Goal: Task Accomplishment & Management: Complete application form

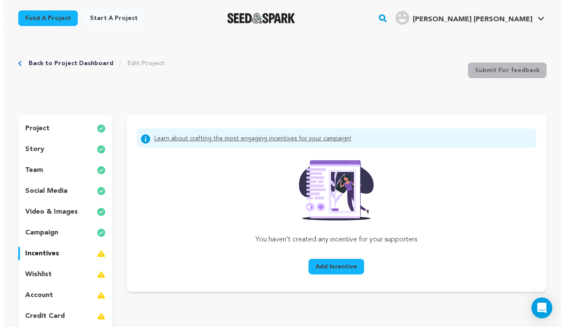
scroll to position [63, 0]
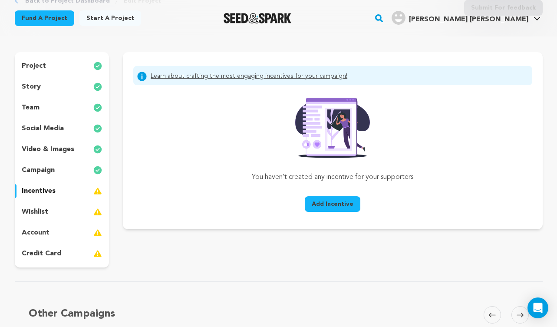
click at [332, 206] on span "Add Incentive" at bounding box center [333, 204] width 42 height 9
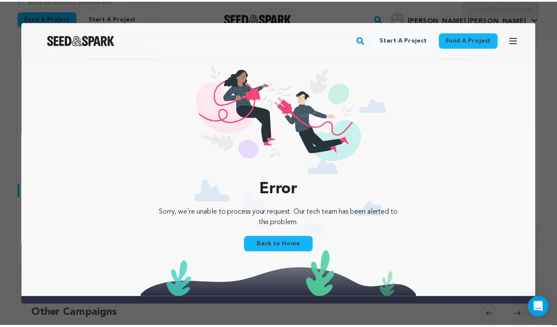
scroll to position [0, 0]
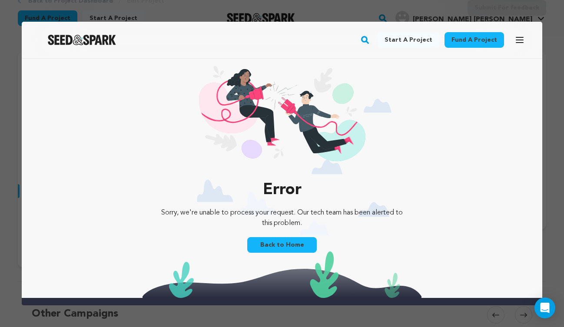
click at [321, 11] on div at bounding box center [282, 163] width 564 height 327
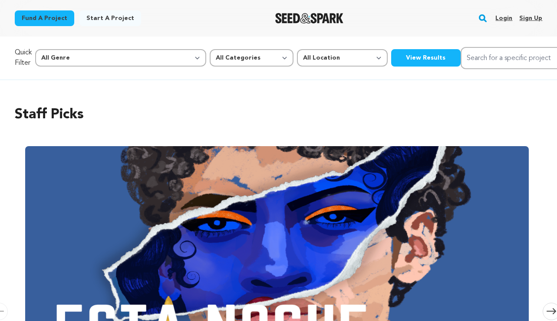
click at [502, 19] on link "Login" at bounding box center [504, 18] width 17 height 14
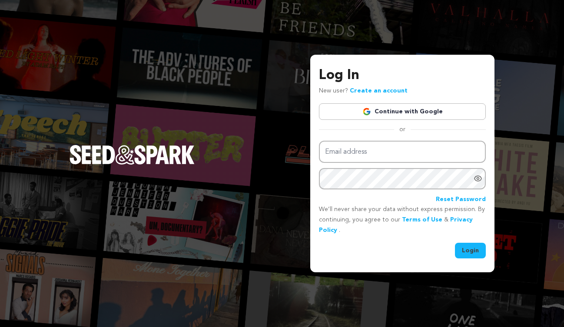
click at [400, 108] on link "Continue with Google" at bounding box center [402, 111] width 167 height 17
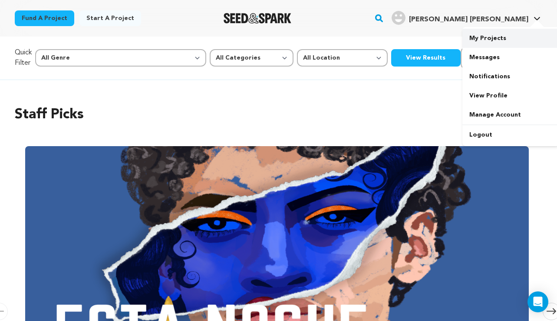
click at [482, 37] on link "My Projects" at bounding box center [511, 38] width 97 height 19
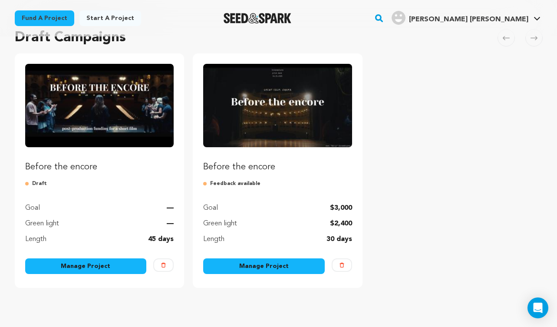
scroll to position [86, 0]
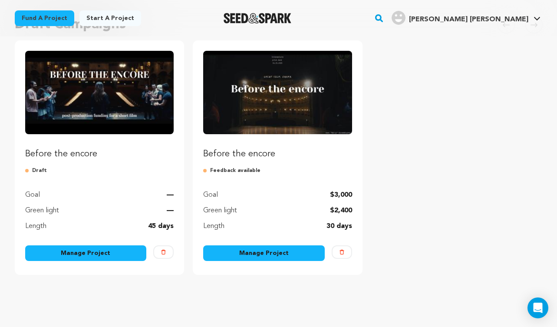
click at [106, 252] on link "Manage Project" at bounding box center [86, 253] width 122 height 16
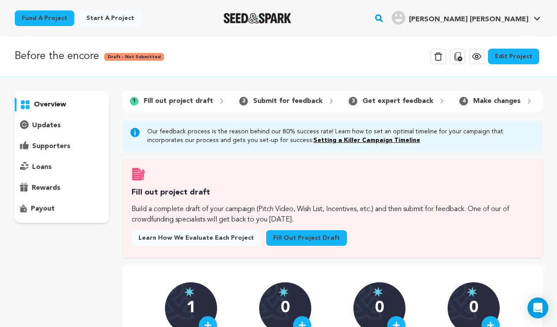
click at [291, 243] on link "Fill out project draft" at bounding box center [306, 238] width 81 height 16
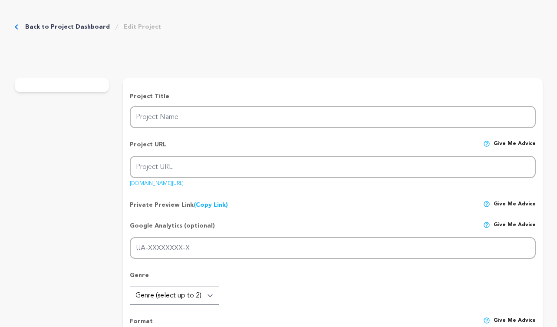
type input "Before the encore"
type input "before-the-encore"
type input "A theater director faces her personal and creative upheaval because a young act…"
type textarea "[PERSON_NAME], a seasoned theater director, leads rehearsals for a play echoing…"
type textarea "Our mission is to bring this film to its fullest potential by raising funds for…"
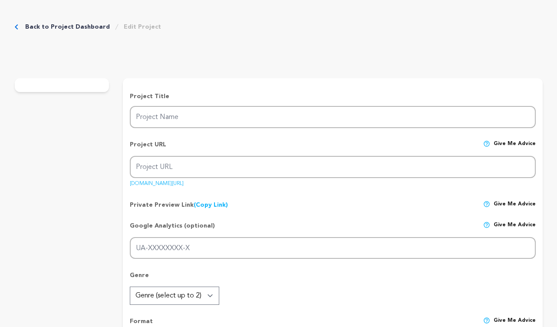
radio input "true"
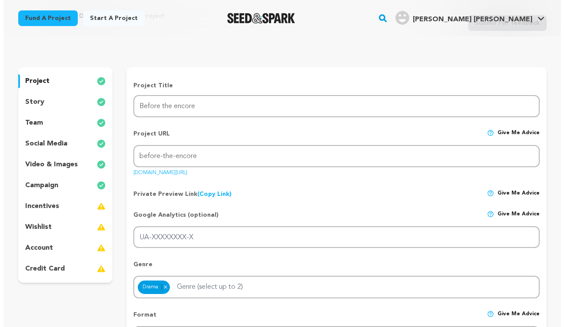
scroll to position [93, 0]
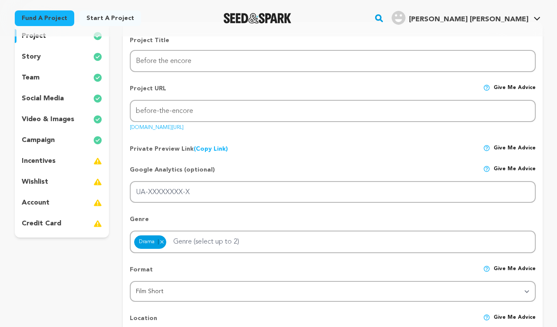
click at [81, 159] on div "incentives" at bounding box center [62, 161] width 95 height 14
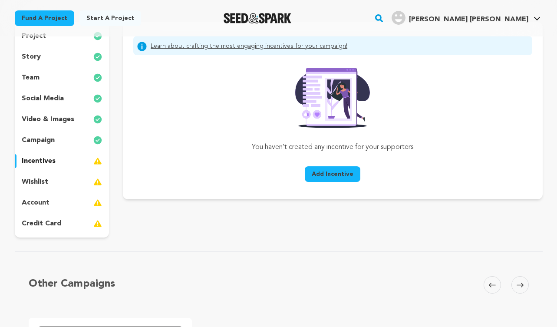
click at [342, 173] on span "Add Incentive" at bounding box center [333, 174] width 42 height 9
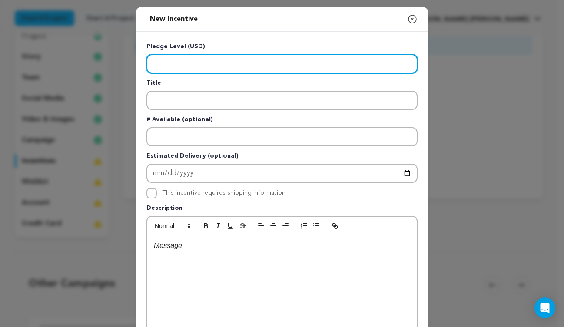
click at [228, 60] on input "Enter level" at bounding box center [281, 63] width 271 height 19
type input "20"
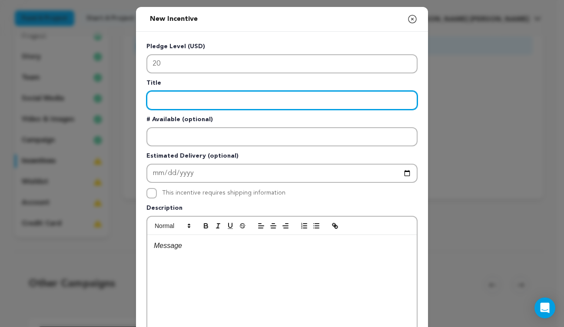
click at [226, 99] on input "Enter title" at bounding box center [281, 100] width 271 height 19
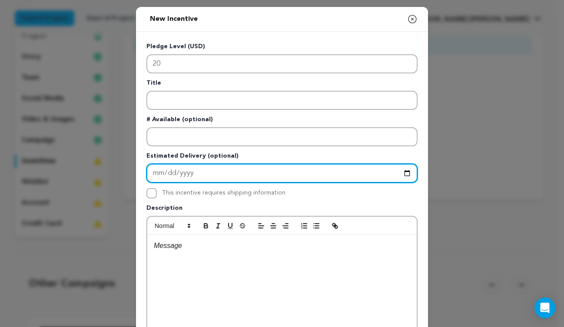
click at [203, 172] on input "Enter Estimated Delivery" at bounding box center [281, 173] width 271 height 19
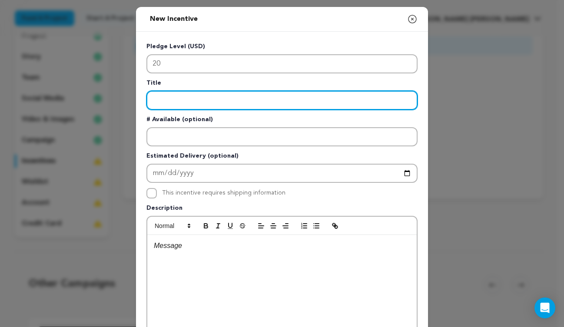
click at [191, 104] on input "Enter title" at bounding box center [281, 100] width 271 height 19
type input "Copy of the film"
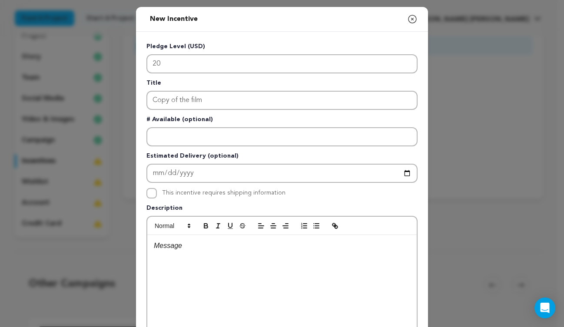
click at [164, 261] on div at bounding box center [281, 300] width 269 height 130
click at [256, 248] on p "You will receive a copy of the film" at bounding box center [282, 245] width 256 height 11
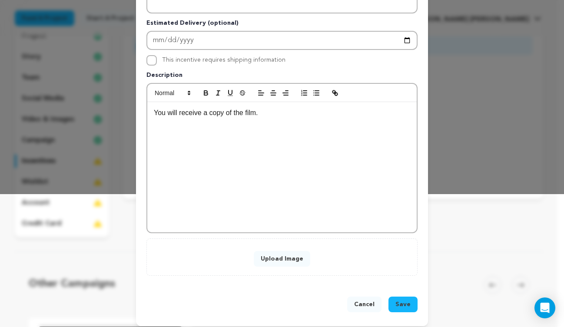
scroll to position [139, 0]
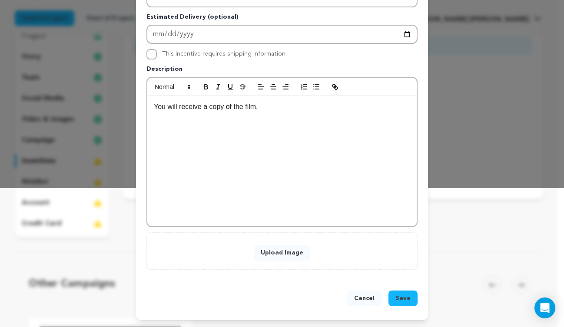
click at [399, 297] on span "Save" at bounding box center [402, 298] width 15 height 9
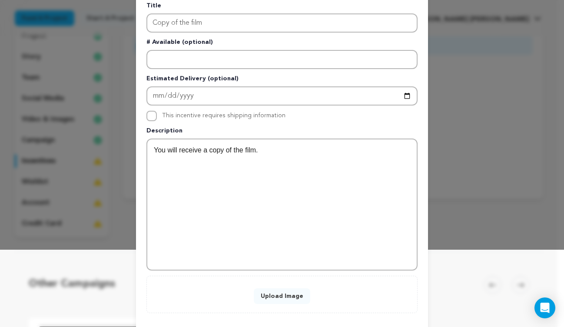
scroll to position [0, 0]
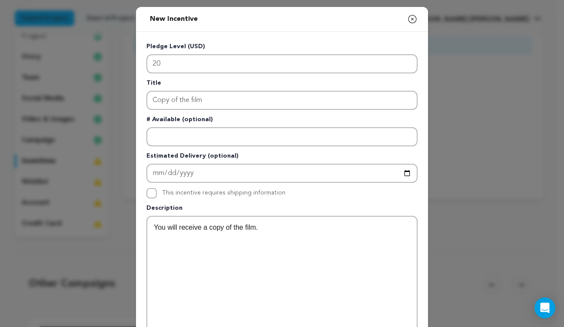
click at [489, 140] on div "New Incentive Close modal Pledge Level (USD) 20 Title Copy of the film # Availa…" at bounding box center [282, 224] width 564 height 448
click at [480, 158] on div "New Incentive Close modal Pledge Level (USD) 20 Title Copy of the film # Availa…" at bounding box center [282, 224] width 564 height 448
click at [407, 19] on icon "button" at bounding box center [412, 19] width 10 height 10
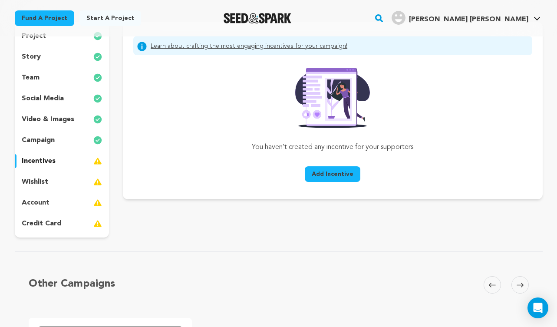
click at [325, 173] on span "Add Incentive" at bounding box center [333, 174] width 42 height 9
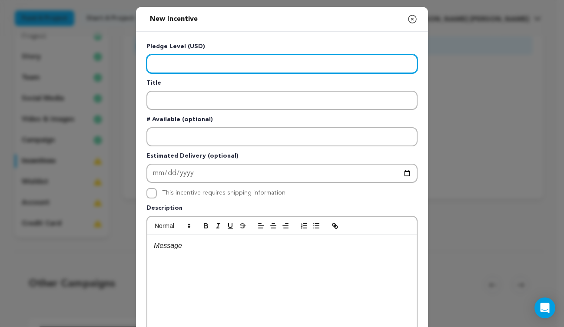
click at [227, 60] on input "Enter level" at bounding box center [281, 63] width 271 height 19
type input "20"
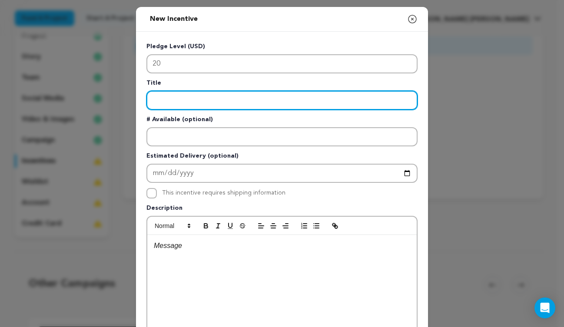
click at [233, 104] on input "Enter title" at bounding box center [281, 100] width 271 height 19
type input "C"
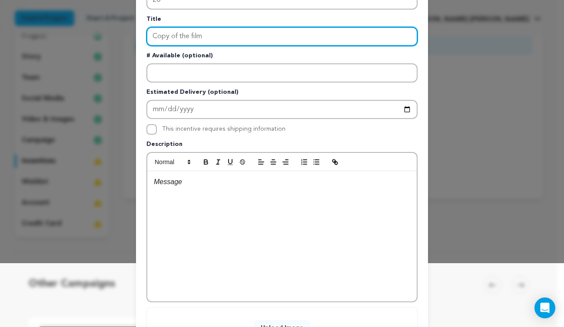
scroll to position [65, 0]
type input "Copy of the film"
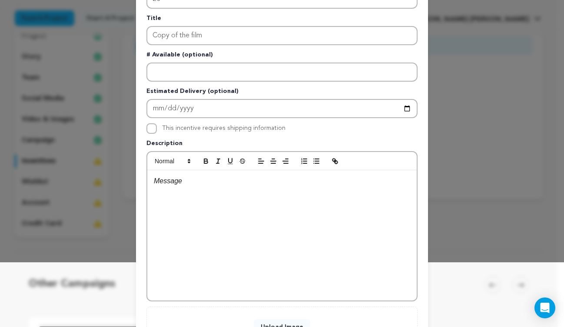
click at [220, 192] on div at bounding box center [281, 235] width 269 height 130
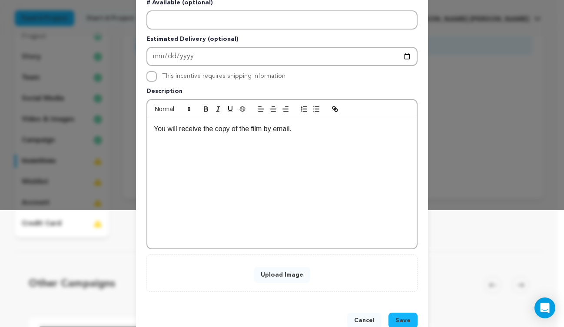
scroll to position [139, 0]
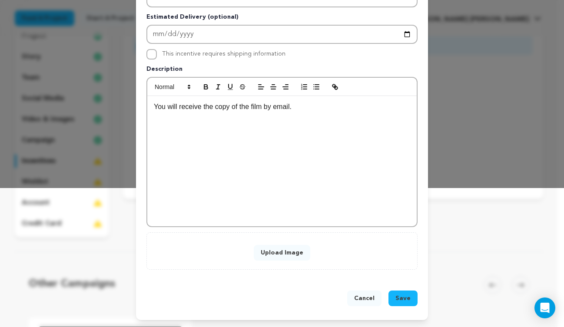
click at [286, 252] on button "Upload Image" at bounding box center [282, 253] width 56 height 16
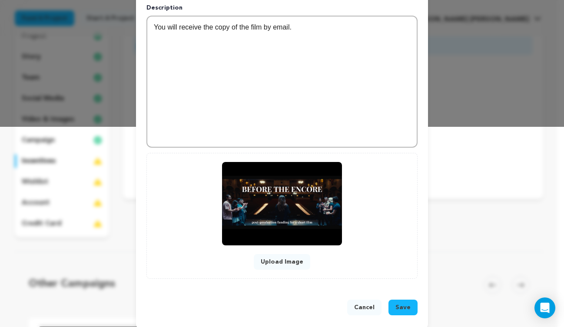
scroll to position [208, 0]
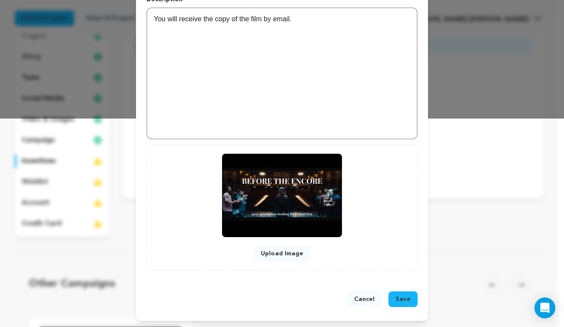
click at [401, 297] on span "Save" at bounding box center [402, 299] width 15 height 9
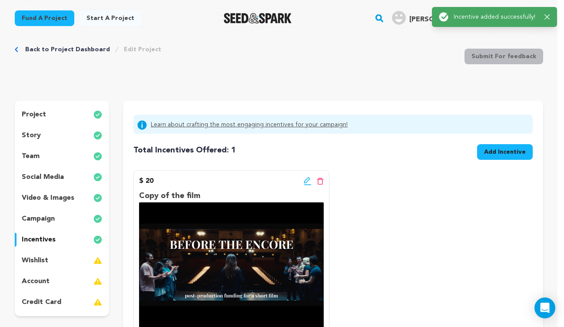
scroll to position [0, 0]
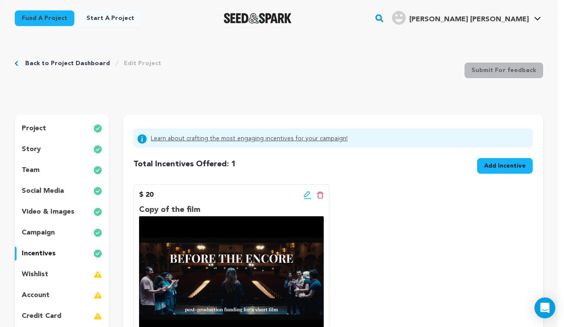
click at [490, 169] on span "Add Incentive" at bounding box center [505, 166] width 42 height 9
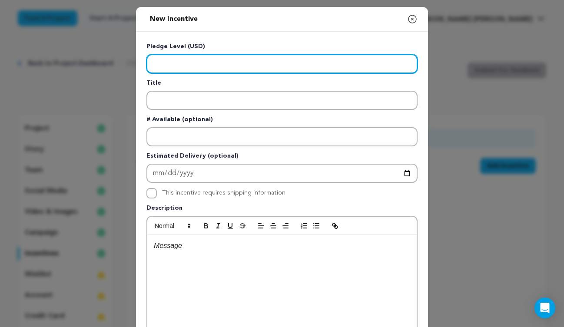
click at [266, 64] on input "Enter level" at bounding box center [281, 63] width 271 height 19
type input "50"
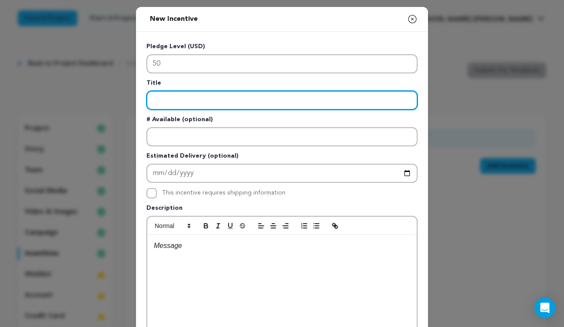
click at [255, 102] on input "Enter title" at bounding box center [281, 100] width 271 height 19
type input "N"
type input "C"
type input "N"
type input "Listed in "Special Thanks" section of end credits"
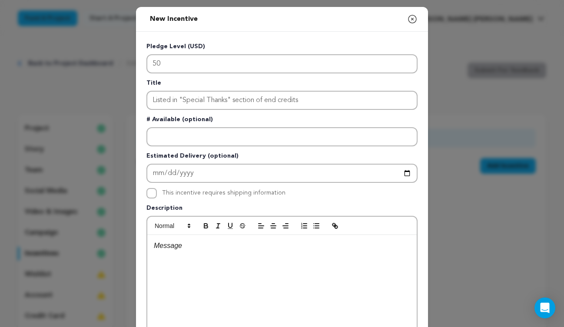
click at [189, 251] on p at bounding box center [282, 245] width 256 height 11
click at [411, 20] on icon "button" at bounding box center [412, 19] width 10 height 10
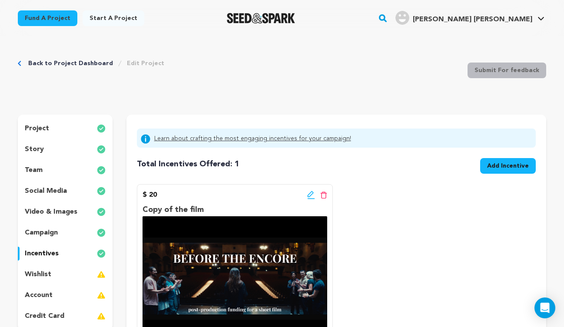
drag, startPoint x: 530, startPoint y: 161, endPoint x: 451, endPoint y: 172, distance: 79.7
click at [451, 172] on div "Total Incentives Offered: Incentives: 1 Add Incentive" at bounding box center [336, 164] width 399 height 26
click at [310, 197] on icon at bounding box center [311, 195] width 8 height 9
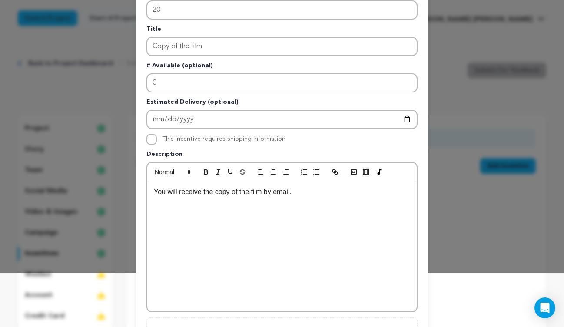
scroll to position [56, 0]
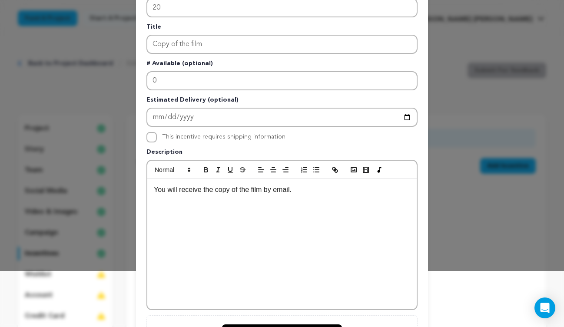
click at [300, 190] on p "You will receive the copy of the film by email." at bounding box center [282, 189] width 256 height 11
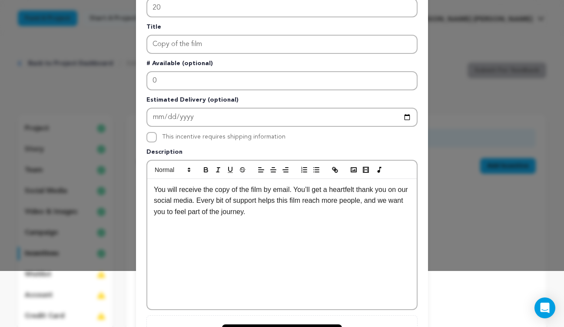
scroll to position [0, 0]
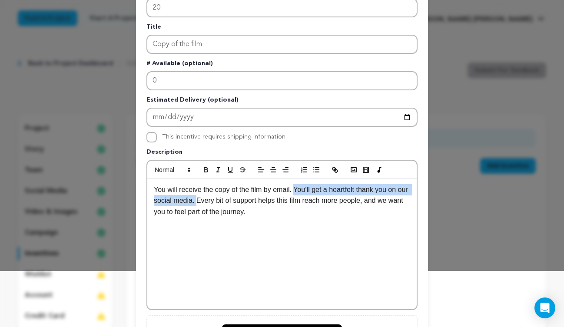
drag, startPoint x: 294, startPoint y: 190, endPoint x: 205, endPoint y: 196, distance: 89.7
click at [205, 196] on p "You will receive the copy of the film by email. You’ll get a heartfelt thank yo…" at bounding box center [282, 200] width 256 height 33
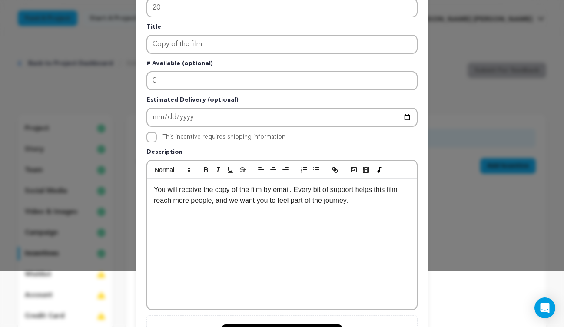
click at [249, 192] on p "You will receive the copy of the film by email. Every bit of support helps this…" at bounding box center [282, 195] width 256 height 22
click at [289, 191] on p "You will receive the copy of the film by email. Every bit of support helps this…" at bounding box center [282, 195] width 256 height 22
click at [302, 211] on p "You will receive the copy of the film by email, earlier then we submit it to fe…" at bounding box center [282, 200] width 256 height 33
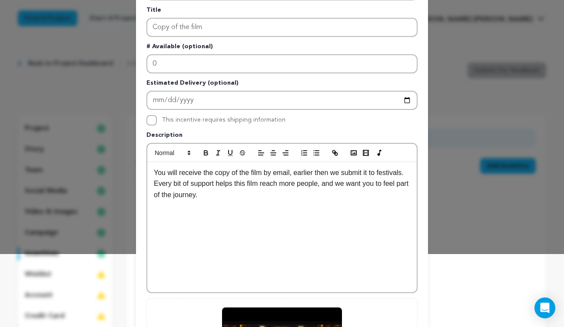
scroll to position [228, 0]
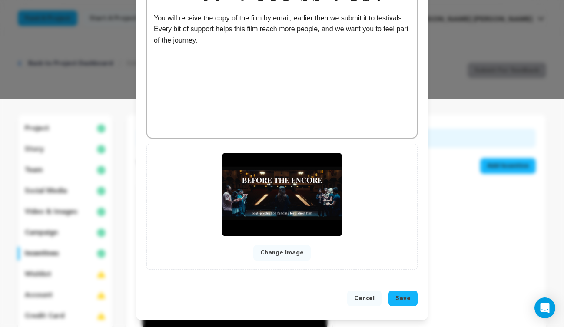
click at [403, 297] on span "Save" at bounding box center [402, 298] width 15 height 9
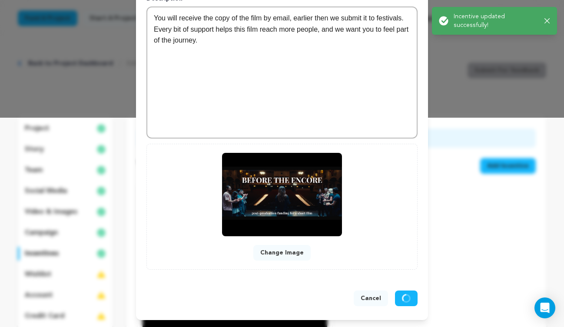
scroll to position [209, 0]
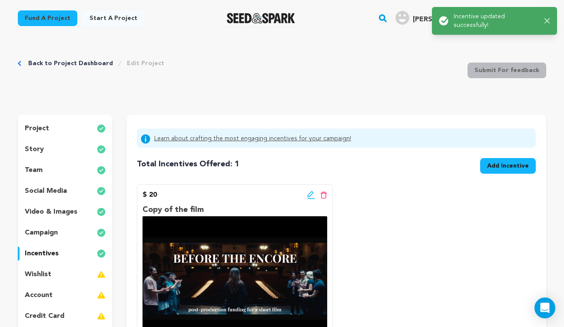
click at [493, 166] on span "Add Incentive" at bounding box center [508, 166] width 42 height 9
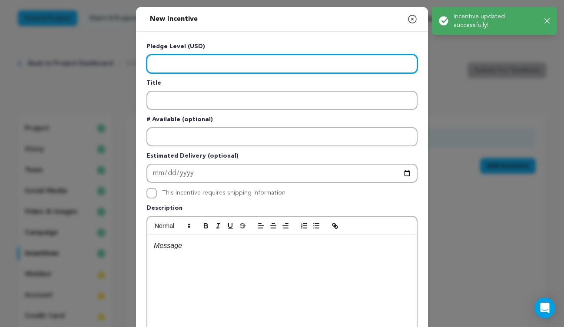
click at [215, 64] on input "Enter level" at bounding box center [281, 63] width 271 height 19
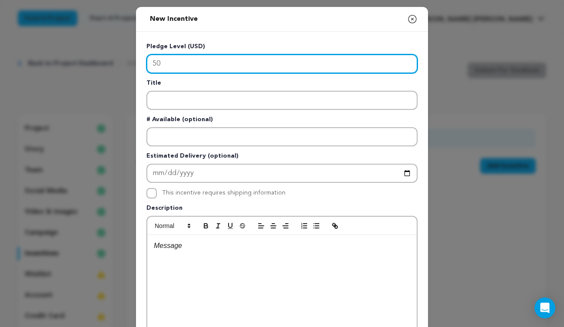
type input "50"
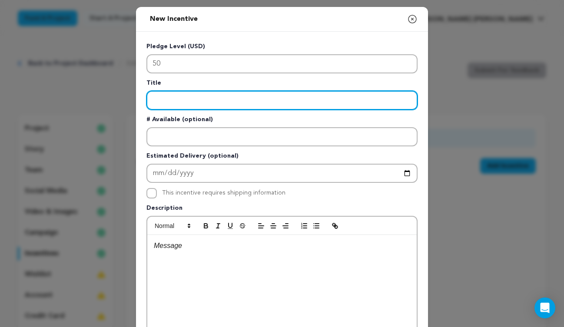
click at [175, 100] on input "Enter title" at bounding box center [281, 100] width 271 height 19
paste input "Behind-the-Scenes Updates"
type input "Behind-the-Scenes Updates"
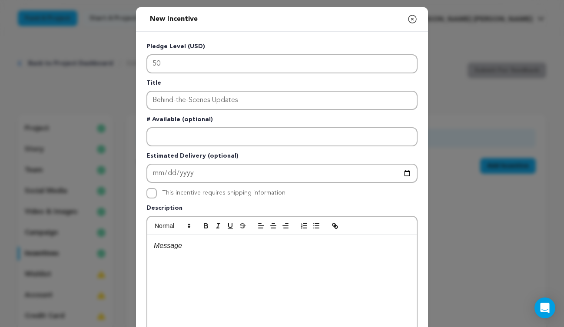
click at [190, 253] on div at bounding box center [281, 300] width 269 height 130
click at [171, 253] on div at bounding box center [281, 300] width 269 height 130
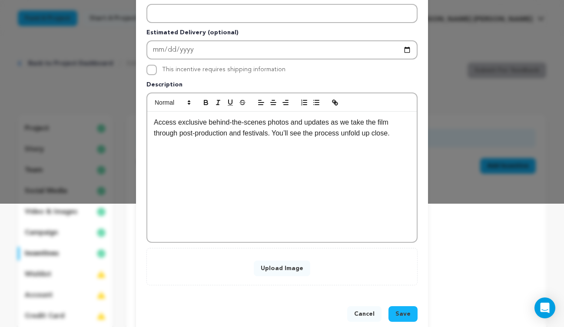
scroll to position [139, 0]
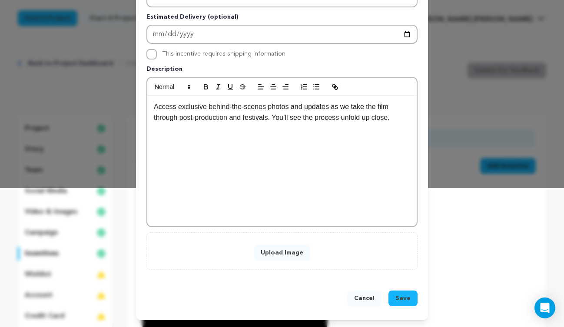
click at [405, 294] on span "Save" at bounding box center [402, 298] width 15 height 9
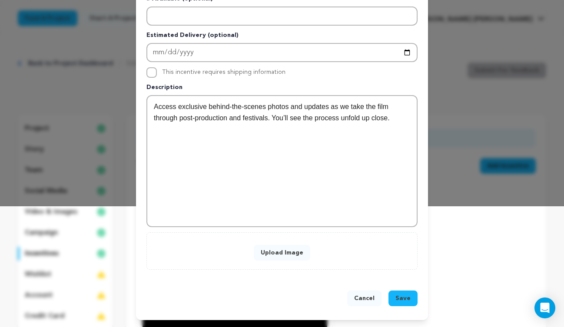
click at [286, 248] on button "Upload Image" at bounding box center [282, 253] width 56 height 16
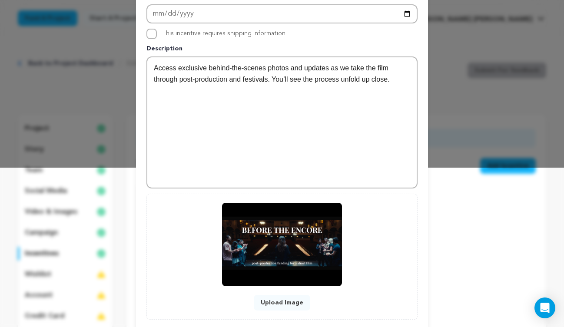
scroll to position [209, 0]
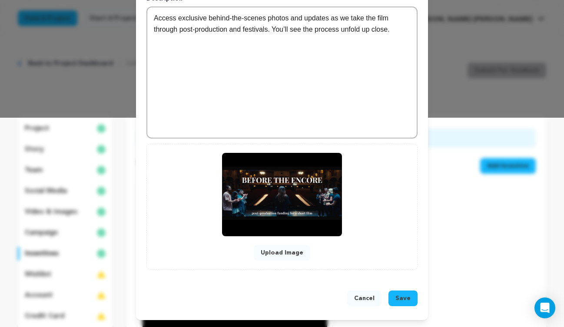
click at [401, 298] on span "Save" at bounding box center [402, 298] width 15 height 9
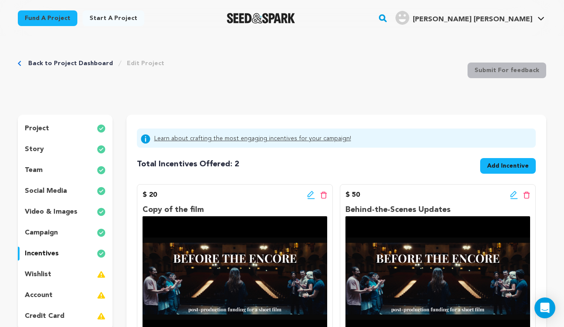
click at [507, 164] on span "Add Incentive" at bounding box center [508, 166] width 42 height 9
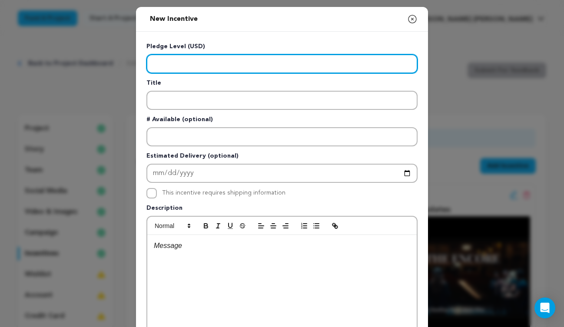
click at [364, 63] on input "Enter level" at bounding box center [281, 63] width 271 height 19
click at [153, 64] on input "200" at bounding box center [281, 63] width 271 height 19
type input "100"
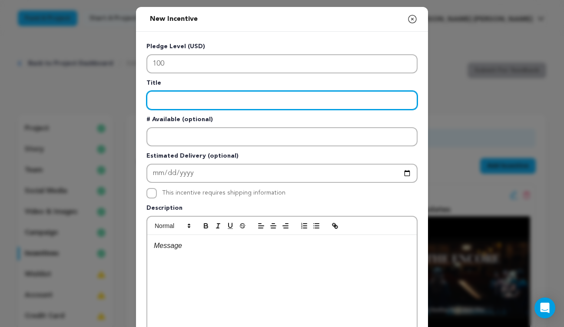
click at [199, 103] on input "Enter title" at bounding box center [281, 100] width 271 height 19
paste input "Special Thanks Credit"
type input "Special Thanks Credit"
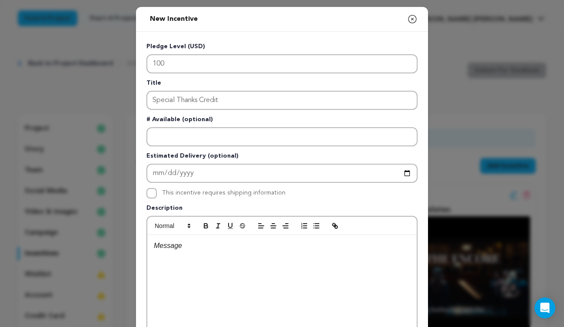
click at [168, 250] on p at bounding box center [282, 245] width 256 height 11
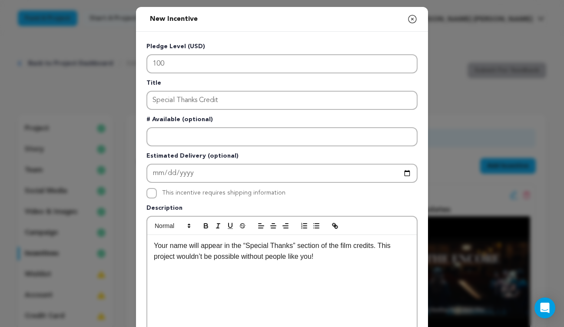
scroll to position [139, 0]
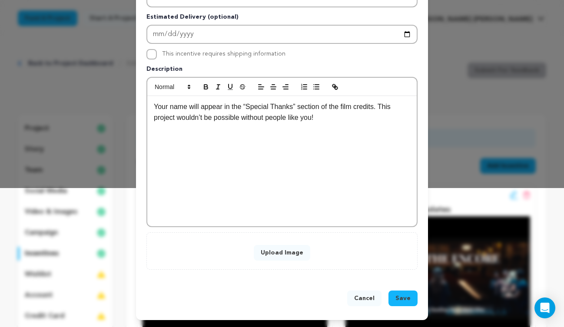
click at [404, 298] on span "Save" at bounding box center [402, 298] width 15 height 9
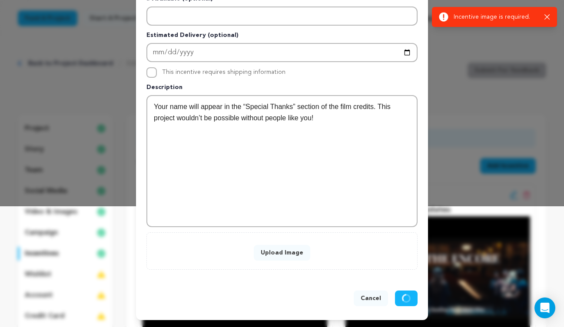
scroll to position [121, 0]
click at [288, 255] on button "Upload Image" at bounding box center [282, 253] width 56 height 16
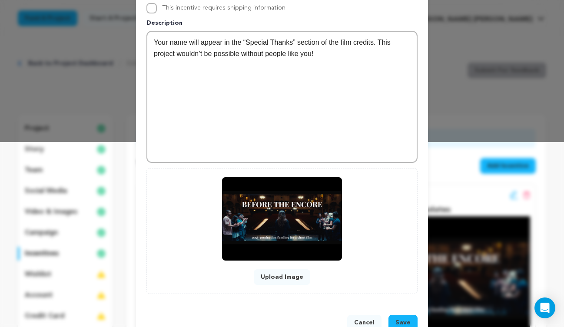
scroll to position [195, 0]
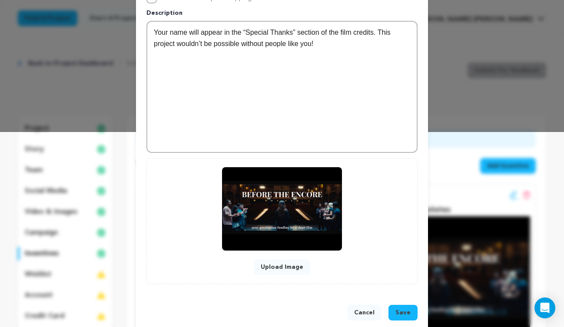
click at [401, 309] on span "Save" at bounding box center [402, 312] width 15 height 9
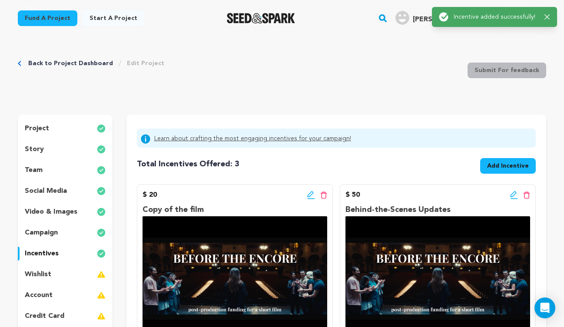
click at [508, 165] on span "Add Incentive" at bounding box center [508, 166] width 42 height 9
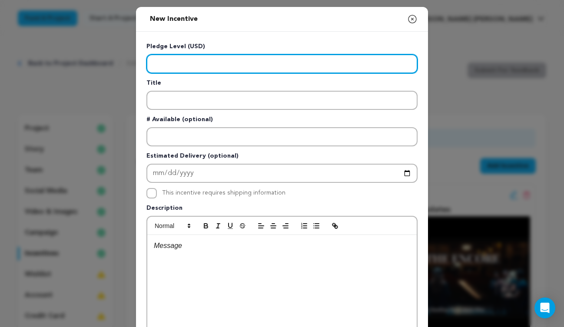
click at [215, 65] on input "Enter level" at bounding box center [281, 63] width 271 height 19
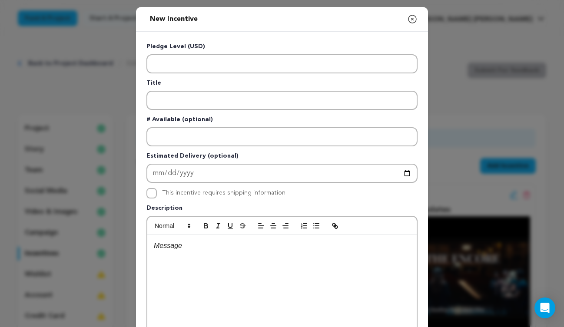
click at [179, 274] on div at bounding box center [281, 300] width 269 height 130
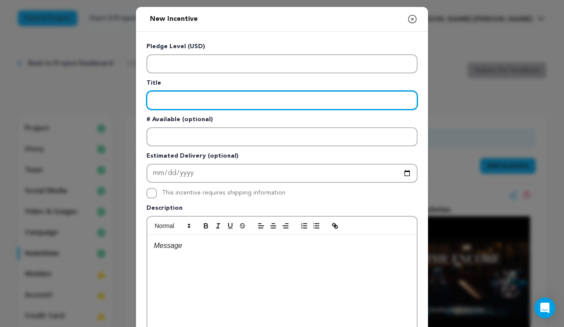
click at [162, 105] on input "Enter title" at bounding box center [281, 100] width 271 height 19
paste input "Virtual Q&A Invitation"
type input "Virtual Q&A Invitation"
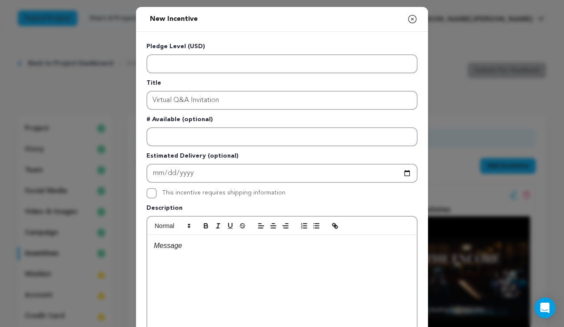
click at [203, 251] on div at bounding box center [281, 300] width 269 height 130
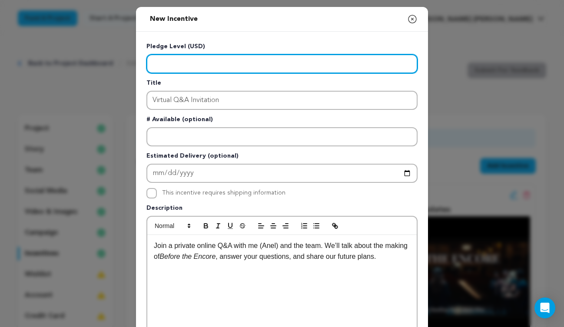
click at [158, 63] on input "Enter level" at bounding box center [281, 63] width 271 height 19
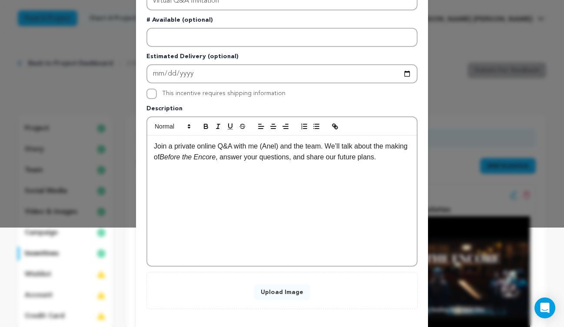
scroll to position [116, 0]
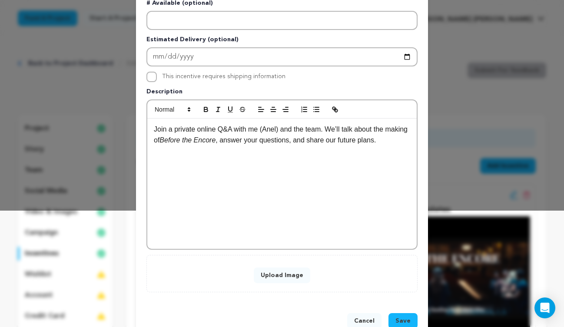
type input "350"
click at [275, 131] on p "Join a private online Q&A with me (Anel) and the team. We’ll talk about the mak…" at bounding box center [282, 135] width 256 height 22
click at [399, 321] on span "Save" at bounding box center [402, 321] width 15 height 9
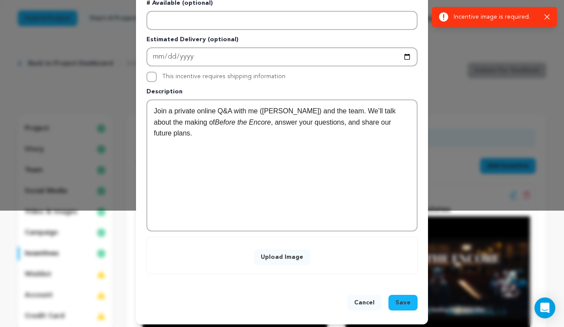
click at [299, 255] on button "Upload Image" at bounding box center [282, 257] width 56 height 16
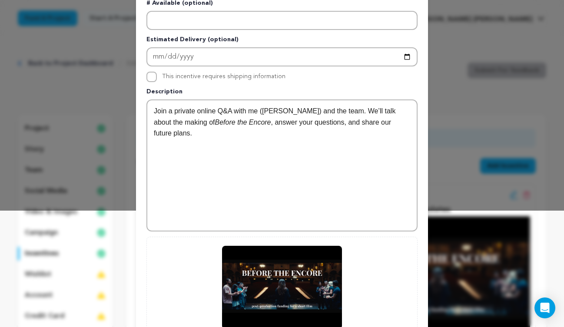
click at [441, 198] on div "New Incentive Close modal Pledge Level (USD) 350 Title Virtual Q&A Invitation #…" at bounding box center [282, 152] width 564 height 536
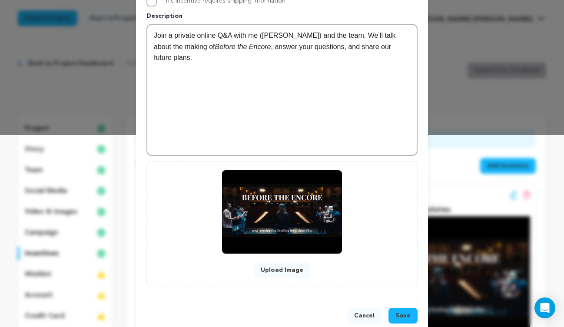
scroll to position [209, 0]
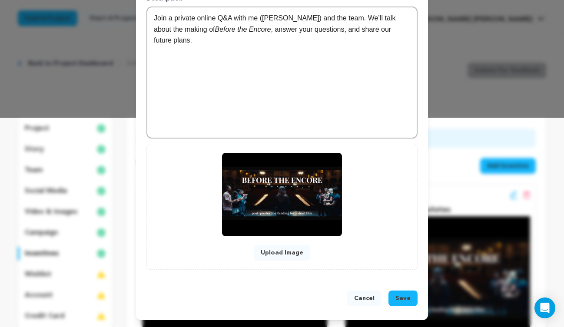
click at [397, 297] on span "Save" at bounding box center [402, 298] width 15 height 9
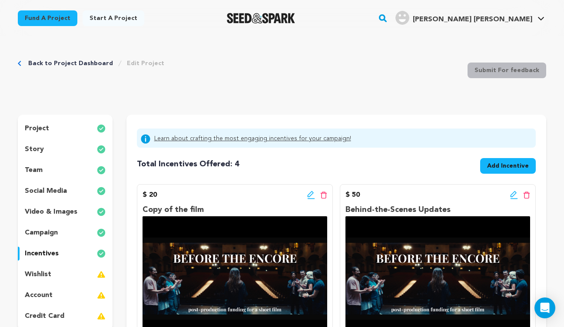
click at [495, 167] on span "Add Incentive" at bounding box center [508, 166] width 42 height 9
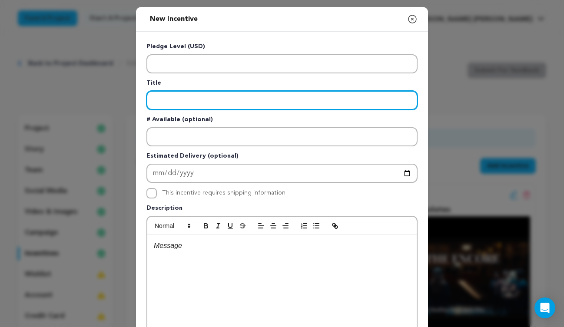
click at [192, 103] on input "Enter title" at bounding box center [281, 100] width 271 height 19
paste input "Associate Producer Credit"
type input "Associate Producer Credit"
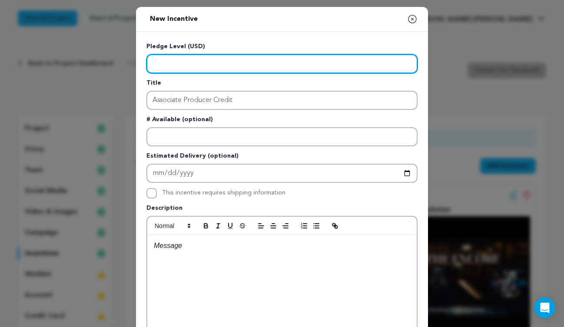
click at [165, 64] on input "Enter level" at bounding box center [281, 63] width 271 height 19
type input "5"
type input "600"
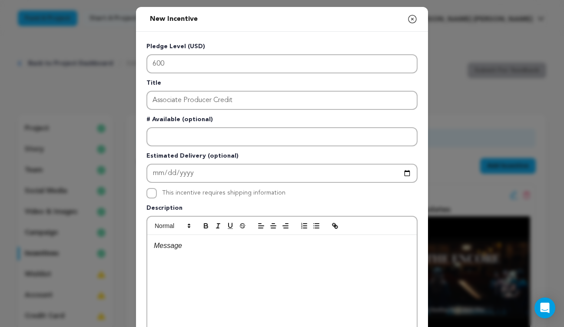
click at [192, 252] on div at bounding box center [281, 300] width 269 height 130
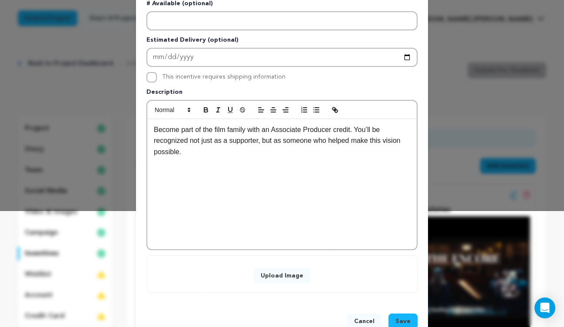
scroll to position [118, 0]
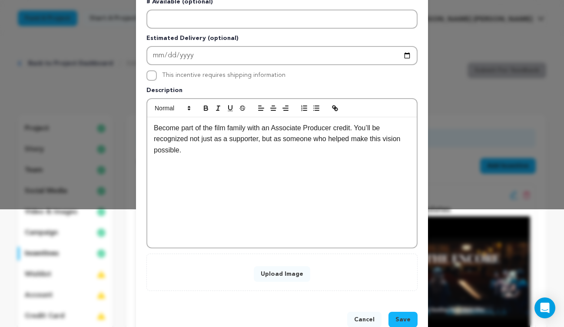
click at [280, 271] on button "Upload Image" at bounding box center [282, 274] width 56 height 16
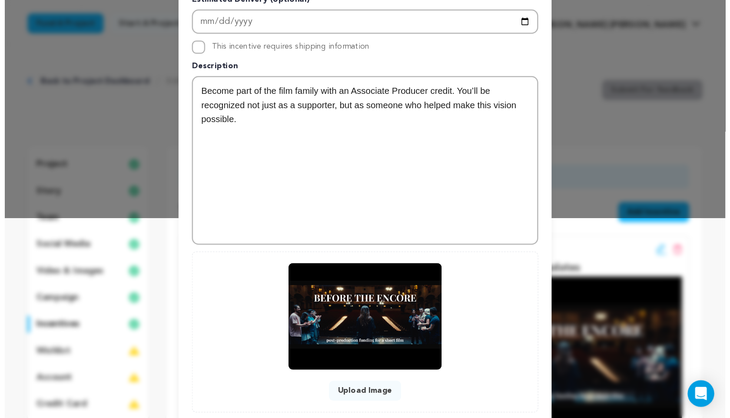
scroll to position [209, 0]
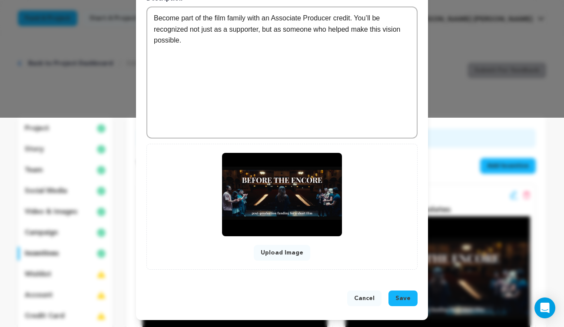
click at [400, 298] on span "Save" at bounding box center [402, 298] width 15 height 9
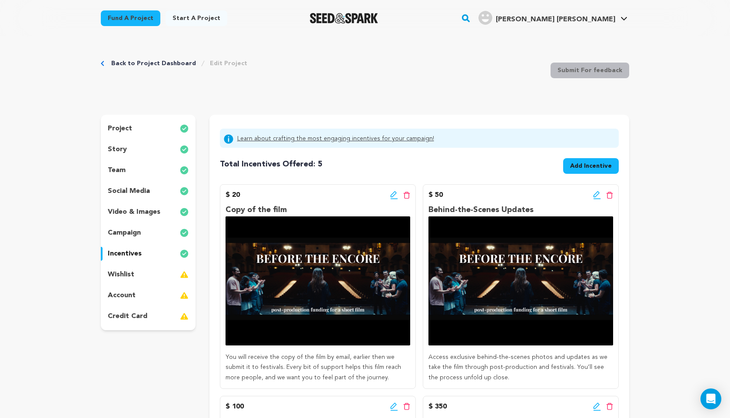
click at [151, 269] on div "wishlist" at bounding box center [148, 275] width 95 height 14
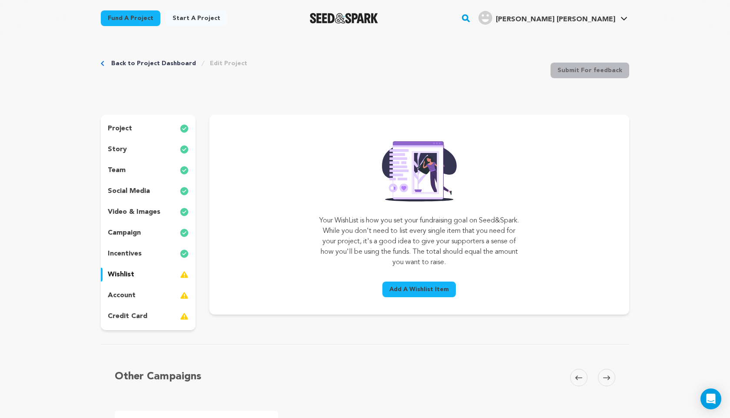
click at [137, 252] on p "incentives" at bounding box center [125, 253] width 34 height 10
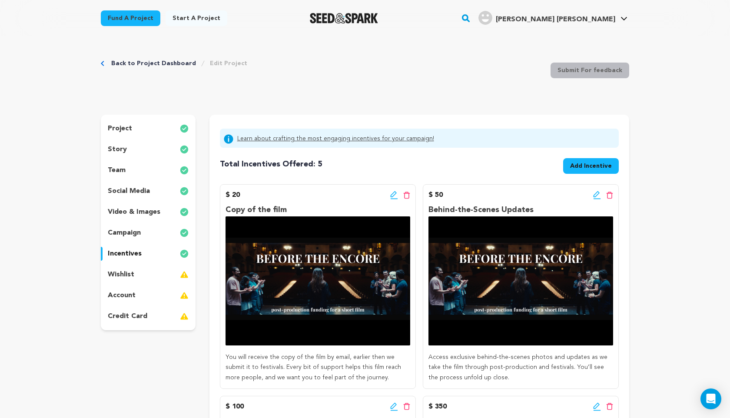
click at [557, 195] on icon at bounding box center [596, 194] width 6 height 6
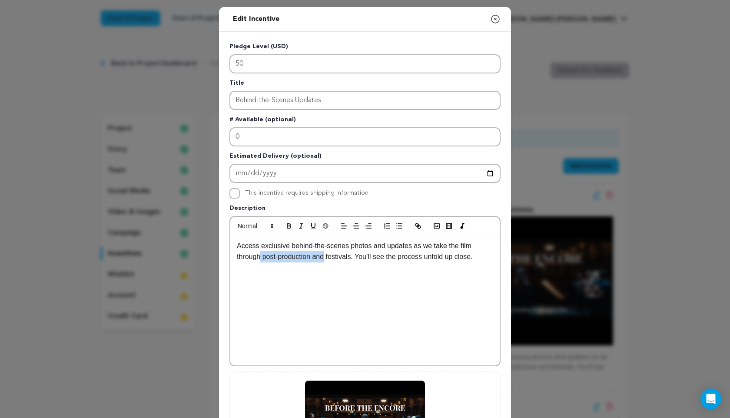
drag, startPoint x: 151, startPoint y: 269, endPoint x: 258, endPoint y: 258, distance: 108.4
click at [258, 258] on p "Access exclusive behind-the-scenes photos and updates as we take the film throu…" at bounding box center [365, 251] width 256 height 22
click at [371, 246] on p "Access exclusive behind-the-scenes photos and updates as we take the film throu…" at bounding box center [365, 251] width 256 height 22
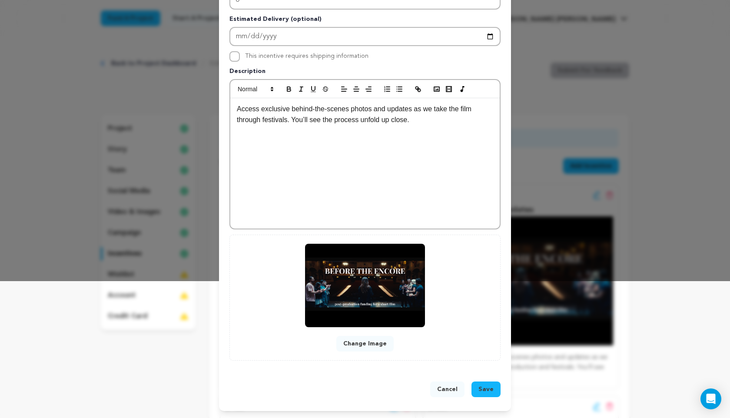
drag, startPoint x: 258, startPoint y: 258, endPoint x: 484, endPoint y: 391, distance: 262.3
click at [484, 327] on span "Save" at bounding box center [485, 389] width 15 height 9
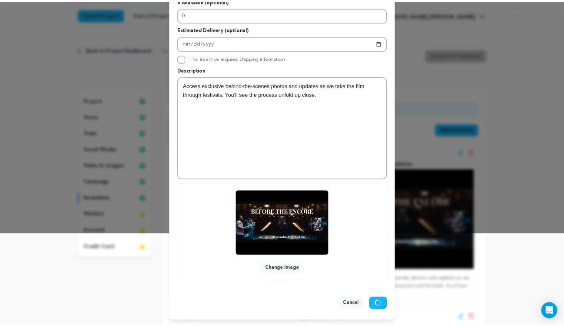
scroll to position [119, 0]
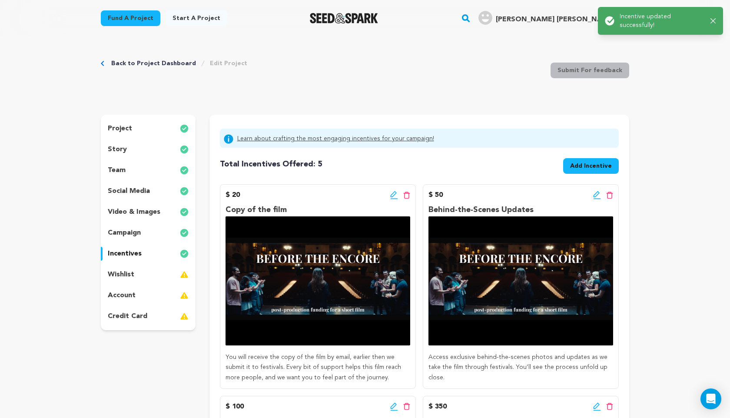
drag, startPoint x: 484, startPoint y: 391, endPoint x: 729, endPoint y: 75, distance: 400.0
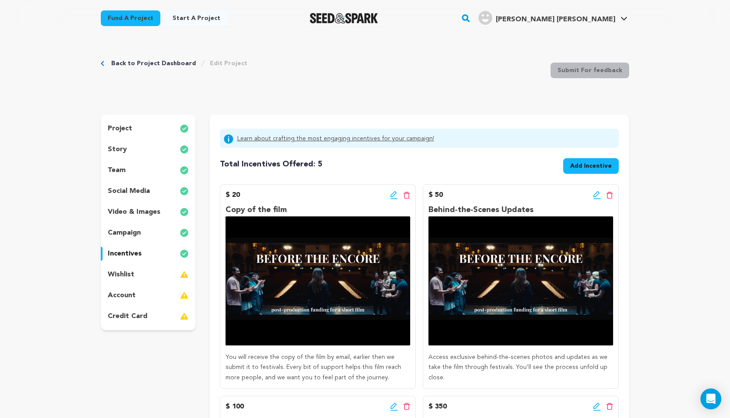
drag, startPoint x: 729, startPoint y: 75, endPoint x: 147, endPoint y: 272, distance: 615.1
click at [147, 272] on div "wishlist" at bounding box center [148, 275] width 95 height 14
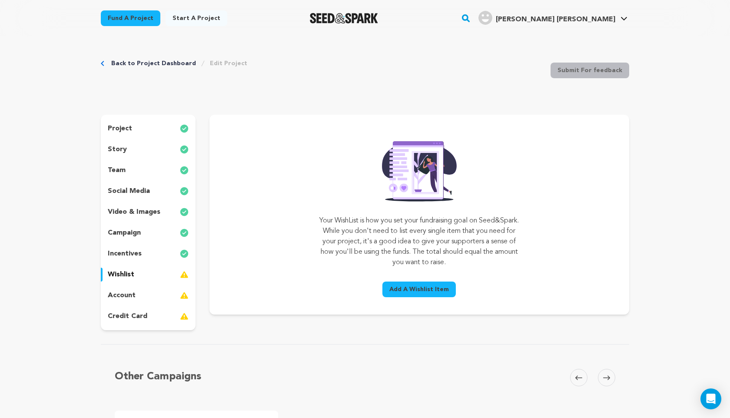
drag, startPoint x: 147, startPoint y: 272, endPoint x: 412, endPoint y: 289, distance: 265.9
click at [412, 289] on span "Add A Wishlist Item" at bounding box center [419, 289] width 60 height 9
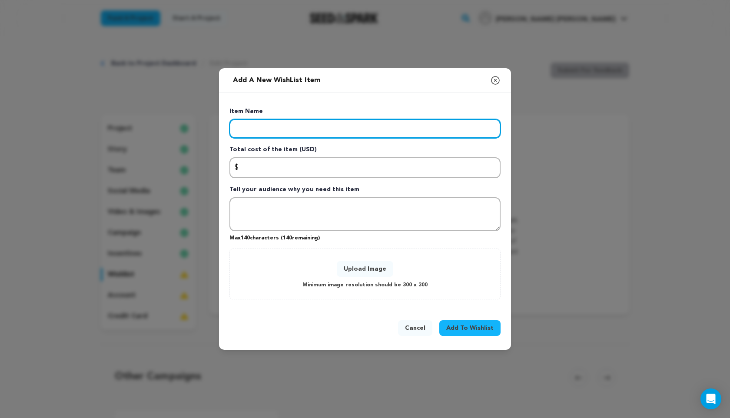
drag, startPoint x: 412, startPoint y: 289, endPoint x: 329, endPoint y: 128, distance: 181.8
click at [329, 128] on input "Enter item name" at bounding box center [364, 128] width 271 height 19
type input "Ы"
type input "Sound editing"
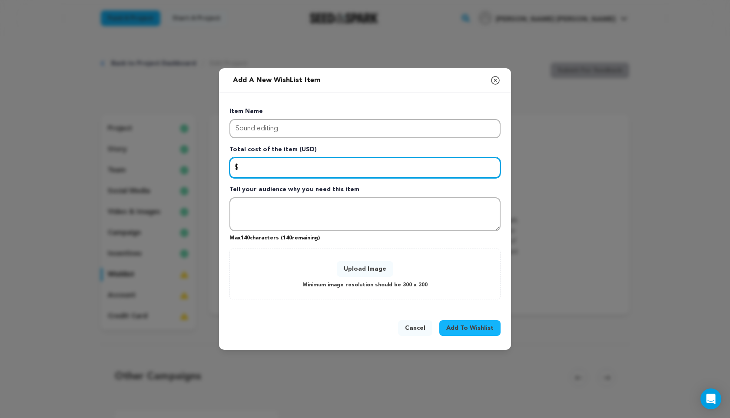
click at [347, 165] on input "Enter total cost of the item" at bounding box center [364, 167] width 271 height 21
type input "1200"
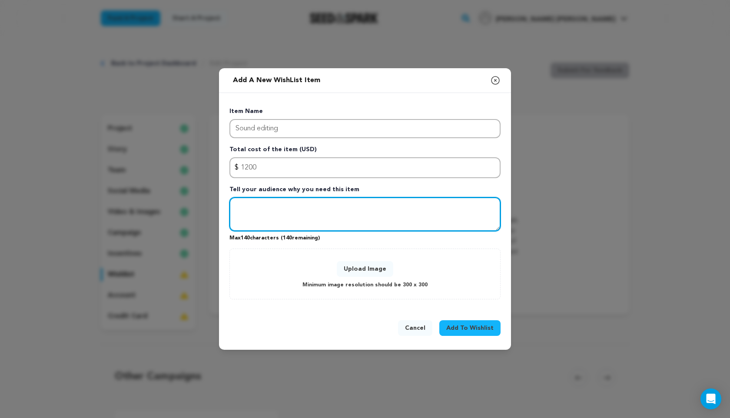
click at [314, 211] on textarea "Tell your audience why you need this item" at bounding box center [364, 214] width 271 height 34
click at [273, 211] on textarea "The film requiers sound editing and sound design to" at bounding box center [364, 214] width 271 height 34
click at [276, 210] on textarea "The film requiers sound editing and sound design to" at bounding box center [364, 214] width 271 height 34
click at [307, 204] on textarea "The film reqiers sound editing and sound design to" at bounding box center [364, 214] width 271 height 34
click at [273, 208] on textarea "The film reqiers sound editing and sound design to" at bounding box center [364, 214] width 271 height 34
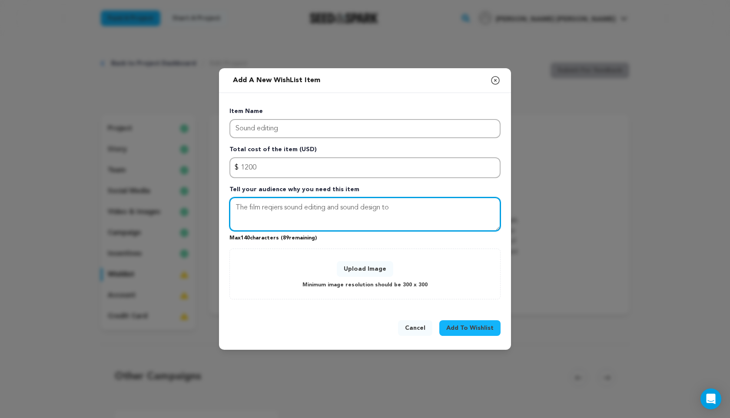
click at [286, 216] on textarea "The film reqiers sound editing and sound design to" at bounding box center [364, 214] width 271 height 34
click at [275, 208] on textarea "The film reqiers sound editing and sound design to" at bounding box center [364, 214] width 271 height 34
click at [302, 211] on textarea "The film reqiuers sound editing and sound design to" at bounding box center [364, 214] width 271 height 34
click at [315, 212] on textarea "The film reqiuers sound editing and sound design to" at bounding box center [364, 214] width 271 height 34
click at [280, 208] on textarea "The film reqiuers sound editing and sound design to" at bounding box center [364, 214] width 271 height 34
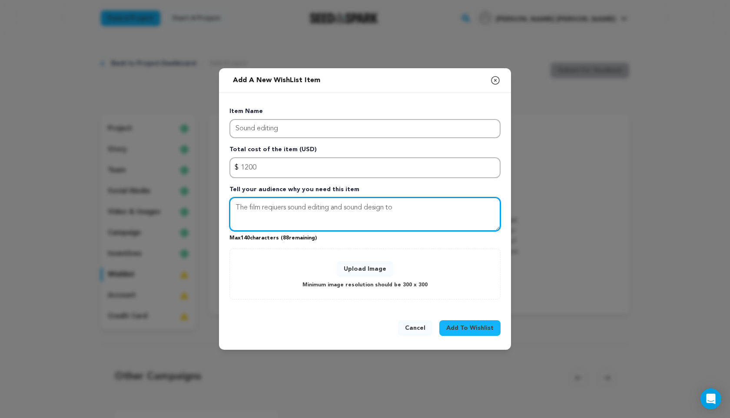
click at [280, 208] on textarea "The film reqiuers sound editing and sound design to" at bounding box center [364, 214] width 271 height 34
click at [307, 208] on textarea "The film reqiuers sound editing and sound design to" at bounding box center [364, 214] width 271 height 34
click at [276, 208] on textarea "The film reqiuers sound editing and sound design to" at bounding box center [364, 214] width 271 height 34
click at [306, 213] on textarea "The film reqiuers sound editing and sound design to" at bounding box center [364, 214] width 271 height 34
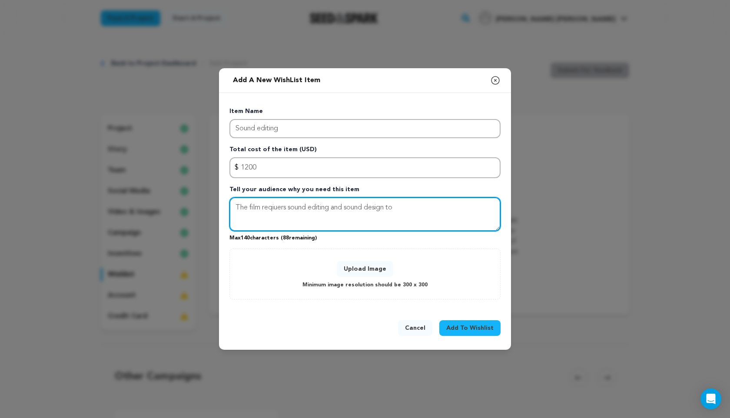
click at [404, 209] on textarea "The film reqiuers sound editing and sound design to" at bounding box center [364, 214] width 271 height 34
drag, startPoint x: 288, startPoint y: 208, endPoint x: 264, endPoint y: 208, distance: 23.9
click at [264, 208] on textarea "The film reqiuers sound editing and sound design to make it comfortable to list…" at bounding box center [364, 214] width 271 height 34
paste textarea ""Requires""
click at [272, 208] on textarea "The film r"Requires" sound editing and sound design to make it comfortable to l…" at bounding box center [364, 214] width 271 height 34
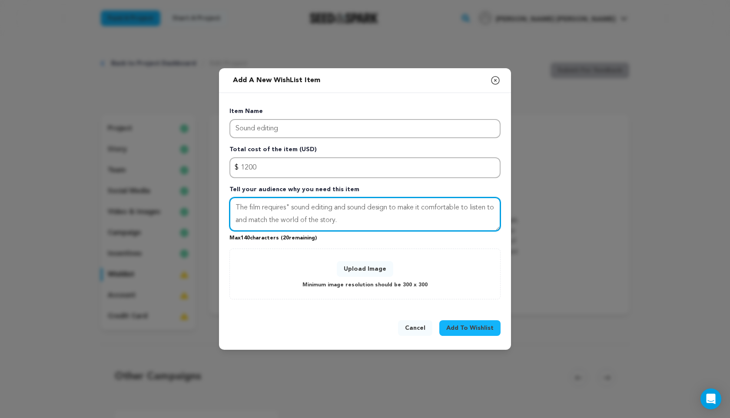
click at [289, 208] on textarea "The film requires" sound editing and sound design to make it comfortable to lis…" at bounding box center [364, 214] width 271 height 34
type textarea "The film requires sound editing and sound design to make it comfortable to list…"
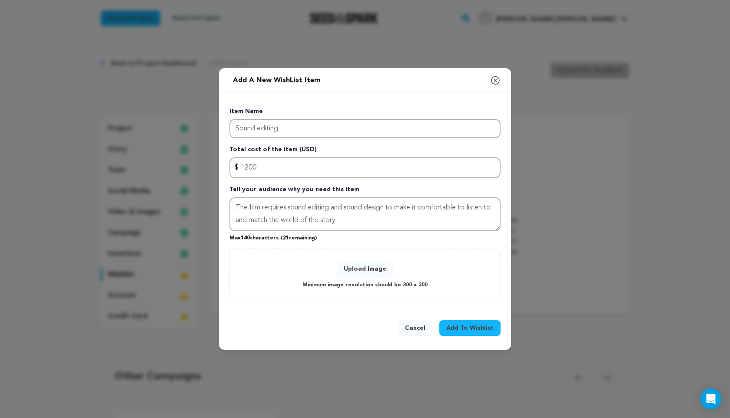
click at [465, 324] on span "Add To Wishlist" at bounding box center [469, 328] width 47 height 9
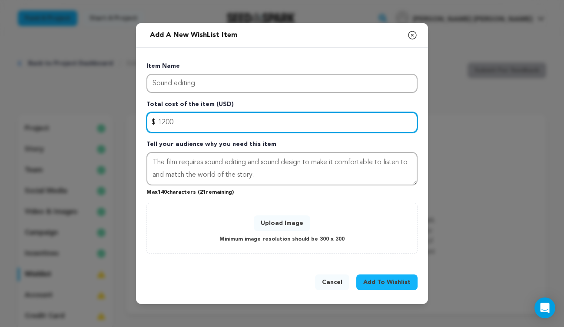
click at [165, 123] on input "1200" at bounding box center [281, 122] width 271 height 21
type input "1000"
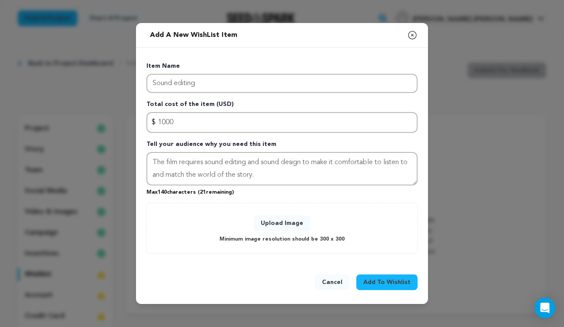
click at [288, 225] on button "Upload Image" at bounding box center [282, 223] width 56 height 16
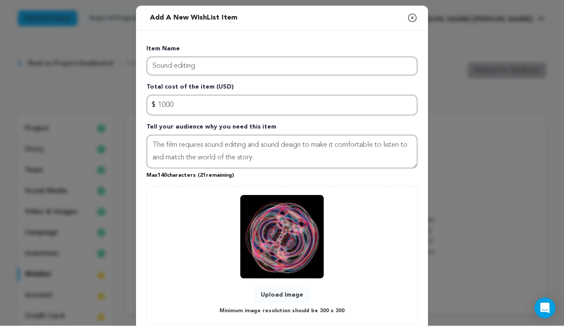
scroll to position [56, 0]
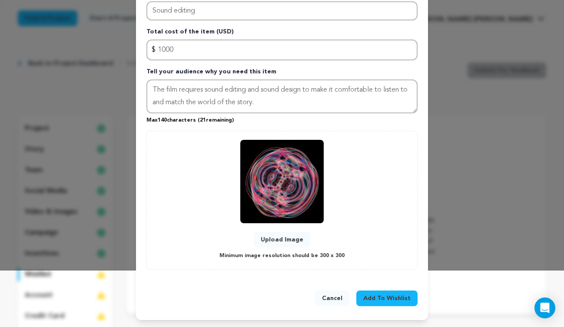
click at [380, 301] on span "Add To Wishlist" at bounding box center [386, 298] width 47 height 9
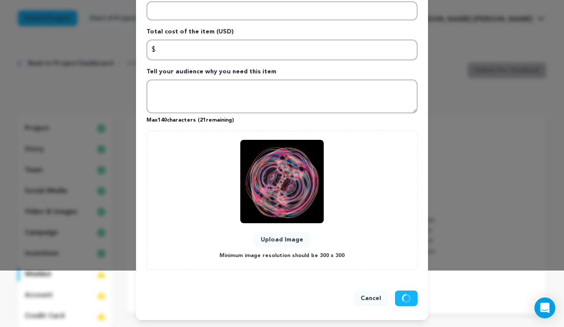
scroll to position [0, 0]
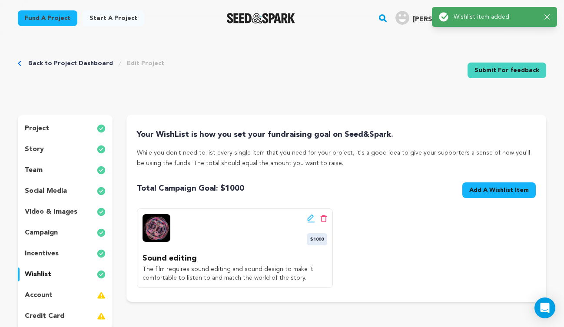
click at [474, 192] on span "Add A Wishlist Item" at bounding box center [499, 190] width 60 height 9
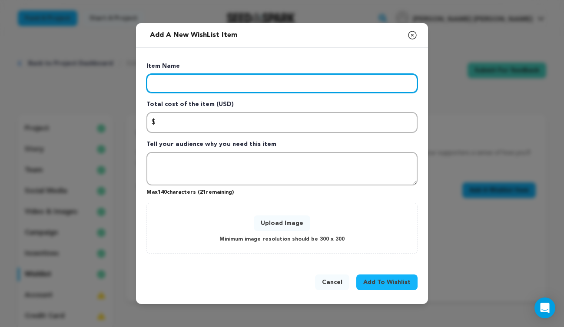
click at [290, 89] on input "Enter item name" at bounding box center [281, 83] width 271 height 19
type input "5"
type input "Colorgrading"
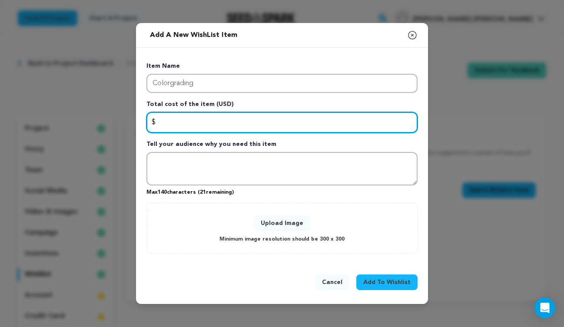
click at [287, 128] on input "Enter total cost of the item" at bounding box center [281, 122] width 271 height 21
type input "500"
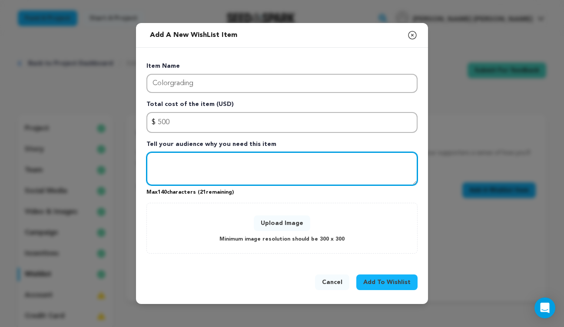
click at [272, 160] on textarea "Tell your audience why you need this item" at bounding box center [281, 169] width 271 height 34
paste textarea ""Requires""
click at [277, 162] on textarea "The color in the video is not final and "Requires" at bounding box center [281, 169] width 271 height 34
click at [312, 162] on textarea "The color in the video is not final and requires" at bounding box center [281, 169] width 271 height 34
type textarea "The color in the video is not final and requires a professional work to it."
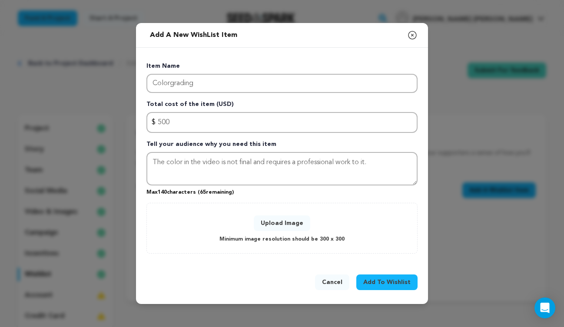
click at [277, 221] on button "Upload Image" at bounding box center [282, 223] width 56 height 16
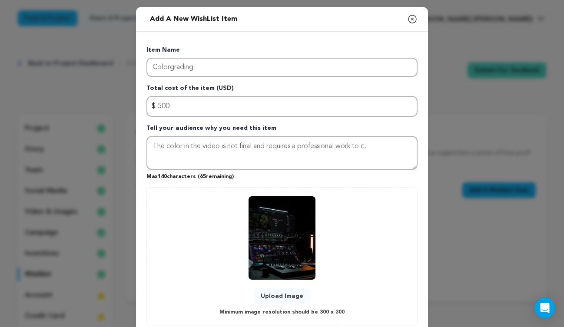
scroll to position [56, 0]
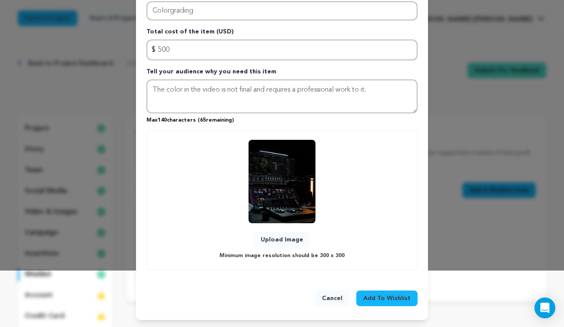
click at [380, 301] on span "Add To Wishlist" at bounding box center [386, 298] width 47 height 9
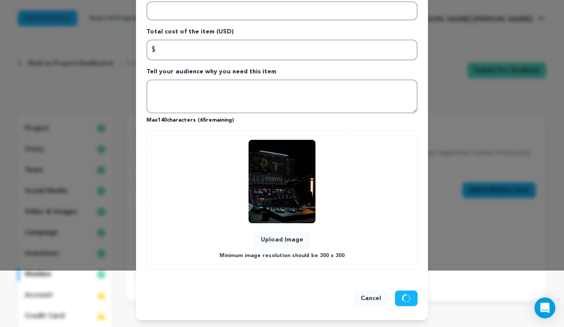
scroll to position [0, 0]
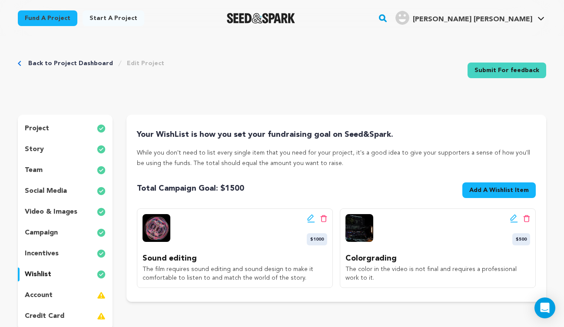
click at [483, 189] on span "Add A Wishlist Item" at bounding box center [499, 190] width 60 height 9
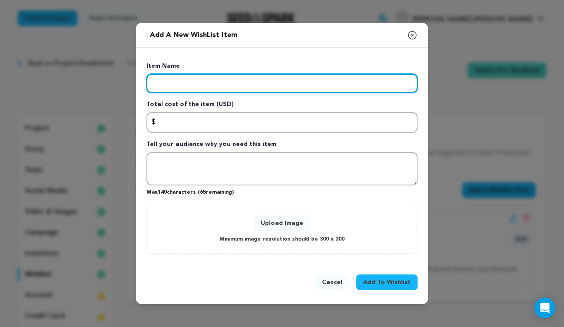
click at [248, 83] on input "Enter item name" at bounding box center [281, 83] width 271 height 19
type input "C"
type input "Music"
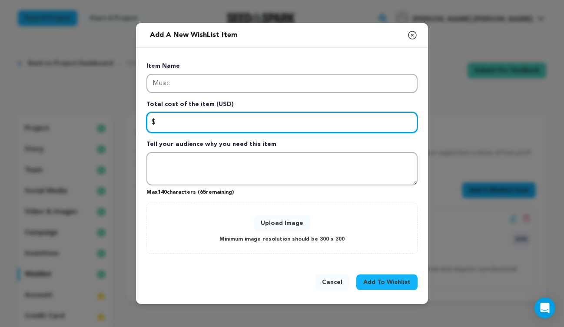
click at [227, 122] on input "Enter total cost of the item" at bounding box center [281, 122] width 271 height 21
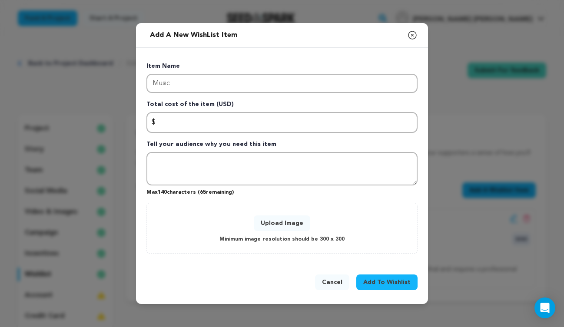
click at [189, 218] on div "Upload Image Minimum image resolution should be 300 x 300" at bounding box center [281, 228] width 253 height 33
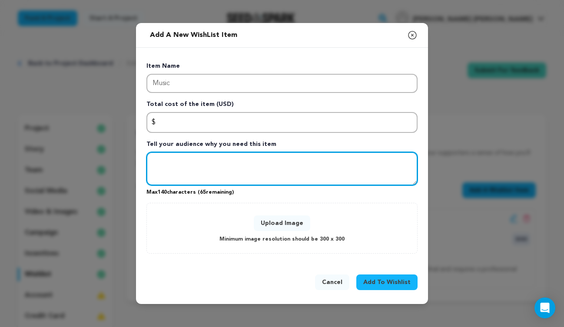
click at [219, 174] on textarea "Tell your audience why you need this item" at bounding box center [281, 169] width 271 height 34
click at [192, 161] on textarea "We want the music to match the mood and pace of the film" at bounding box center [281, 169] width 271 height 34
click at [363, 162] on textarea "We want the original music to match the mood and pace of the film" at bounding box center [281, 169] width 271 height 34
type textarea "We want the original music to match the mood and pace of the film."
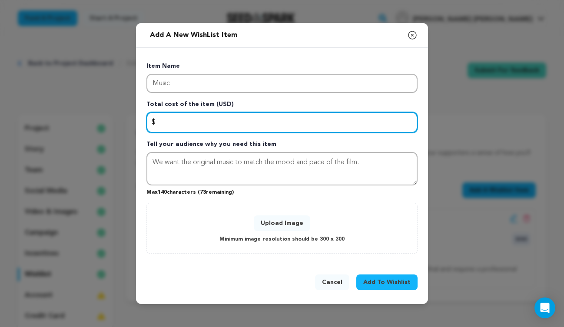
click at [334, 126] on input "Enter total cost of the item" at bounding box center [281, 122] width 271 height 21
click at [165, 124] on input "1200" at bounding box center [281, 122] width 271 height 21
type input "1000"
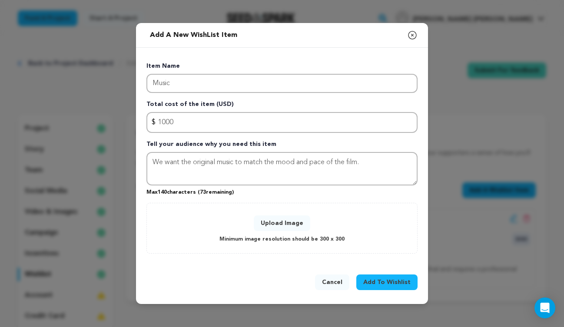
click at [277, 222] on button "Upload Image" at bounding box center [282, 223] width 56 height 16
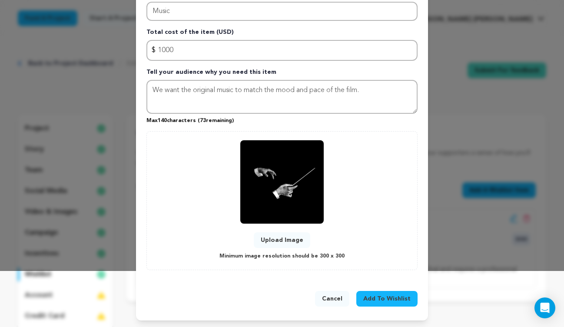
scroll to position [56, 0]
click at [380, 300] on span "Add To Wishlist" at bounding box center [386, 298] width 47 height 9
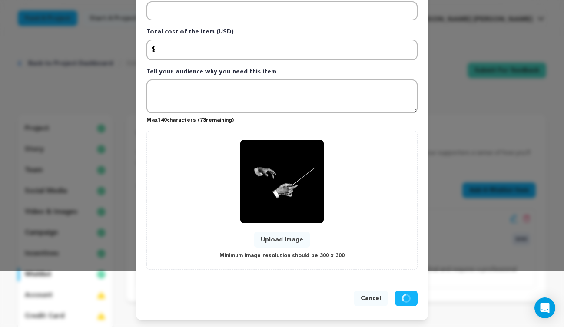
scroll to position [0, 0]
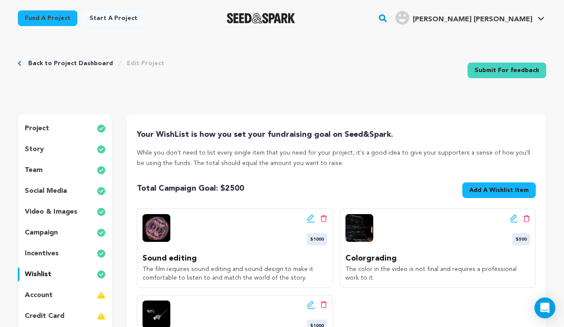
click at [508, 189] on span "Add A Wishlist Item" at bounding box center [499, 190] width 60 height 9
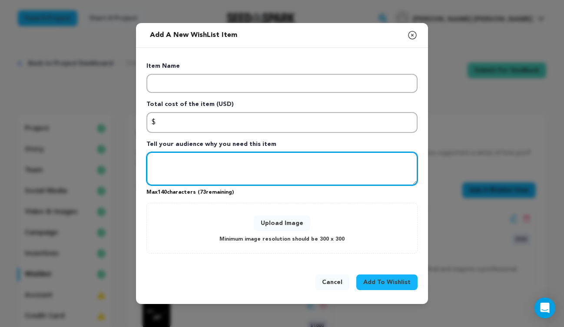
click at [234, 175] on textarea "Tell your audience why you need this item" at bounding box center [281, 169] width 271 height 34
paste textarea "Locarno Film Festival"
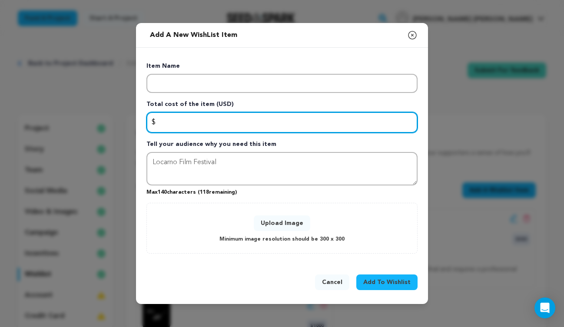
click at [187, 126] on input "Enter total cost of the item" at bounding box center [281, 122] width 271 height 21
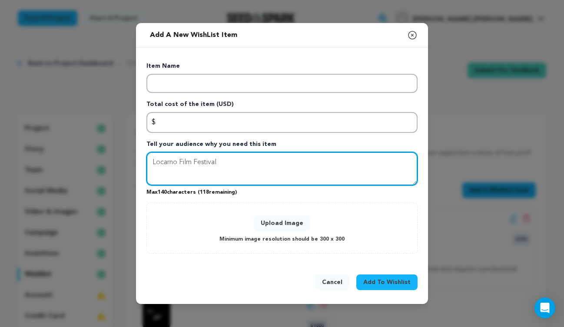
click at [262, 175] on textarea "Locarno Film Festival" at bounding box center [281, 169] width 271 height 34
paste textarea "Tribeca Film Festival"
paste textarea "Toronto International Film Festival (TIFF)"
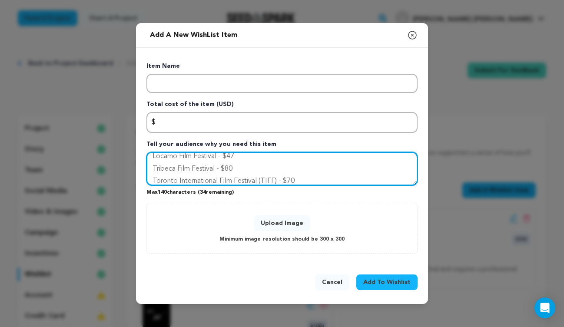
scroll to position [19, 0]
paste textarea "Venice Film Festival"
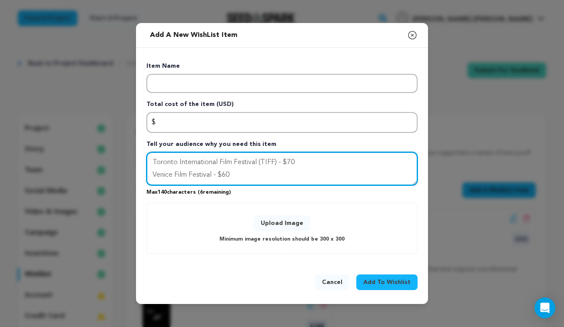
click at [232, 168] on textarea "Locarno Film Festival - $47 Tribeca Film Festival - $80 Toronto International F…" at bounding box center [281, 169] width 271 height 34
click at [215, 179] on textarea "Locarno Film Festival - $47 Tribeca Film Festival - $80 Toronto International F…" at bounding box center [281, 169] width 271 height 34
paste textarea "Berlin"
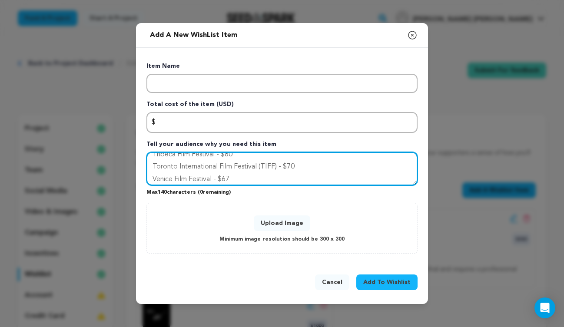
scroll to position [37, 0]
type textarea "Locarno Film Festival - $47 Tribeca Film Festival - $80 Toronto International F…"
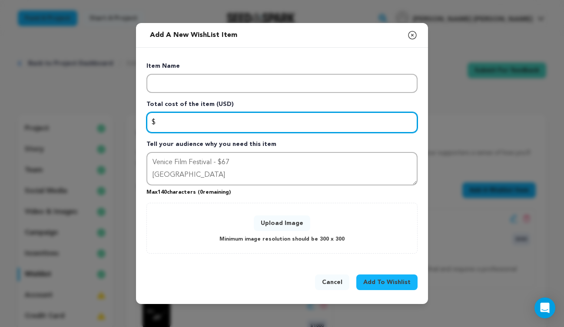
click at [211, 119] on input "Enter total cost of the item" at bounding box center [281, 122] width 271 height 21
type input "700"
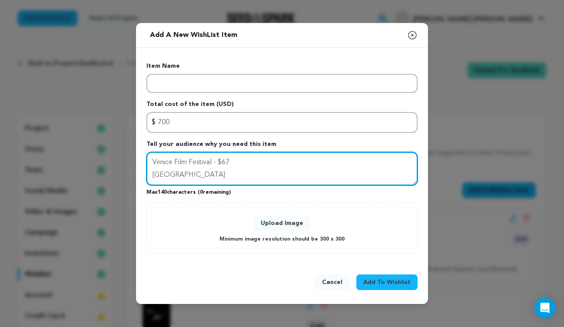
click at [172, 175] on textarea "Locarno Film Festival - $47 Tribeca Film Festival - $80 Toronto International F…" at bounding box center [281, 169] width 271 height 34
click at [152, 174] on textarea "Locarno Film Festival - $47 Tribeca Film Festival - $80 Toronto International F…" at bounding box center [281, 169] width 271 height 34
drag, startPoint x: 237, startPoint y: 178, endPoint x: 220, endPoint y: 175, distance: 17.5
click at [220, 175] on textarea "Locarno Film Festival - $47 Tribeca Film Festival - $80 Toronto International F…" at bounding box center [281, 169] width 271 height 34
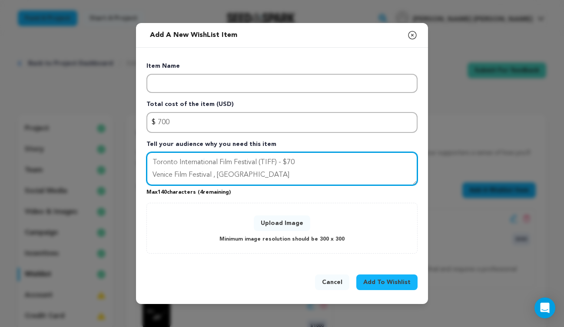
paste textarea "Int"
click at [152, 173] on textarea "Locarno Film Festival - $47 Tribeca Film Festival - $80 Toronto International F…" at bounding box center [281, 169] width 271 height 34
drag, startPoint x: 261, startPoint y: 175, endPoint x: 149, endPoint y: 177, distance: 111.6
click at [149, 177] on textarea "Locarno Film Festival - $47 Tribeca Film Festival - $80 Toronto International F…" at bounding box center [281, 169] width 271 height 34
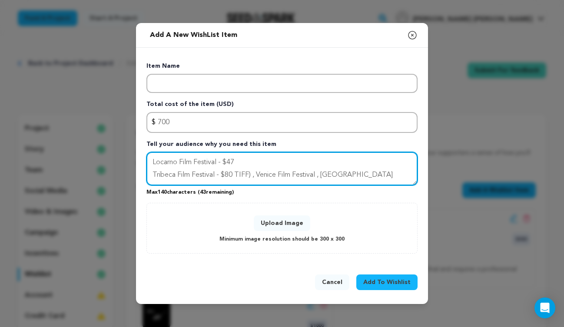
scroll to position [0, 0]
click at [238, 173] on textarea "Locarno Film Festival - $47 Tribeca Film Festival , TIFF) , Venice Film Festiva…" at bounding box center [281, 169] width 271 height 34
click at [152, 175] on textarea "Locarno Film Festival - $47 Tribeca Film Festival , TIFF, Venice Film Festival …" at bounding box center [281, 169] width 271 height 34
click at [219, 164] on textarea "Locarno Film Festival , Tribeca Film Festival , TIFF, Venice Film Festival , Be…" at bounding box center [281, 169] width 271 height 34
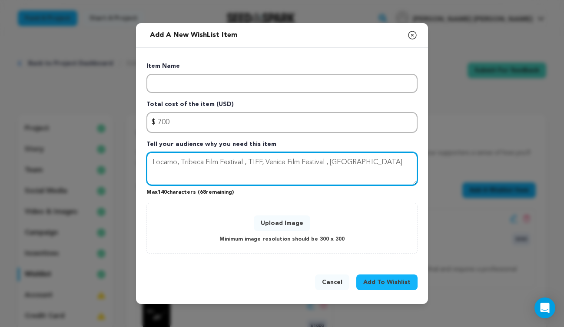
drag, startPoint x: 361, startPoint y: 164, endPoint x: 334, endPoint y: 162, distance: 27.9
click at [334, 162] on textarea "Locarno, Tribeca Film Festival , TIFF, Venice Film Festival , Berlin Int" at bounding box center [281, 169] width 271 height 34
paste textarea "ernational Film Festival"
paste textarea "Slamdance"
paste textarea "Los Angeles Shorts Festival"
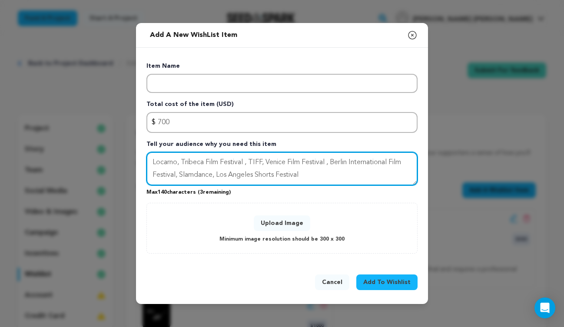
drag, startPoint x: 218, startPoint y: 175, endPoint x: 181, endPoint y: 172, distance: 36.6
click at [181, 172] on textarea "Locarno, Tribeca Film Festival , TIFF, Venice Film Festival , Berlin Internatio…" at bounding box center [281, 169] width 271 height 34
drag, startPoint x: 175, startPoint y: 175, endPoint x: 353, endPoint y: 159, distance: 178.4
click at [353, 159] on textarea "Locarno, Tribeca Film Festival , TIFF, Venice Film Festival , Berlin Internatio…" at bounding box center [281, 169] width 271 height 34
click at [151, 161] on textarea "Locarno, Tribeca Film Festival , TIFF, Venice Film Festival , Berlin IFF, Los A…" at bounding box center [281, 169] width 271 height 34
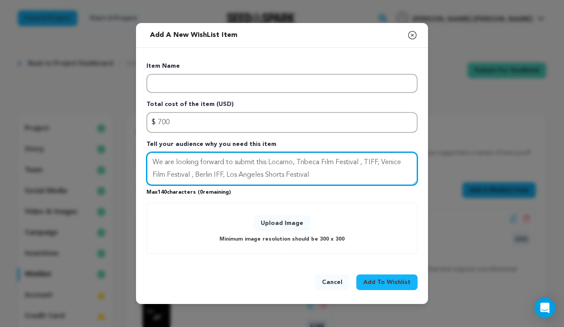
drag, startPoint x: 362, startPoint y: 162, endPoint x: 324, endPoint y: 160, distance: 38.3
click at [324, 160] on textarea "We are looking forward to submit this Locarno, Tribeca Film Festival , TIFF, Ve…" at bounding box center [281, 169] width 271 height 34
drag, startPoint x: 177, startPoint y: 175, endPoint x: 148, endPoint y: 176, distance: 29.5
click at [148, 176] on textarea "We are looking forward to submit this Locarno, Tribeca FF , TIFF, Venice Film F…" at bounding box center [281, 169] width 271 height 34
click at [271, 163] on textarea "We are looking forward to submit this Locarno, Tribeca FF , TIFF, Venice FF, Be…" at bounding box center [281, 169] width 271 height 34
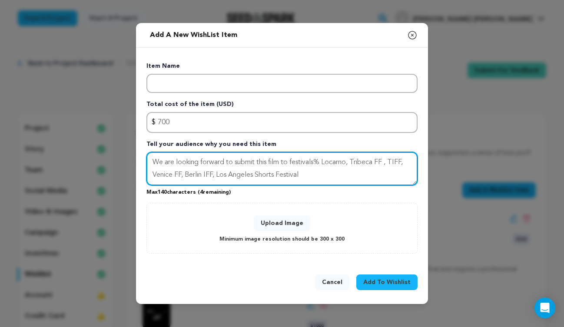
click at [309, 175] on textarea "We are looking forward to submit this film to festivals% Locarno, Tribeca FF , …" at bounding box center [281, 169] width 271 height 34
click at [322, 164] on textarea "We are looking forward to submit this film to festivals% Locarno, Tribeca FF , …" at bounding box center [281, 169] width 271 height 34
click at [306, 176] on textarea "We are looking forward to submit this film to festivals: Locarno, Tribeca FF , …" at bounding box center [281, 169] width 271 height 34
click at [302, 176] on textarea "We are looking forward to submit this film to festivals: Locarno, Tribeca FF , …" at bounding box center [281, 169] width 271 height 34
click at [383, 161] on textarea "We are looking forward to submit this film to festivals: Locarno, Tribeca FF , …" at bounding box center [281, 169] width 271 height 34
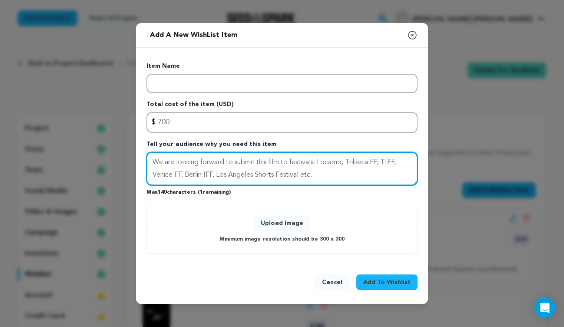
click at [302, 175] on textarea "We are looking forward to submit this film to festivals: Locarno, Tribeca FF, T…" at bounding box center [281, 169] width 271 height 34
type textarea "We are looking forward to submit this film to festivals: Locarno, Tribeca FF, T…"
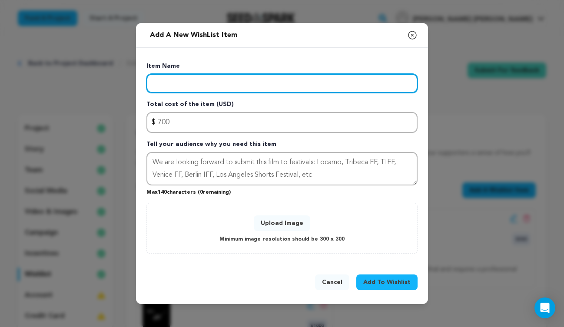
click at [273, 84] on input "Enter item name" at bounding box center [281, 83] width 271 height 19
type input "Festivals submission"
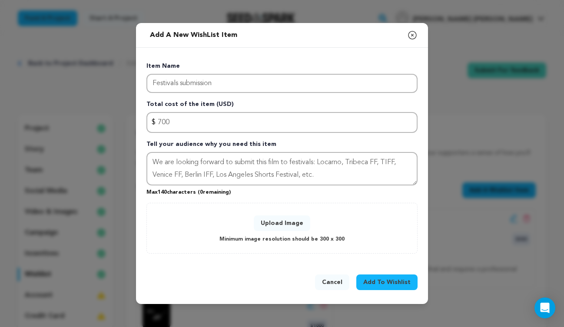
click at [380, 282] on span "Add To Wishlist" at bounding box center [386, 282] width 47 height 9
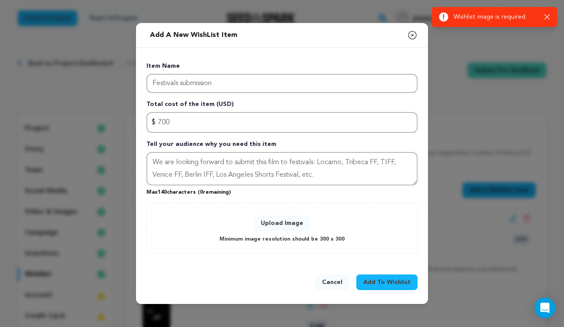
click at [278, 223] on button "Upload Image" at bounding box center [282, 223] width 56 height 16
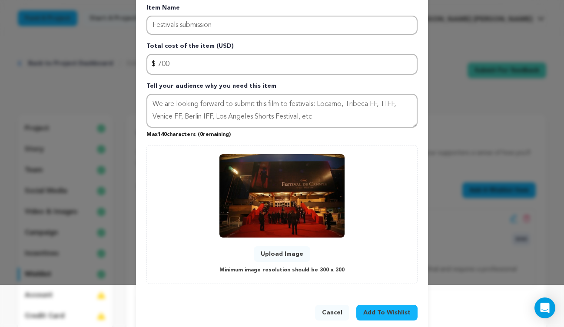
scroll to position [45, 0]
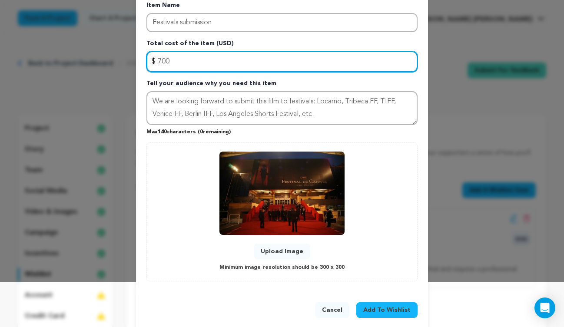
click at [158, 61] on input "700" at bounding box center [281, 61] width 271 height 21
type input "1000"
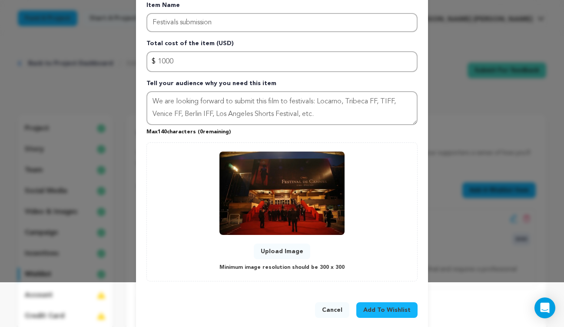
click at [371, 305] on button "Add To Wishlist" at bounding box center [386, 310] width 61 height 16
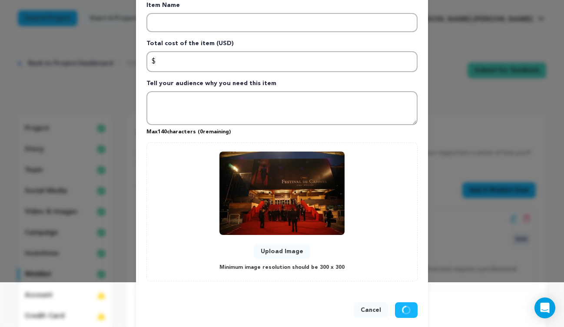
scroll to position [0, 0]
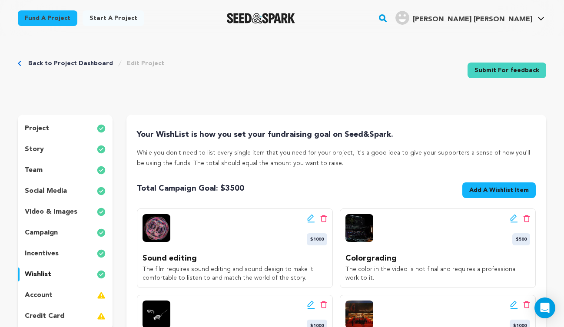
click at [513, 218] on icon at bounding box center [514, 218] width 8 height 9
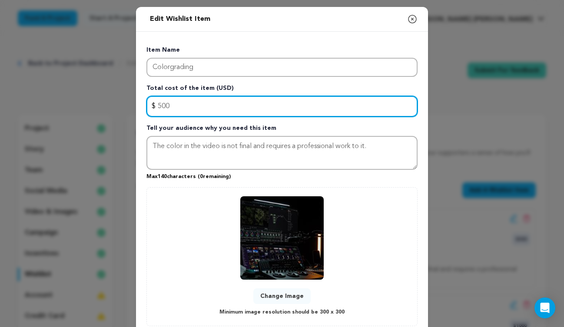
click at [159, 105] on input "500" at bounding box center [281, 106] width 271 height 21
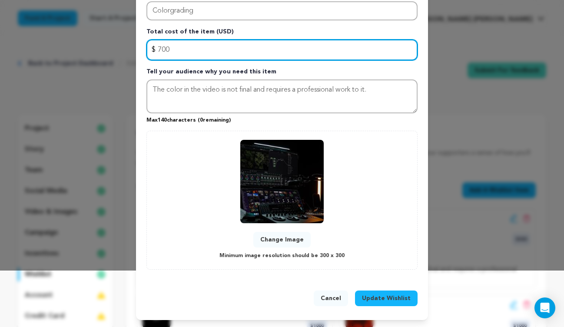
type input "700"
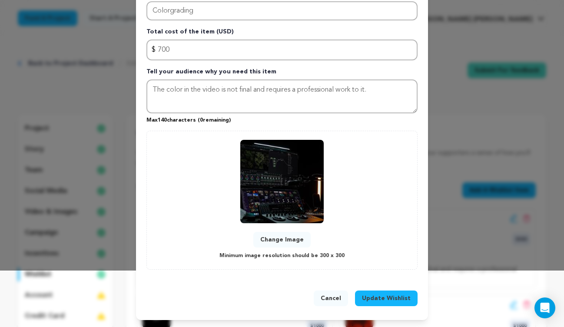
click at [371, 295] on span "Update Wishlist" at bounding box center [386, 298] width 49 height 9
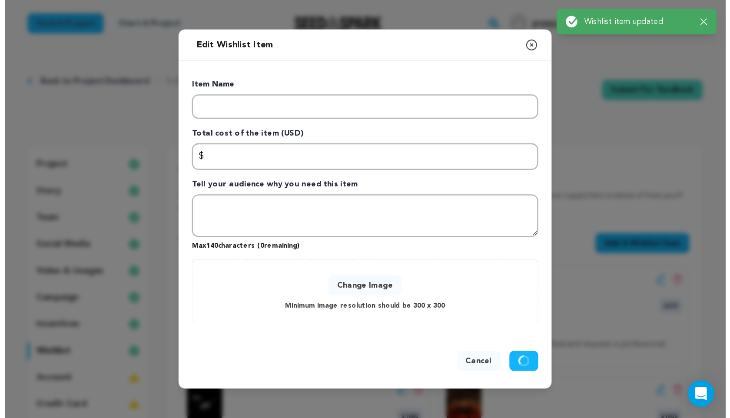
scroll to position [0, 0]
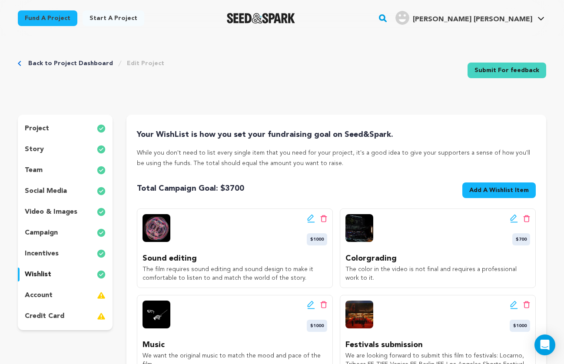
click at [68, 295] on div "account" at bounding box center [65, 295] width 95 height 14
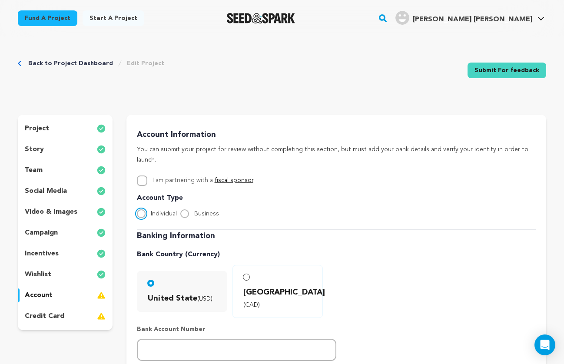
click at [141, 209] on input "Individual" at bounding box center [141, 213] width 9 height 9
radio input "true"
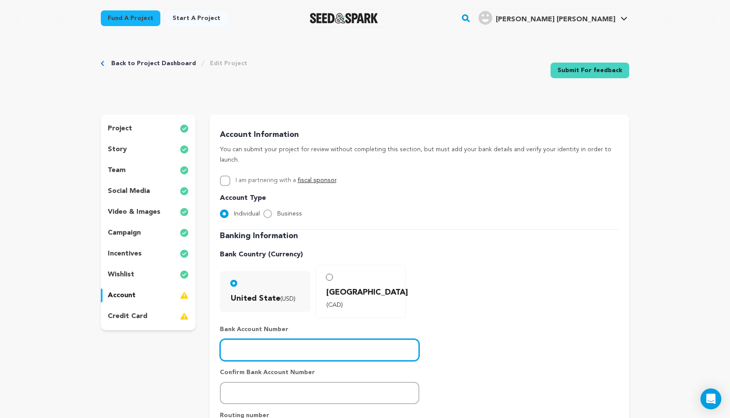
click at [301, 327] on input "number" at bounding box center [319, 350] width 199 height 22
paste input "325198630009"
type input "325198630009"
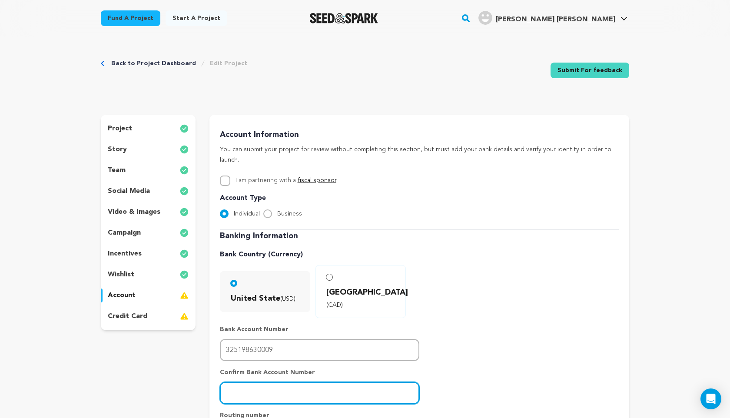
drag, startPoint x: 301, startPoint y: 323, endPoint x: 298, endPoint y: 369, distance: 46.2
click at [298, 327] on input "number" at bounding box center [319, 393] width 199 height 22
paste input "325198630009"
type input "325198630009"
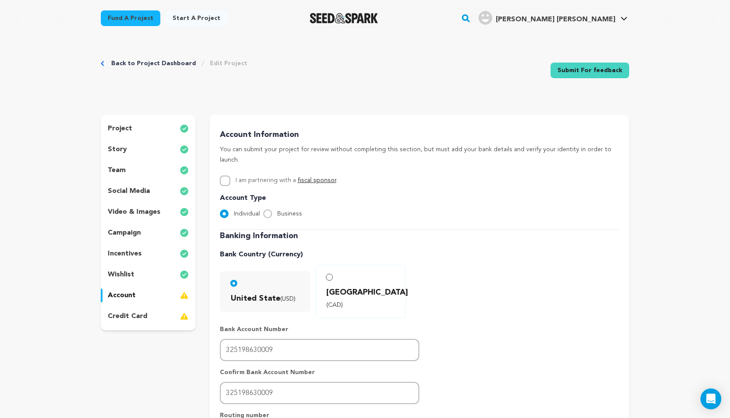
drag, startPoint x: 298, startPoint y: 369, endPoint x: 316, endPoint y: 409, distance: 44.1
paste input "026009593"
type input "026009593"
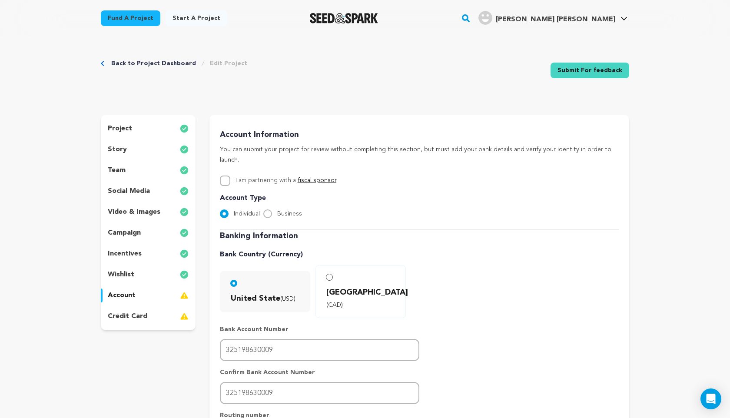
drag, startPoint x: 316, startPoint y: 409, endPoint x: 619, endPoint y: 145, distance: 402.4
click at [557, 145] on div "Account Information You can submit your project for review without completing t…" at bounding box center [419, 338] width 420 height 446
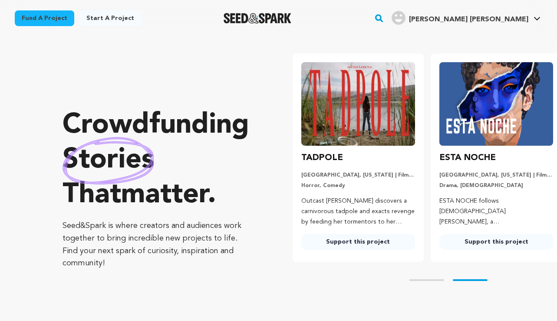
scroll to position [0, 145]
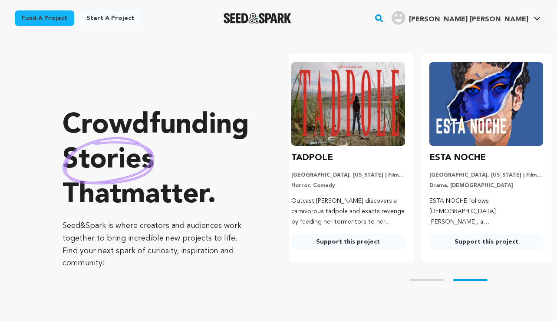
click at [463, 152] on h3 "ESTA NOCHE" at bounding box center [458, 158] width 56 height 14
click at [486, 238] on link "Support this project" at bounding box center [487, 242] width 114 height 16
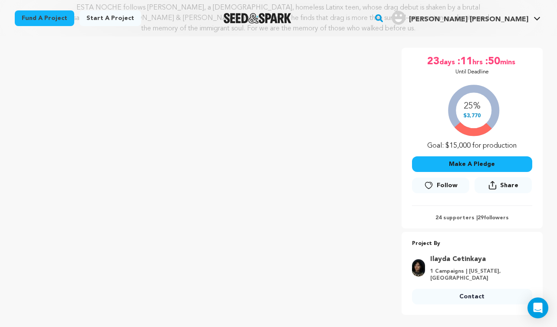
scroll to position [133, 0]
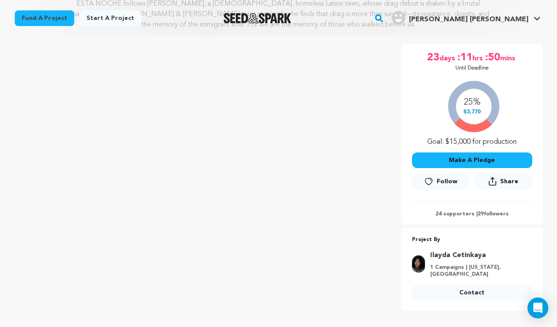
click at [483, 158] on button "Make A Pledge" at bounding box center [472, 160] width 120 height 16
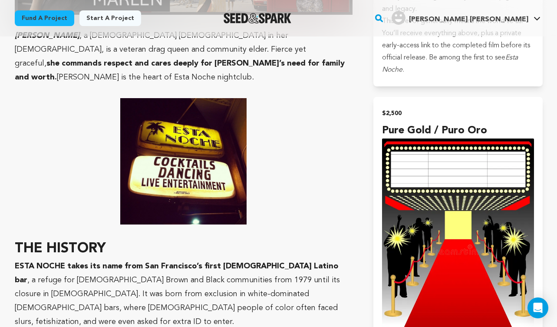
scroll to position [2356, 0]
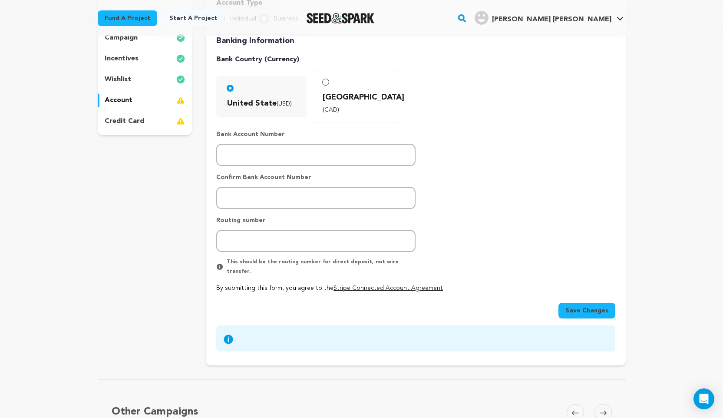
scroll to position [225, 0]
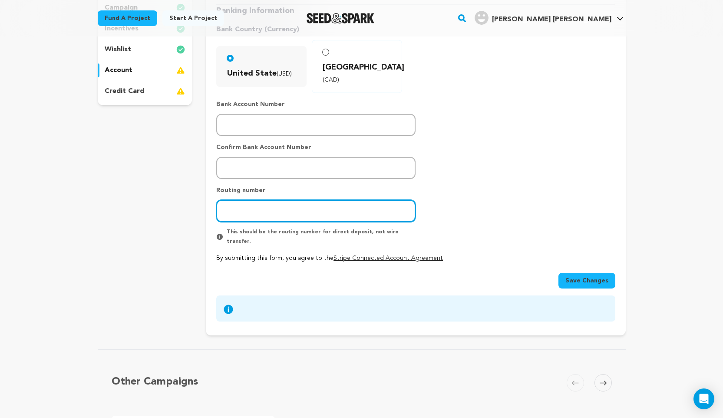
click at [285, 200] on input "number" at bounding box center [315, 211] width 199 height 22
paste input "026009593"
type input "026009593"
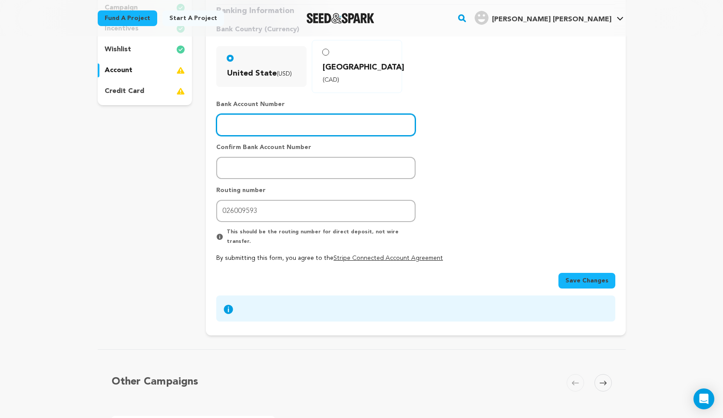
click at [252, 114] on input "number" at bounding box center [315, 125] width 199 height 22
paste input "325198630009"
type input "325198630009"
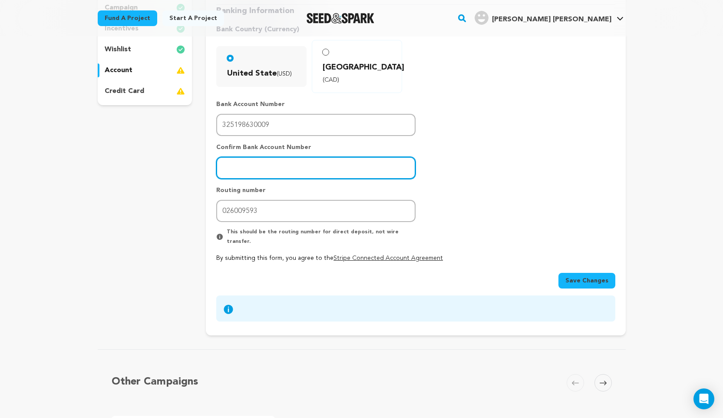
click at [258, 157] on input "number" at bounding box center [315, 168] width 199 height 22
paste input "325198630009"
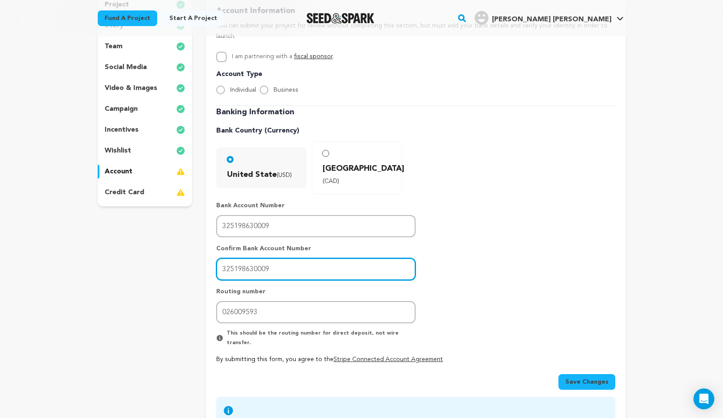
scroll to position [37, 0]
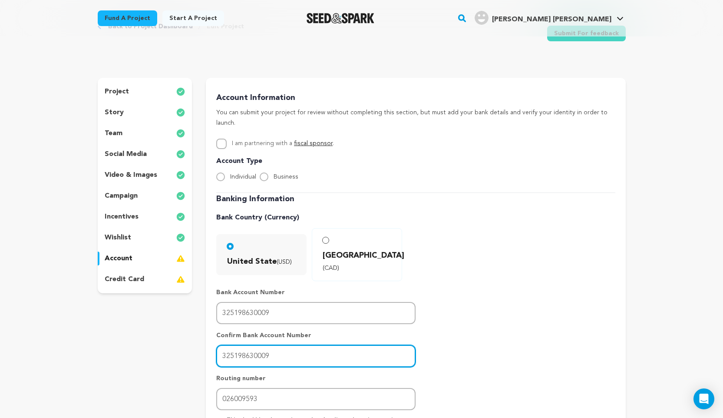
type input "325198630009"
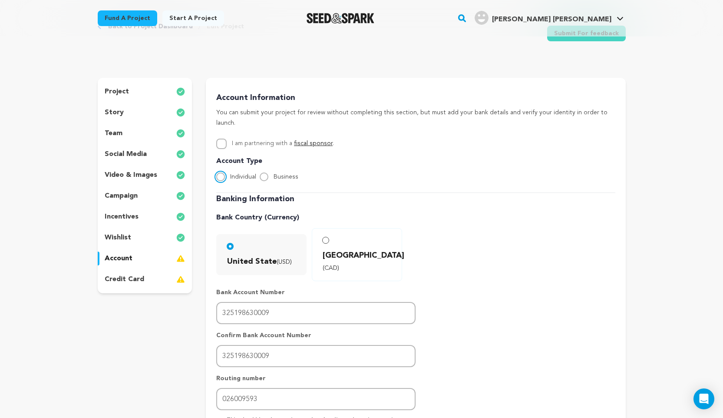
click at [221, 172] on input "Individual" at bounding box center [220, 176] width 9 height 9
radio input "true"
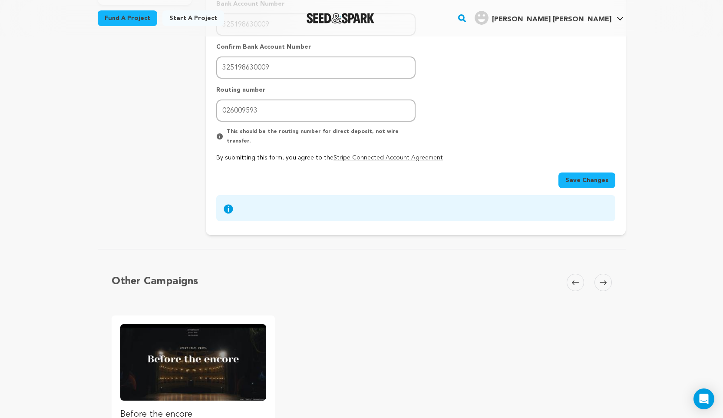
scroll to position [370, 0]
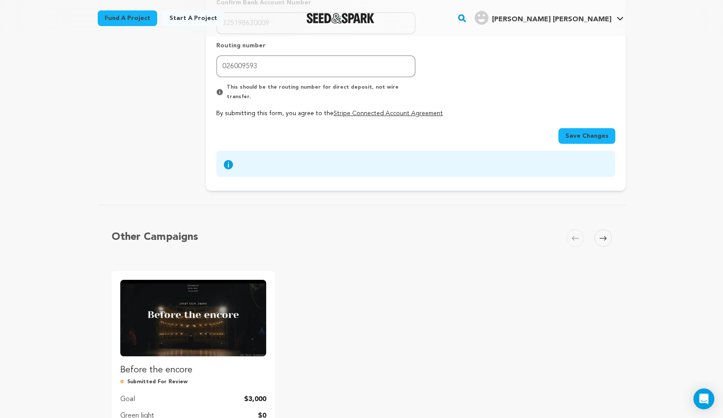
click at [579, 132] on span "Save Changes" at bounding box center [587, 136] width 43 height 9
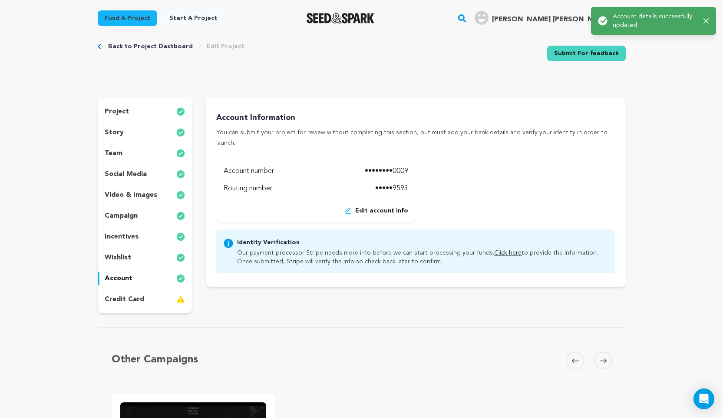
scroll to position [0, 0]
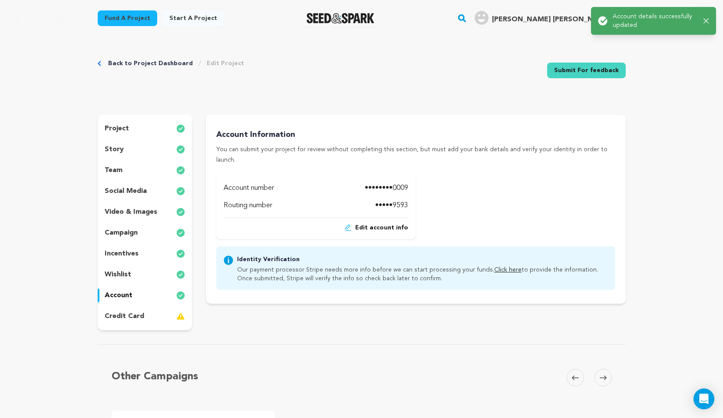
click at [133, 314] on p "credit card" at bounding box center [125, 316] width 40 height 10
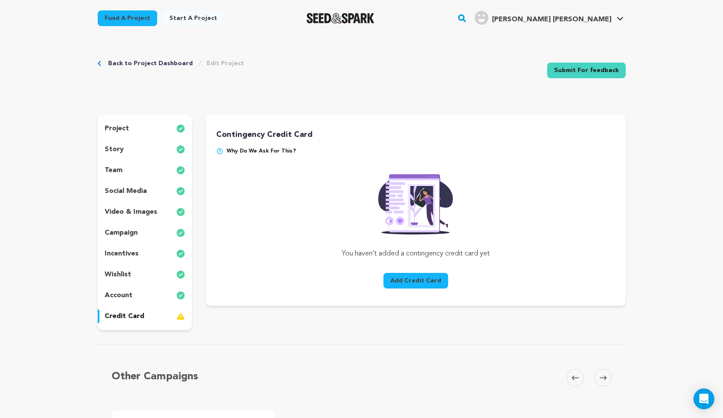
click at [410, 281] on button "Add Credit Card" at bounding box center [416, 281] width 65 height 16
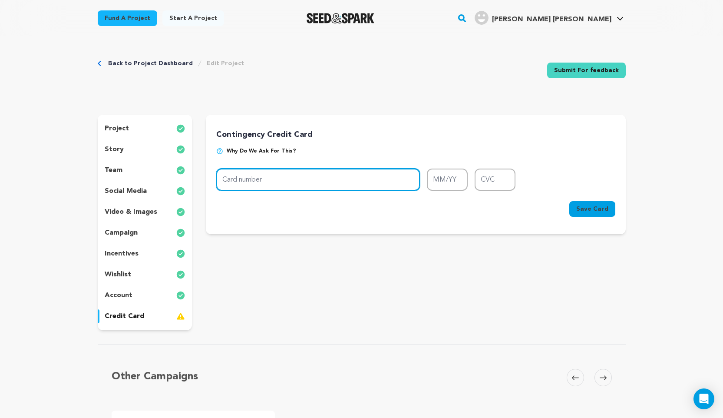
click at [295, 177] on input "Card number" at bounding box center [318, 180] width 204 height 22
type input "[CREDIT_CARD_NUMBER]"
type input "08/29"
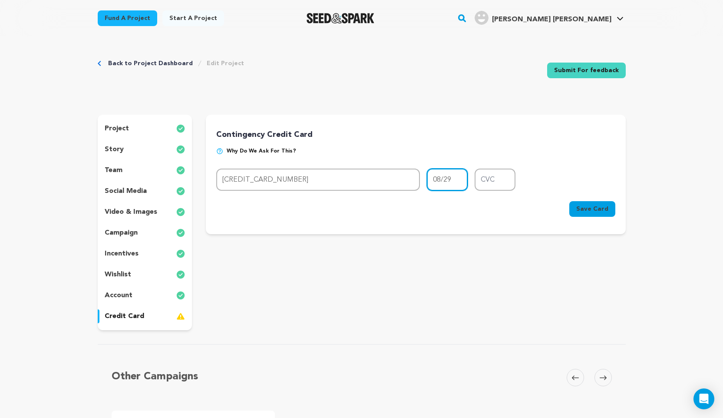
type input "978"
click at [587, 212] on span "Save Card" at bounding box center [592, 209] width 32 height 9
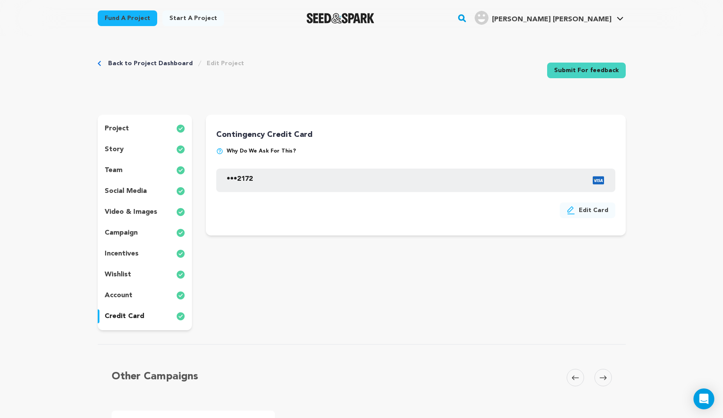
click at [145, 233] on div "campaign" at bounding box center [145, 233] width 95 height 14
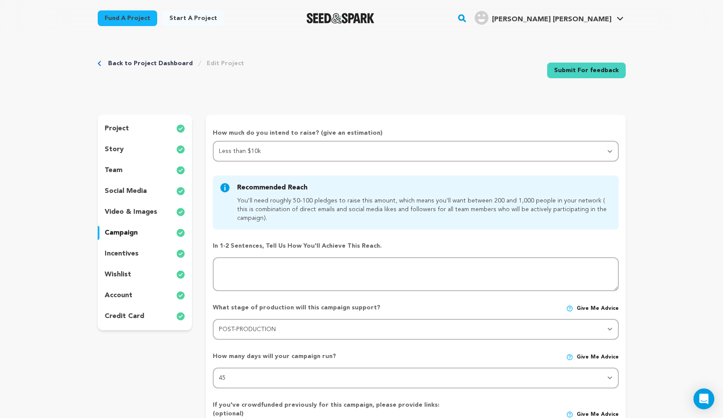
click at [142, 250] on div "incentives" at bounding box center [145, 254] width 95 height 14
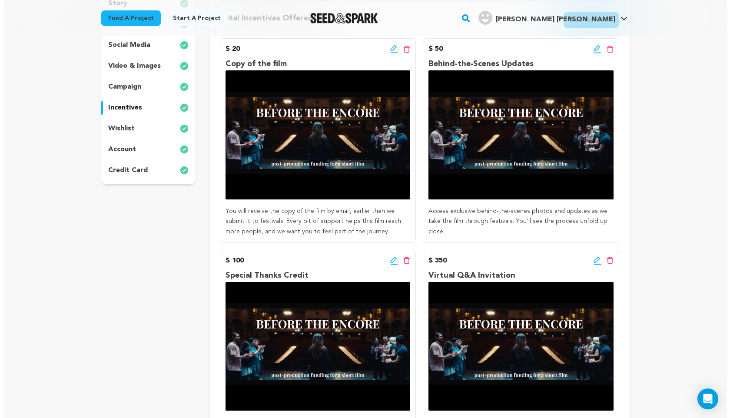
scroll to position [143, 0]
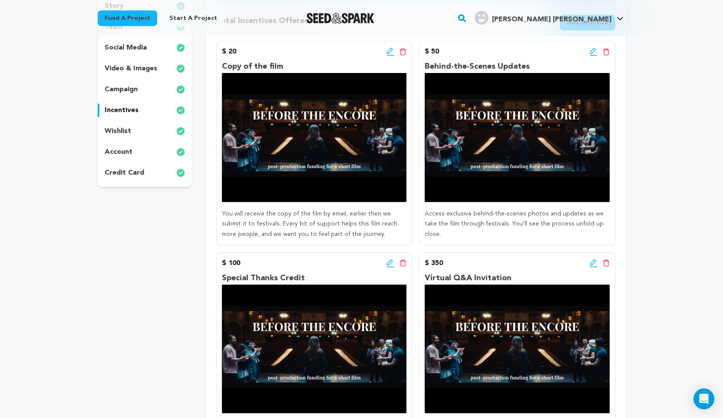
click at [389, 54] on icon at bounding box center [391, 51] width 8 height 9
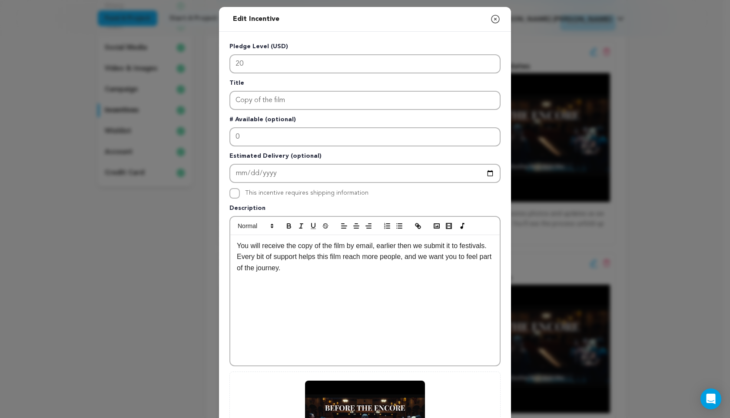
scroll to position [137, 0]
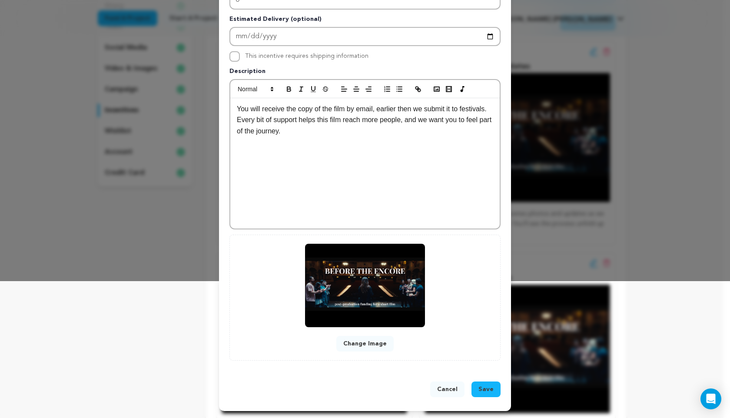
click at [366, 342] on button "Change Image" at bounding box center [364, 344] width 57 height 16
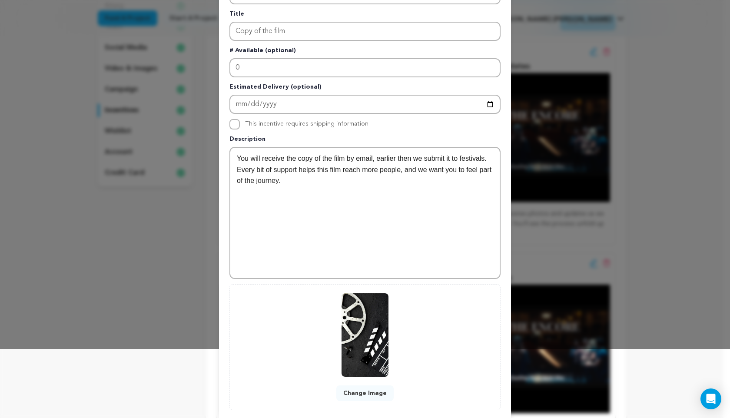
scroll to position [119, 0]
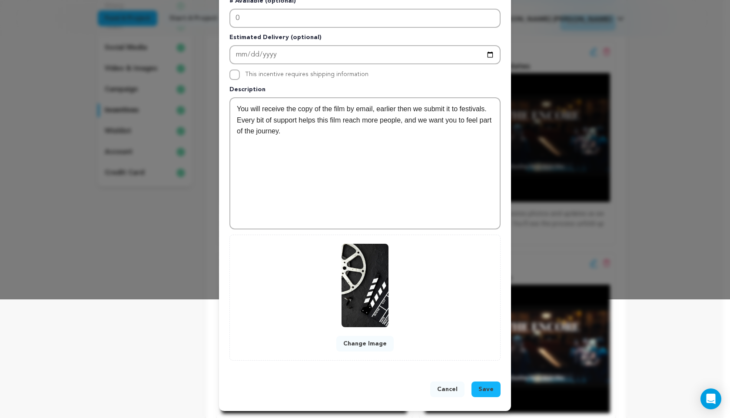
click at [480, 390] on span "Save" at bounding box center [485, 389] width 15 height 9
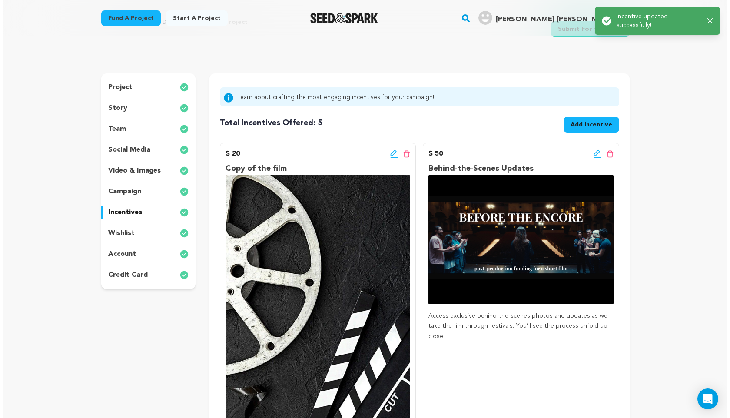
scroll to position [47, 0]
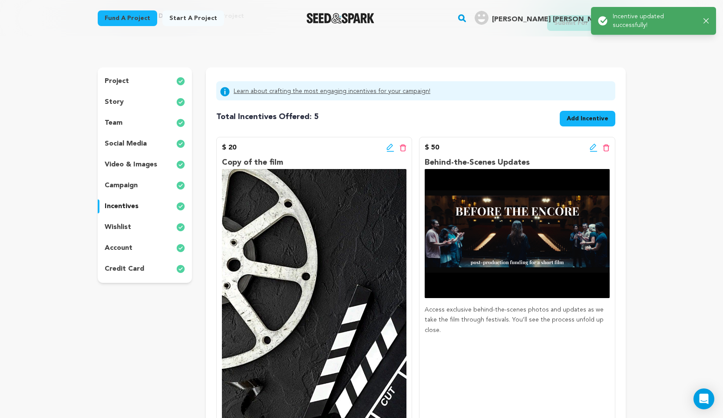
click at [591, 149] on icon at bounding box center [593, 147] width 6 height 6
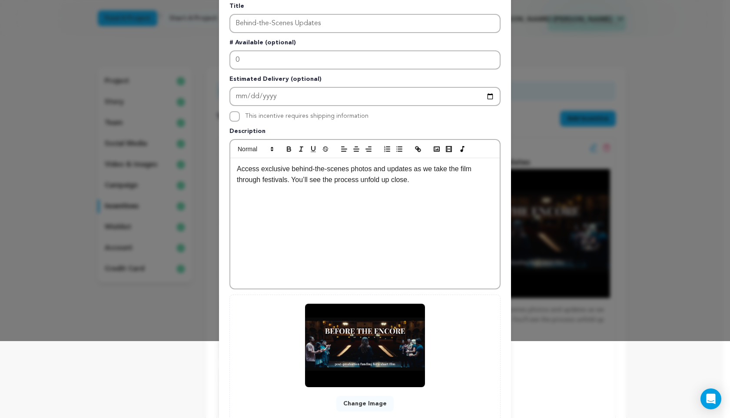
scroll to position [137, 0]
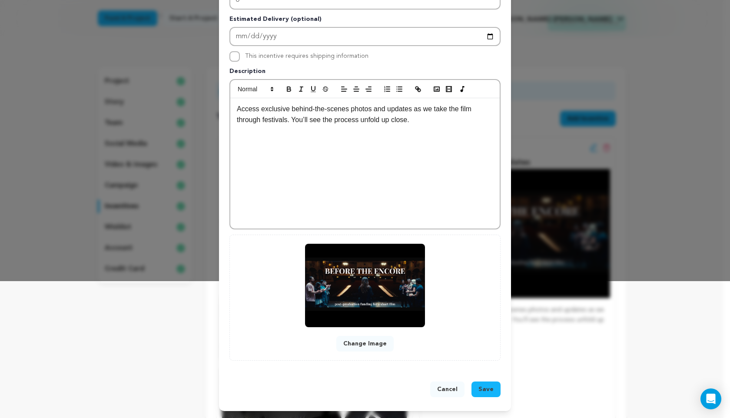
click at [365, 346] on button "Change Image" at bounding box center [364, 344] width 57 height 16
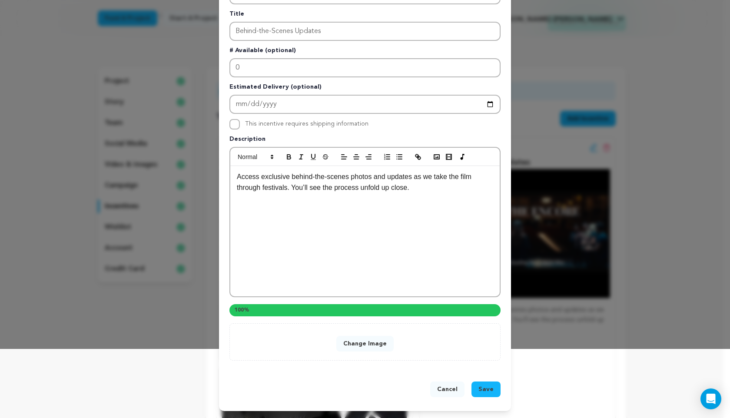
scroll to position [119, 0]
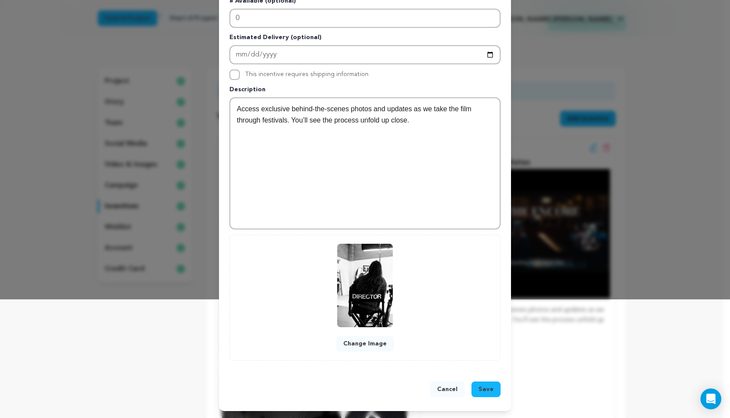
click at [490, 388] on button "Save" at bounding box center [485, 389] width 29 height 16
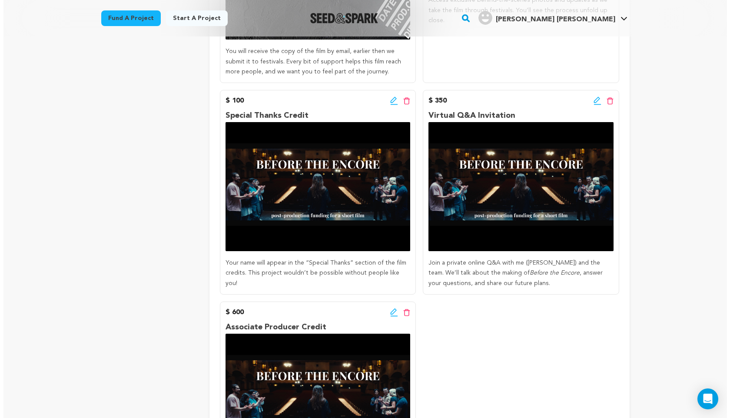
scroll to position [506, 0]
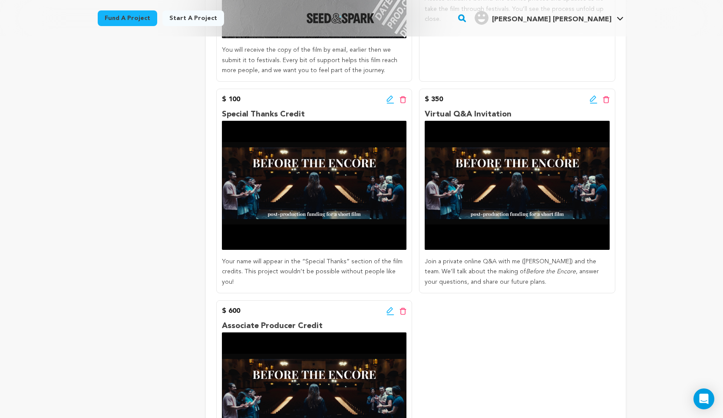
click at [387, 103] on icon at bounding box center [390, 103] width 7 height 1
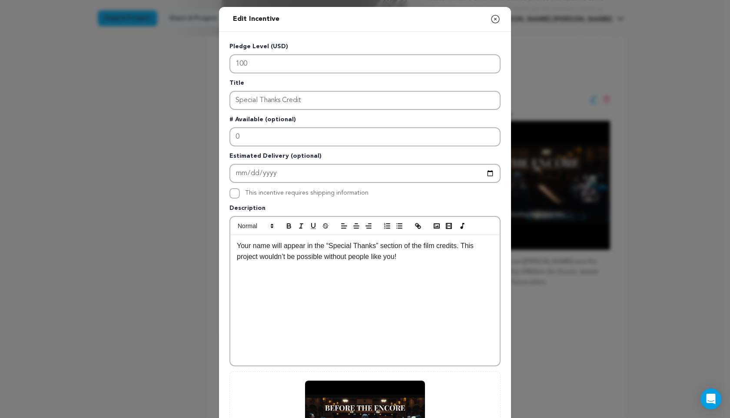
scroll to position [137, 0]
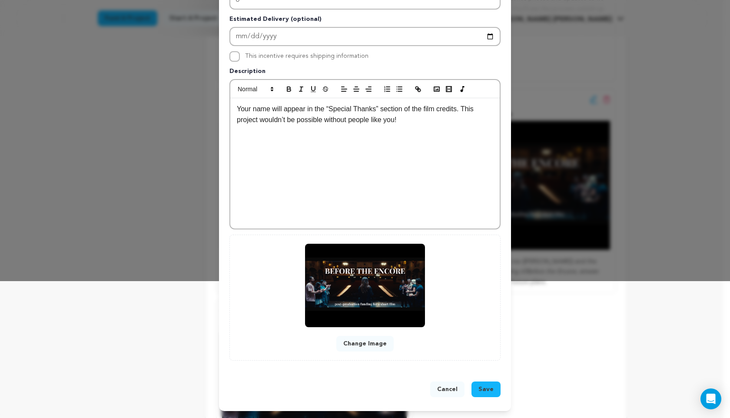
click at [352, 344] on button "Change Image" at bounding box center [364, 344] width 57 height 16
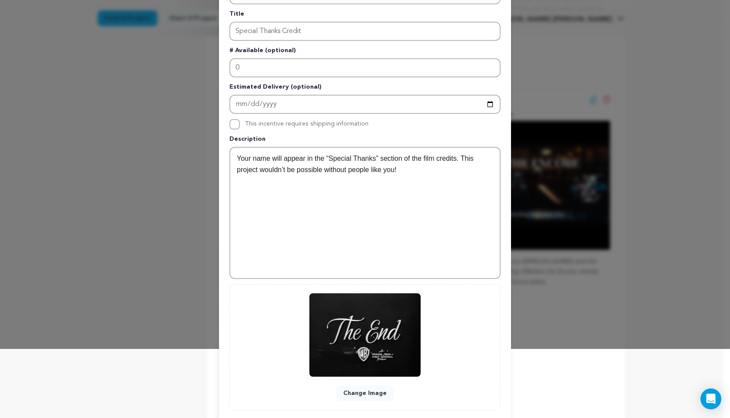
scroll to position [119, 0]
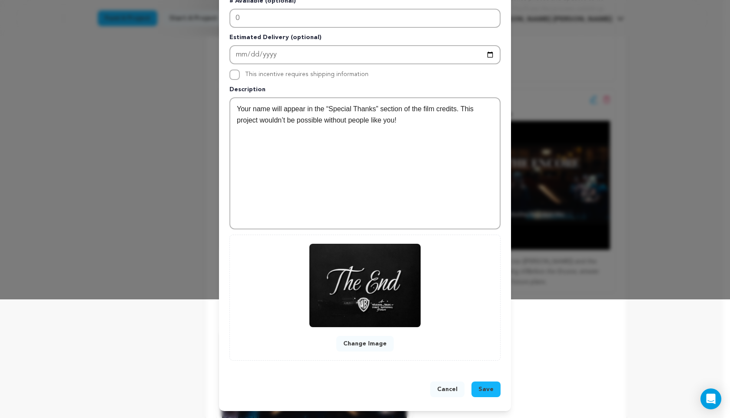
click at [485, 397] on div "Cancel Save" at bounding box center [364, 390] width 271 height 19
click at [484, 386] on span "Save" at bounding box center [485, 389] width 15 height 9
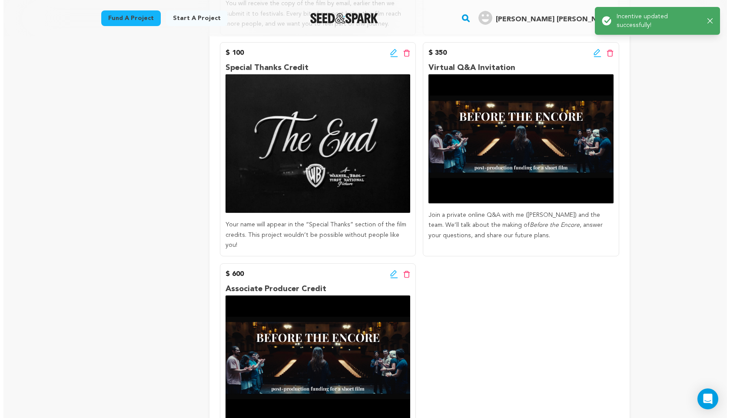
scroll to position [558, 0]
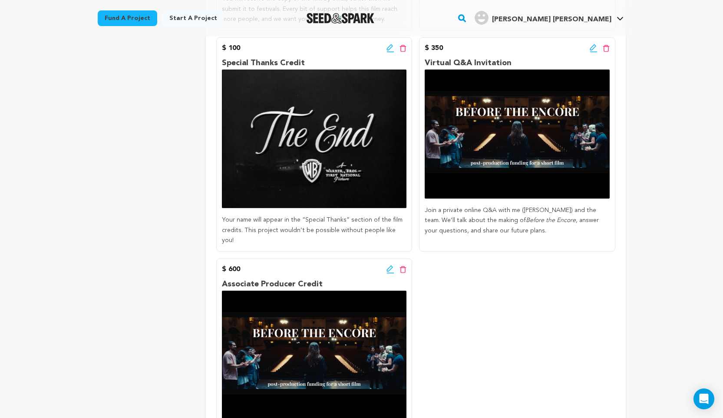
click at [592, 50] on icon at bounding box center [593, 47] width 6 height 6
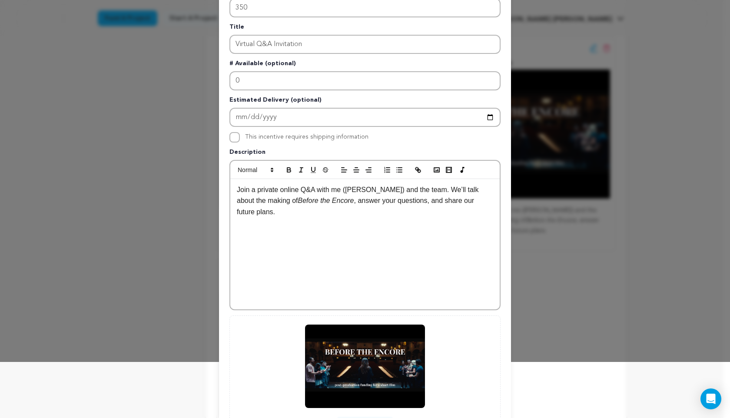
scroll to position [137, 0]
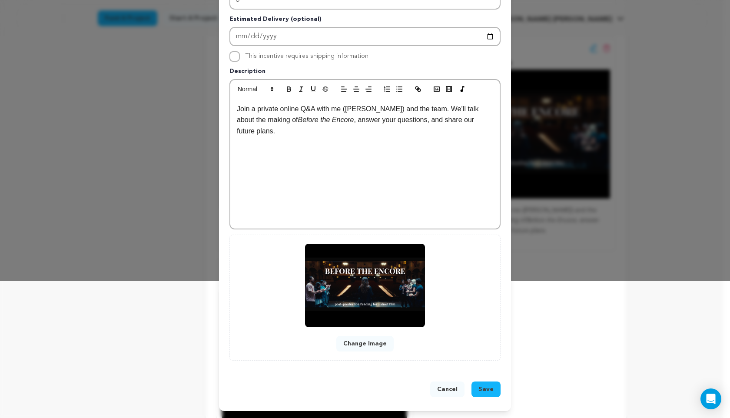
click at [376, 341] on button "Change Image" at bounding box center [364, 344] width 57 height 16
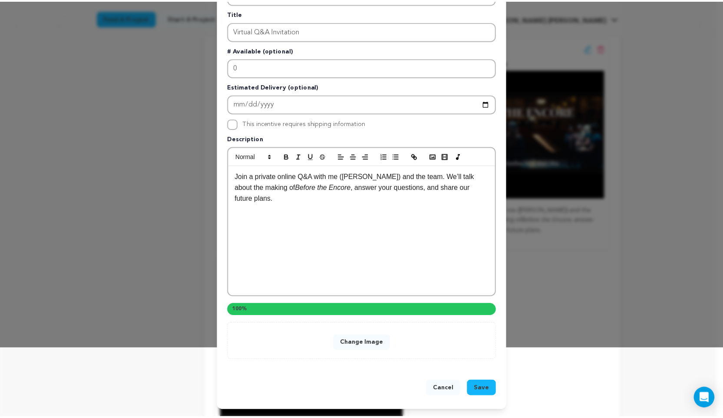
scroll to position [119, 0]
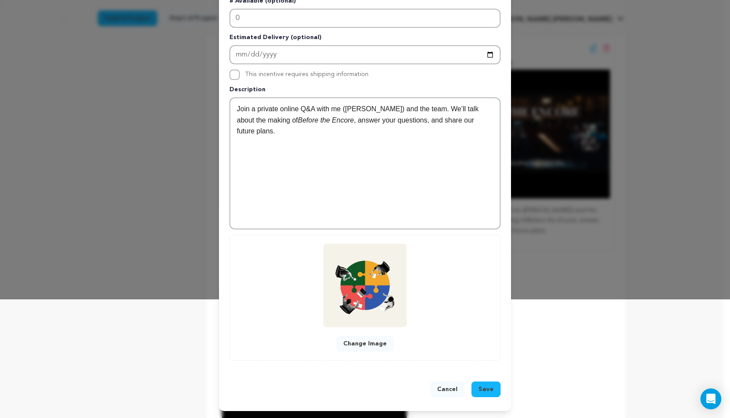
click at [485, 390] on span "Save" at bounding box center [485, 389] width 15 height 9
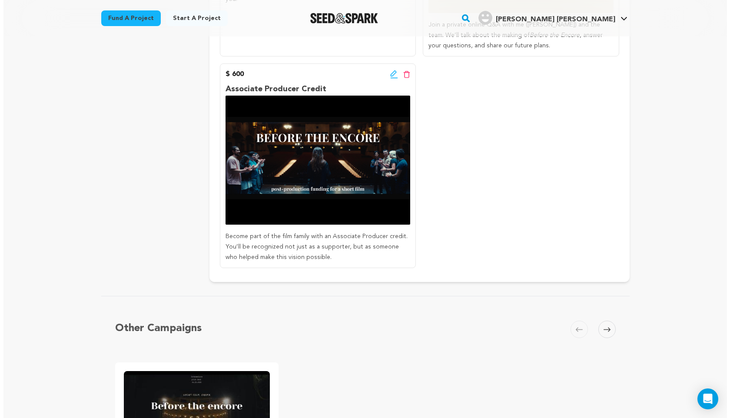
scroll to position [798, 0]
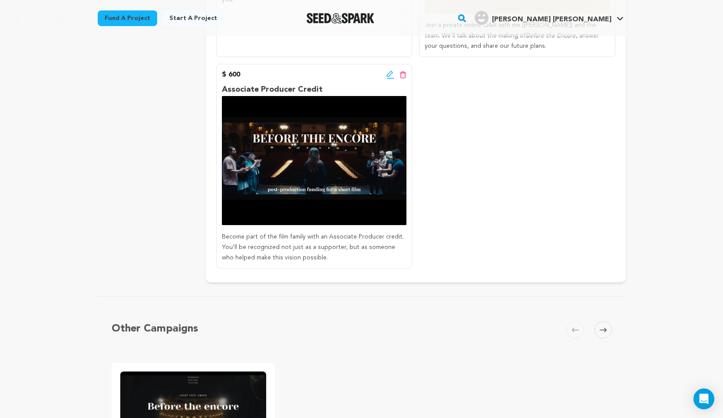
click at [390, 71] on icon at bounding box center [391, 74] width 8 height 9
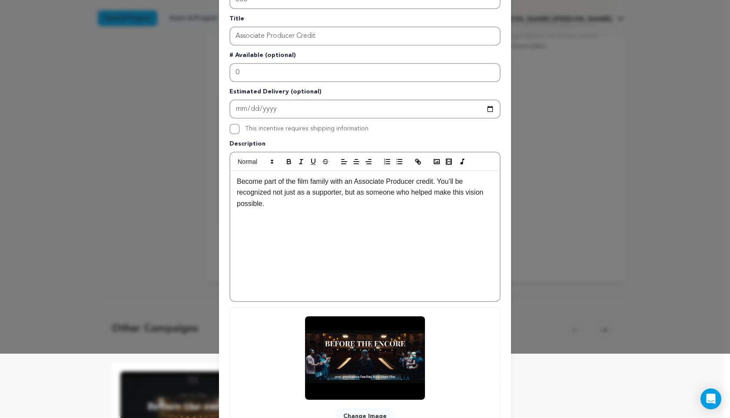
scroll to position [137, 0]
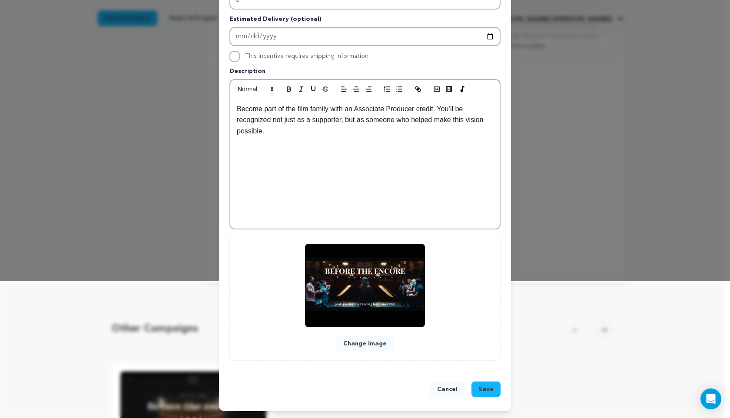
click at [362, 345] on button "Change Image" at bounding box center [364, 344] width 57 height 16
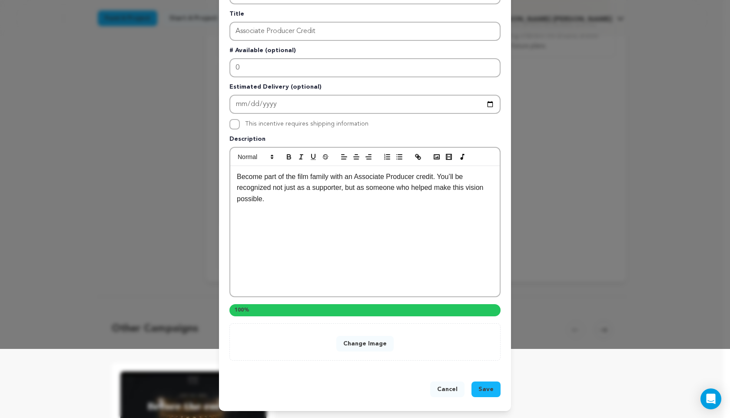
scroll to position [119, 0]
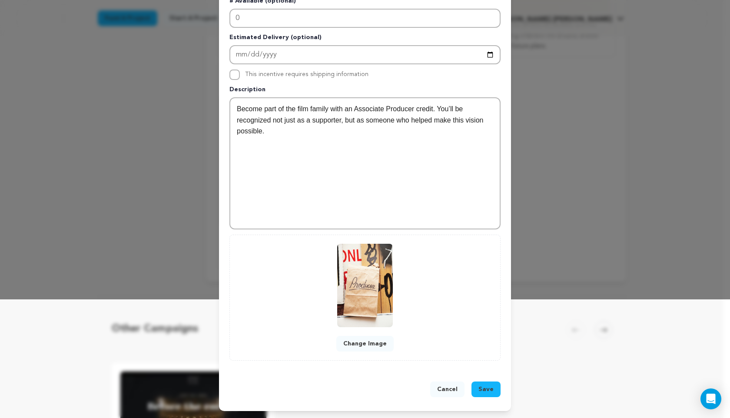
click at [480, 388] on span "Save" at bounding box center [485, 389] width 15 height 9
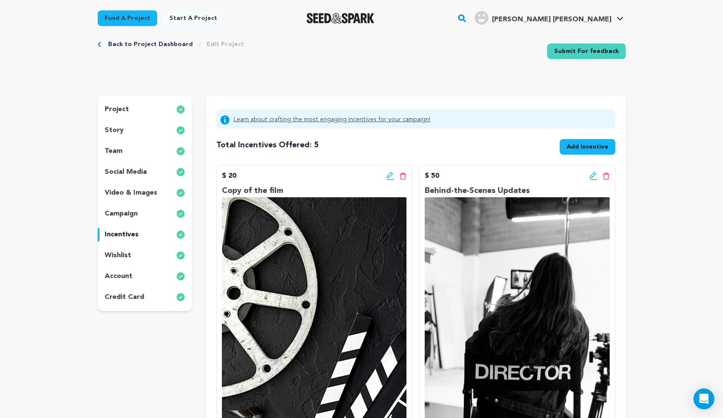
scroll to position [0, 0]
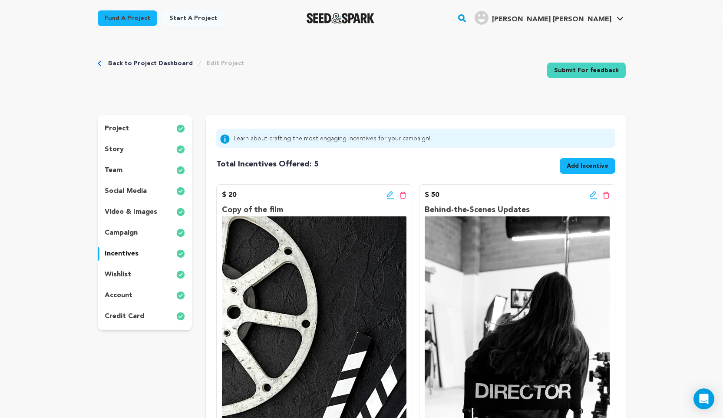
click at [155, 130] on div "project" at bounding box center [145, 129] width 95 height 14
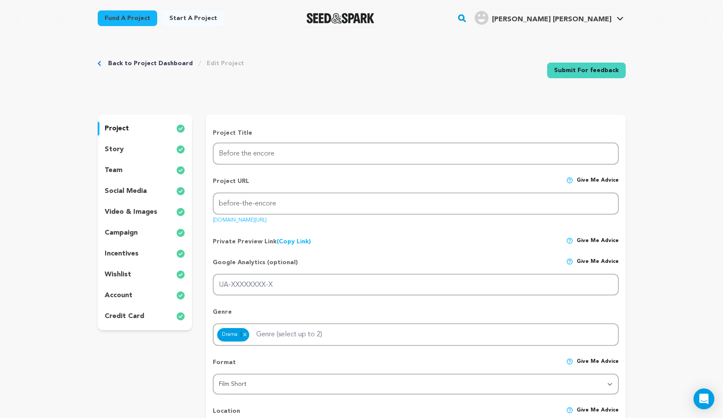
click at [155, 149] on div "story" at bounding box center [145, 149] width 95 height 14
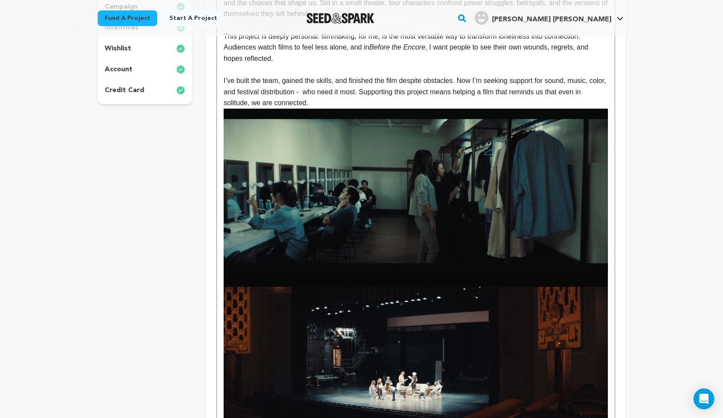
scroll to position [245, 0]
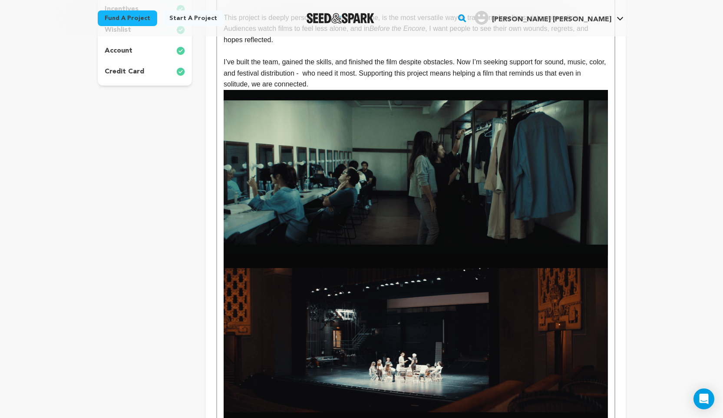
click at [384, 197] on img at bounding box center [416, 172] width 384 height 165
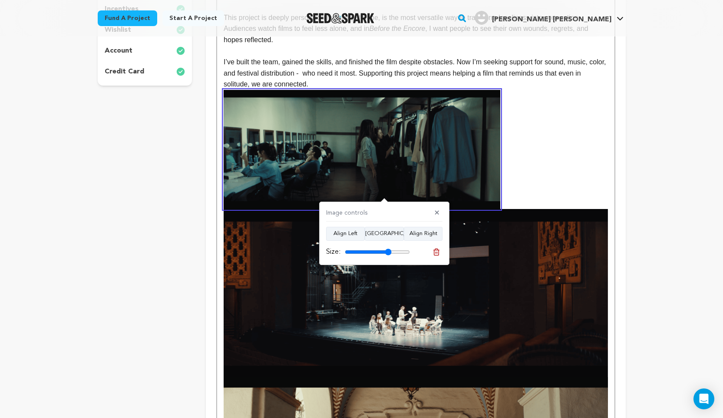
drag, startPoint x: 404, startPoint y: 252, endPoint x: 388, endPoint y: 252, distance: 16.5
click at [388, 252] on input "range" at bounding box center [377, 251] width 65 height 7
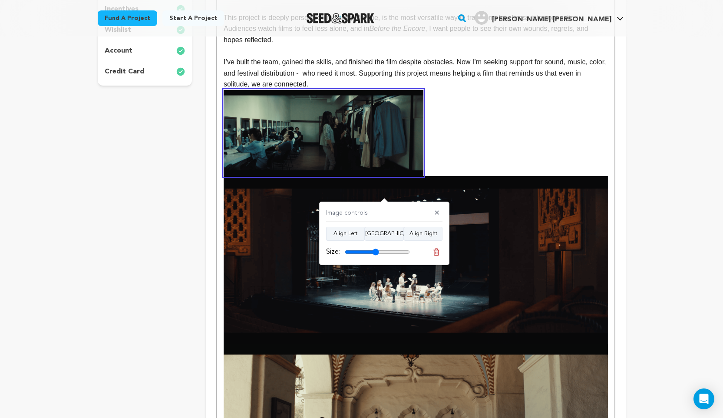
drag, startPoint x: 389, startPoint y: 251, endPoint x: 375, endPoint y: 252, distance: 13.9
type input "52"
click at [375, 252] on input "range" at bounding box center [377, 251] width 65 height 7
click at [498, 248] on img at bounding box center [416, 260] width 384 height 168
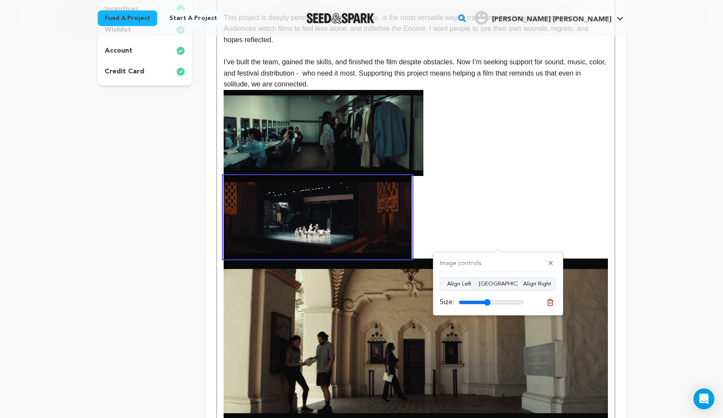
drag, startPoint x: 522, startPoint y: 301, endPoint x: 487, endPoint y: 301, distance: 35.2
click at [487, 301] on input "range" at bounding box center [491, 302] width 65 height 7
click at [536, 278] on button "Align Right" at bounding box center [537, 284] width 39 height 14
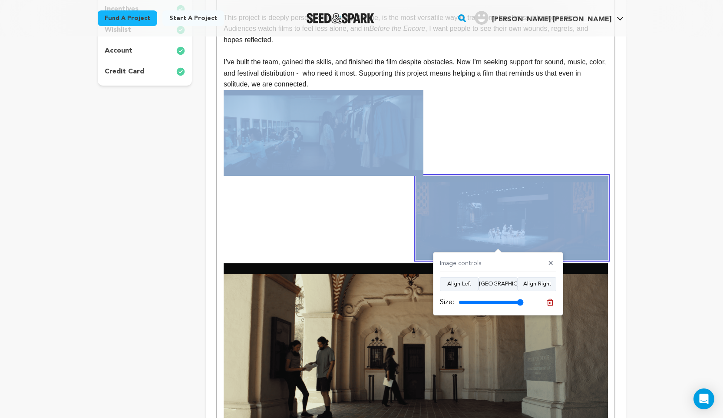
drag, startPoint x: 487, startPoint y: 302, endPoint x: 521, endPoint y: 299, distance: 34.4
type input "100"
click at [522, 299] on input "range" at bounding box center [491, 302] width 65 height 7
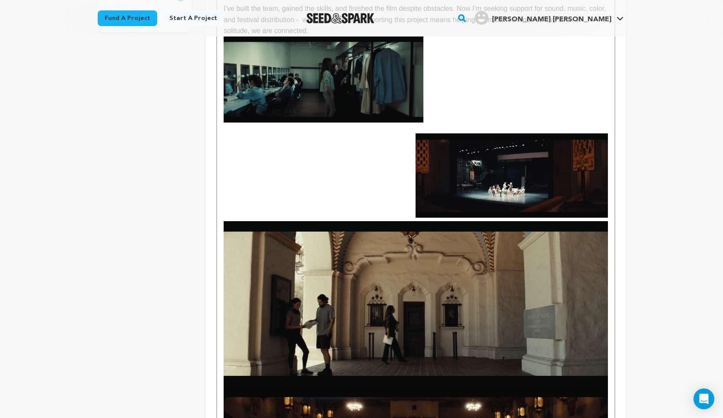
scroll to position [300, 0]
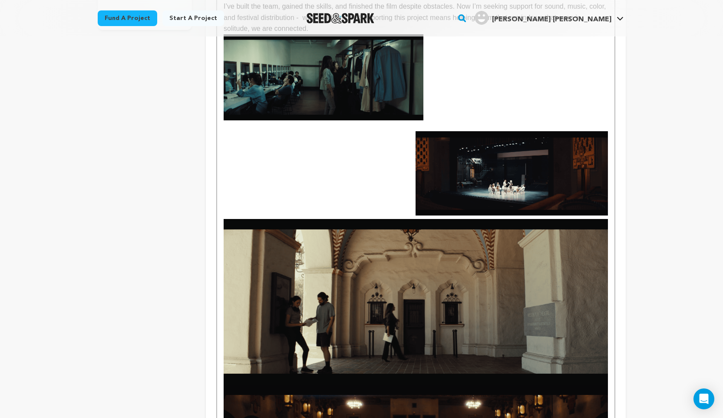
click at [491, 265] on img at bounding box center [416, 301] width 384 height 165
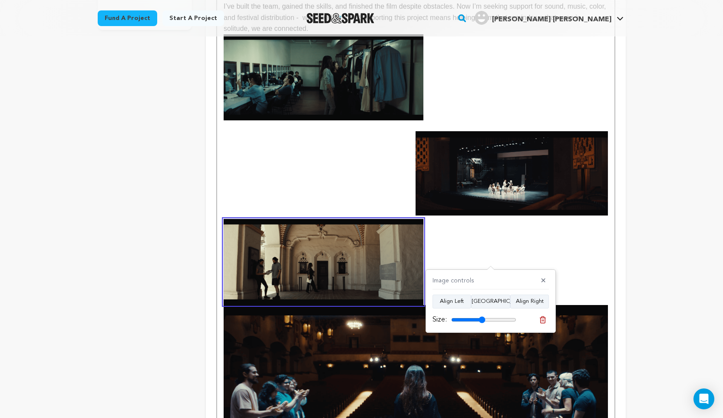
drag, startPoint x: 509, startPoint y: 321, endPoint x: 482, endPoint y: 320, distance: 27.8
type input "52"
click at [482, 320] on input "range" at bounding box center [483, 319] width 65 height 7
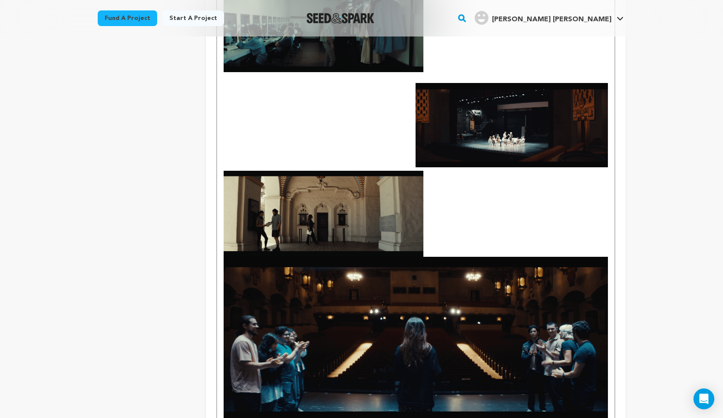
click at [500, 309] on img at bounding box center [416, 339] width 384 height 165
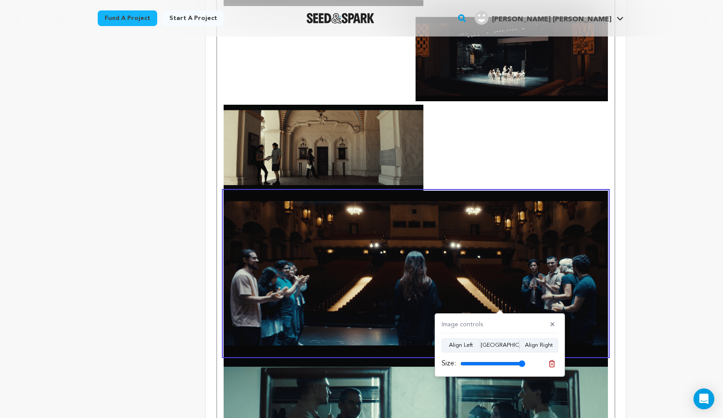
scroll to position [419, 0]
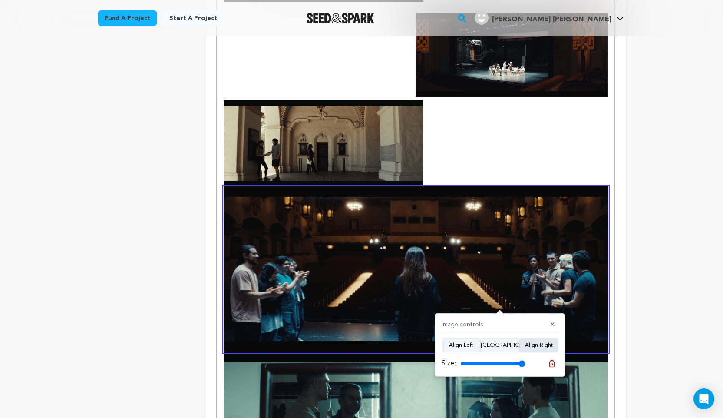
click at [529, 347] on button "Align Right" at bounding box center [538, 345] width 39 height 14
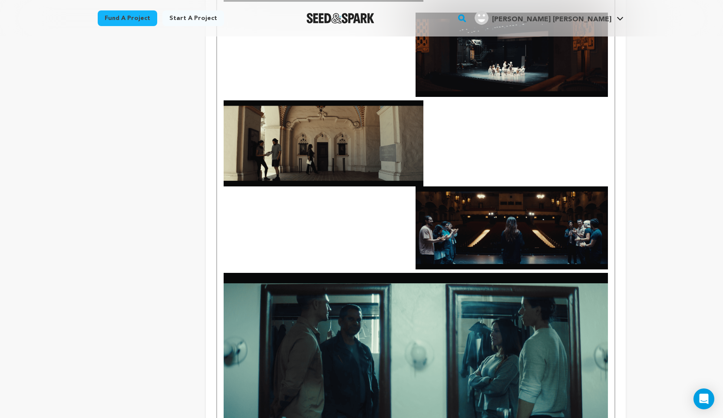
click at [463, 177] on p at bounding box center [416, 100] width 384 height 174
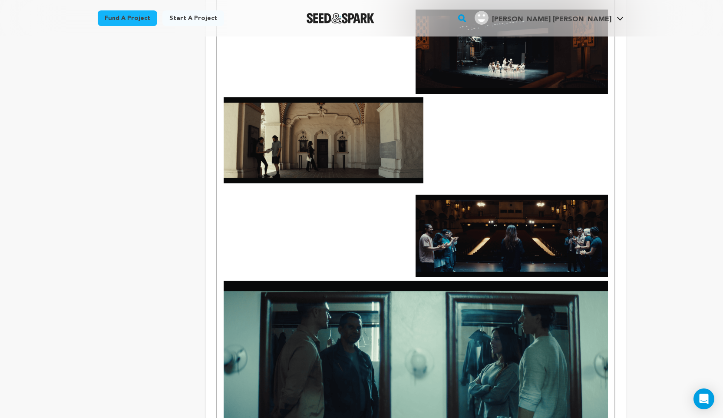
scroll to position [617, 0]
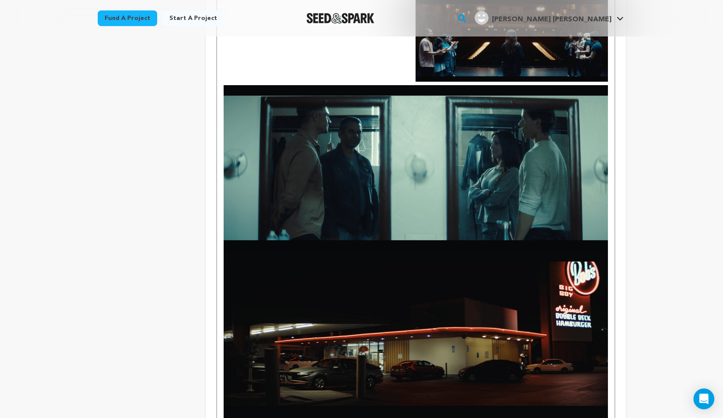
click at [459, 209] on img at bounding box center [416, 167] width 384 height 165
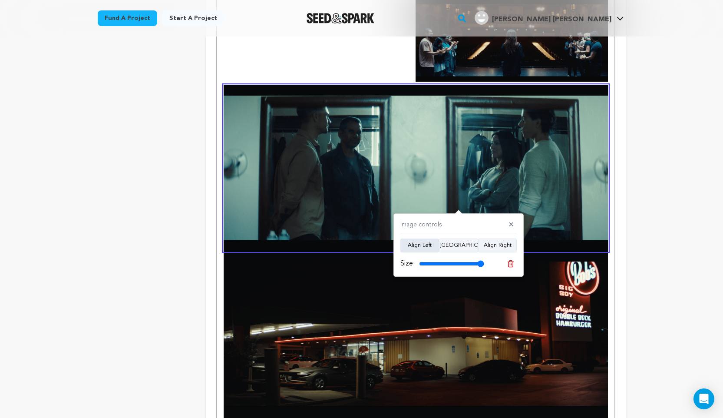
click at [432, 243] on button "Align Left" at bounding box center [419, 245] width 39 height 14
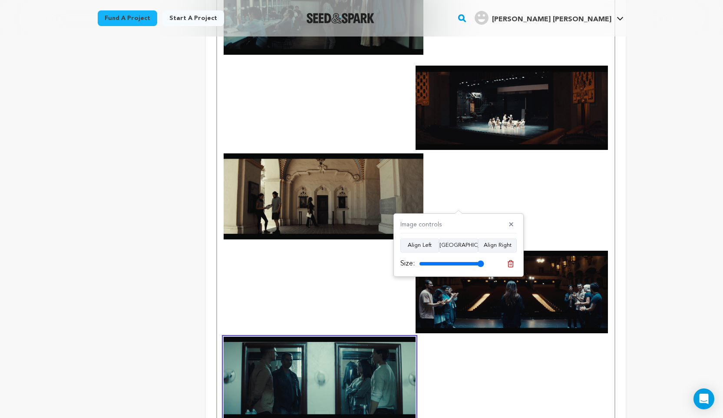
scroll to position [292, 0]
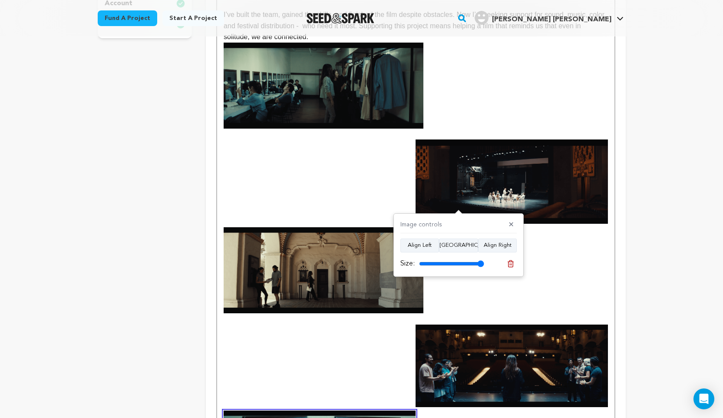
drag, startPoint x: 482, startPoint y: 263, endPoint x: 490, endPoint y: 262, distance: 8.7
click at [484, 262] on input "range" at bounding box center [451, 263] width 65 height 7
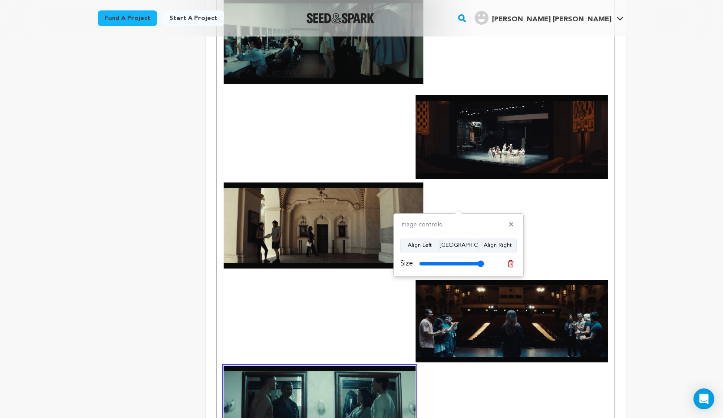
click at [382, 397] on img at bounding box center [320, 407] width 192 height 83
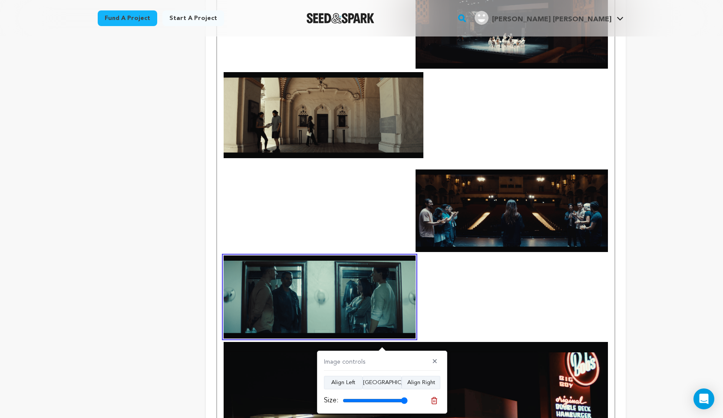
scroll to position [452, 0]
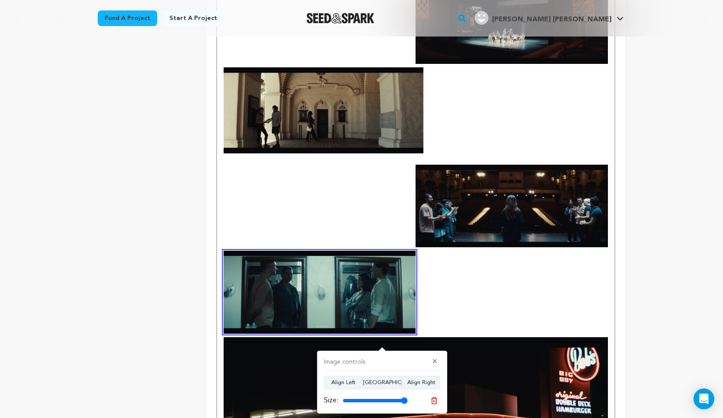
drag, startPoint x: 404, startPoint y: 398, endPoint x: 415, endPoint y: 399, distance: 10.9
click at [408, 399] on input "range" at bounding box center [375, 400] width 65 height 7
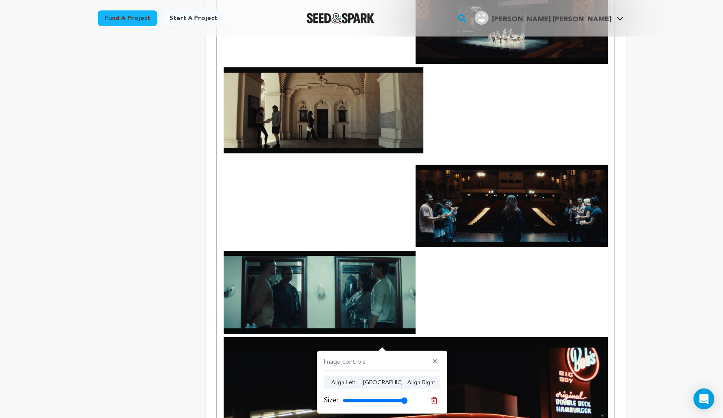
click at [415, 399] on div "Size:" at bounding box center [382, 400] width 116 height 12
click at [408, 400] on div "Size:" at bounding box center [382, 400] width 116 height 12
click at [348, 380] on button "Align Left" at bounding box center [343, 383] width 39 height 14
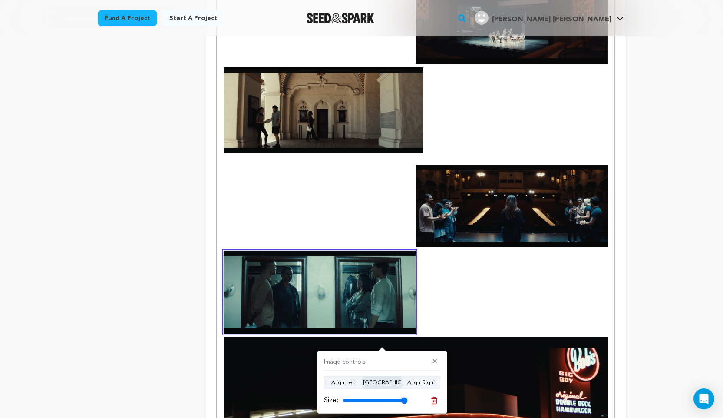
click at [374, 380] on button "Align Center" at bounding box center [382, 383] width 39 height 14
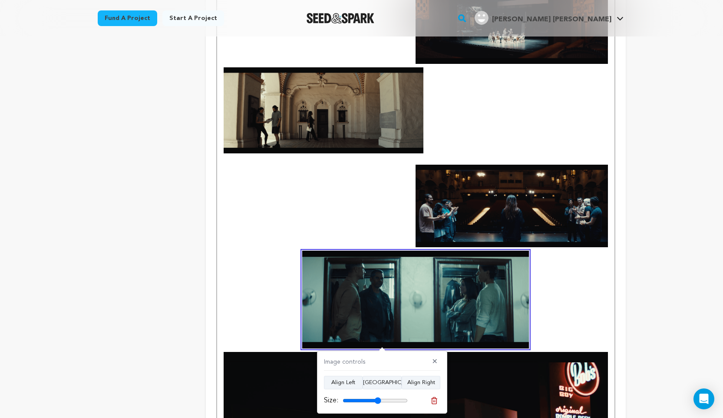
drag, startPoint x: 400, startPoint y: 400, endPoint x: 378, endPoint y: 399, distance: 22.6
click at [378, 399] on input "range" at bounding box center [375, 400] width 65 height 7
click at [349, 381] on button "Align Left" at bounding box center [343, 383] width 39 height 14
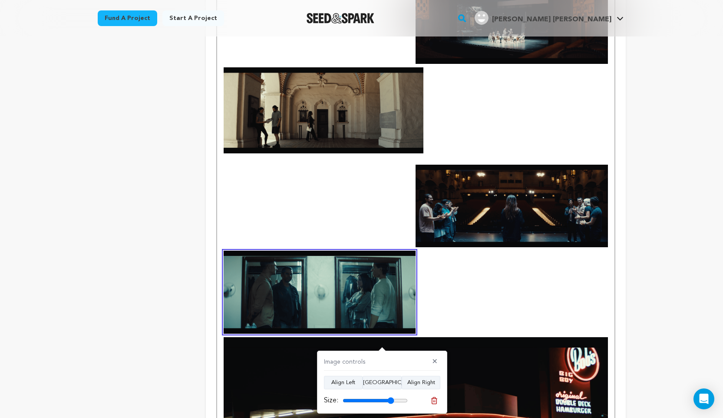
drag, startPoint x: 381, startPoint y: 400, endPoint x: 391, endPoint y: 402, distance: 9.7
type input "79"
click at [391, 402] on input "range" at bounding box center [375, 400] width 65 height 7
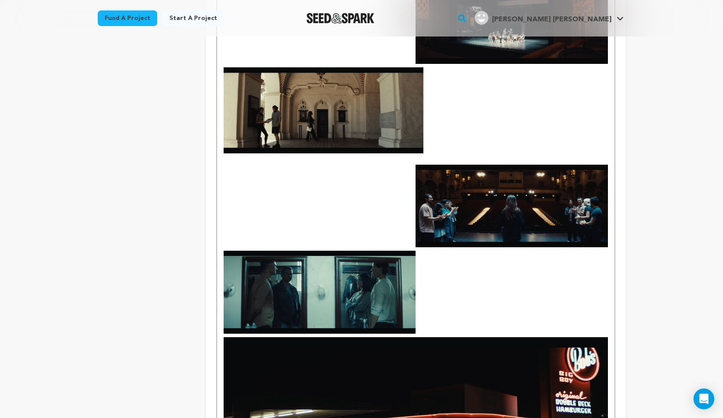
click at [608, 241] on img at bounding box center [512, 206] width 192 height 83
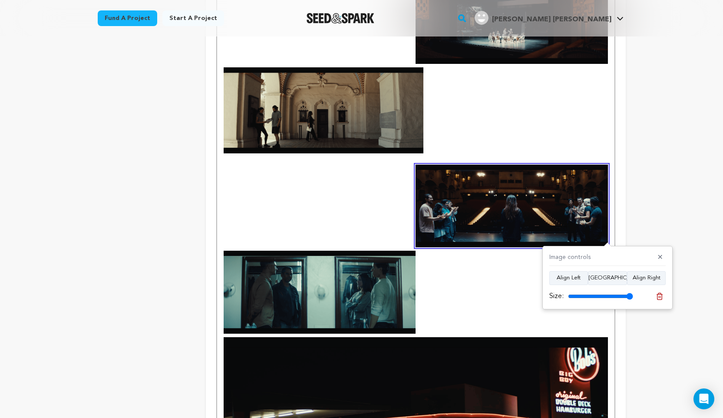
click at [611, 240] on div "Before the Encore is a completed film born from a story I first wrote in 2022. …" at bounding box center [415, 297] width 397 height 1084
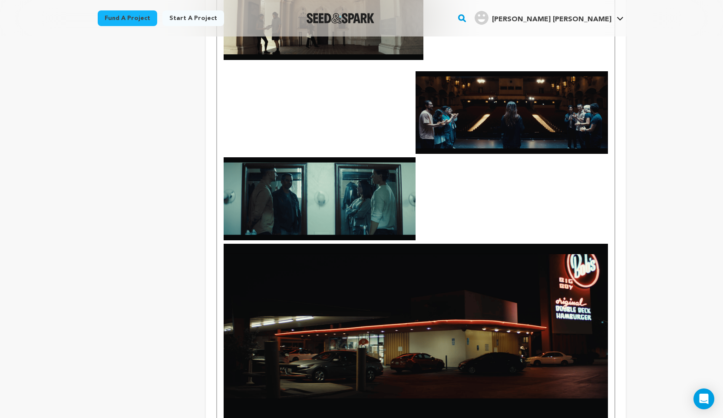
scroll to position [568, 0]
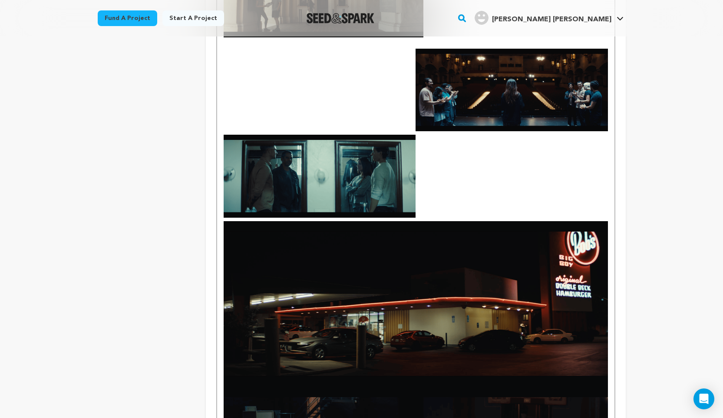
click at [439, 308] on img at bounding box center [416, 303] width 384 height 165
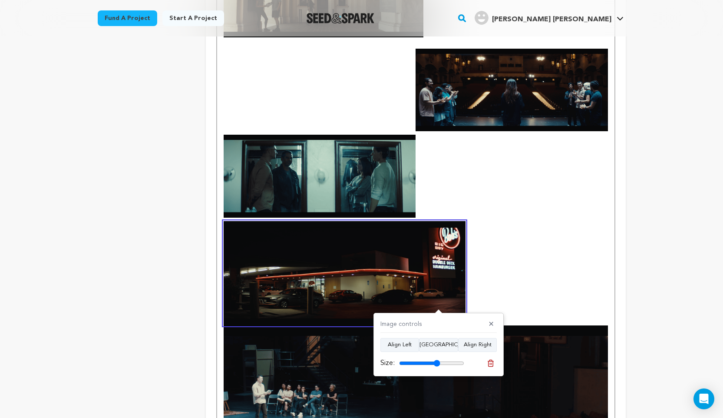
drag, startPoint x: 453, startPoint y: 363, endPoint x: 437, endPoint y: 363, distance: 16.1
type input "63"
click at [437, 363] on input "range" at bounding box center [431, 363] width 65 height 7
click at [470, 345] on button "Align Right" at bounding box center [477, 345] width 39 height 14
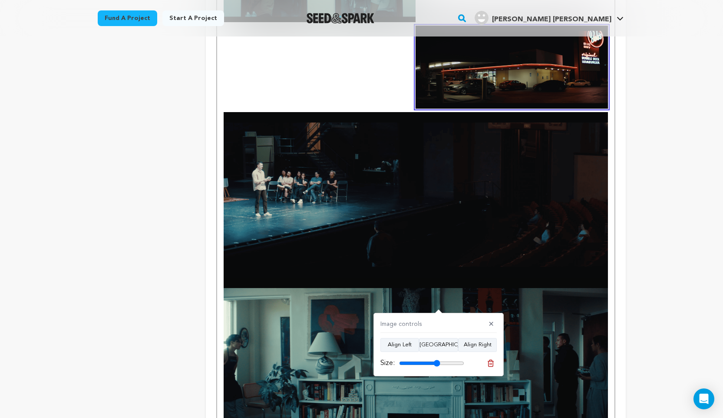
scroll to position [781, 0]
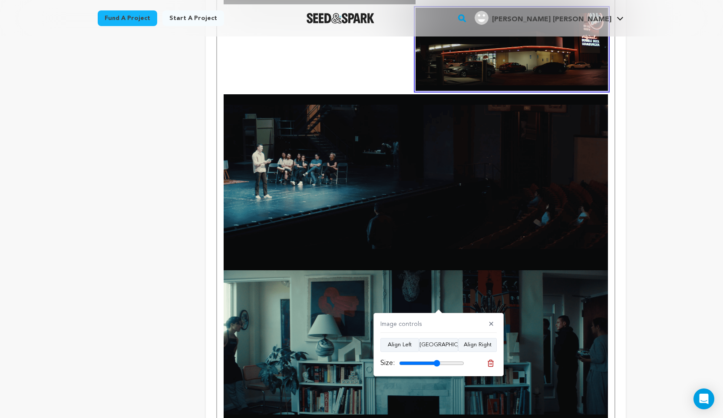
click at [467, 210] on img at bounding box center [416, 176] width 384 height 165
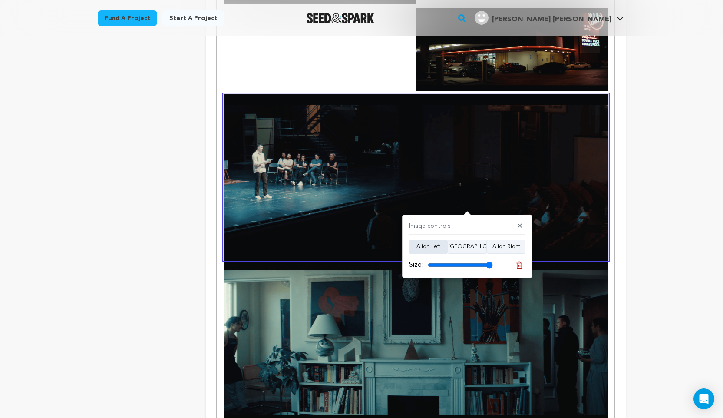
click at [437, 244] on button "Align Left" at bounding box center [428, 247] width 39 height 14
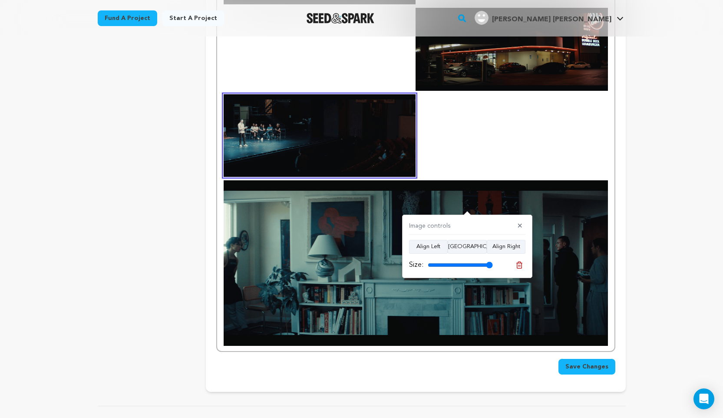
click at [505, 209] on img at bounding box center [416, 262] width 384 height 165
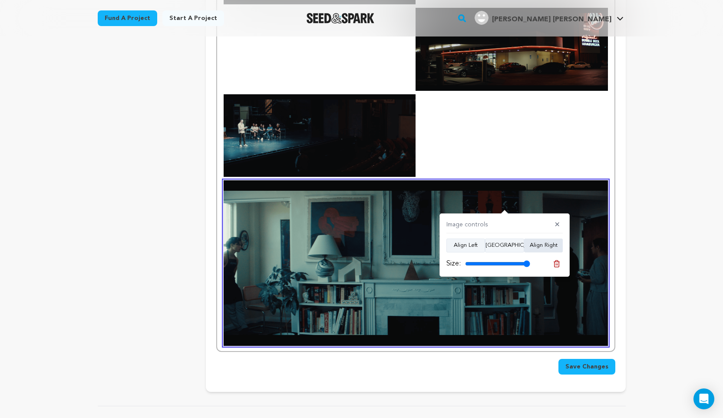
click at [547, 244] on button "Align Right" at bounding box center [543, 245] width 39 height 14
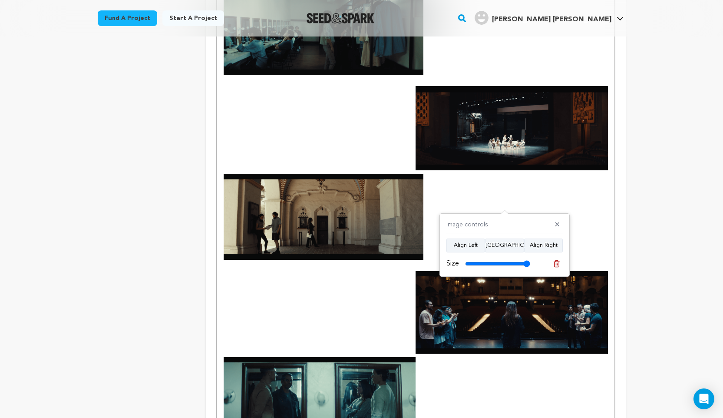
scroll to position [289, 0]
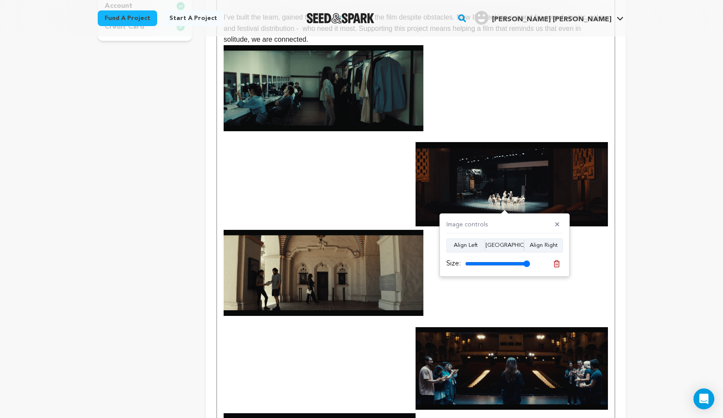
click at [382, 260] on img at bounding box center [324, 273] width 200 height 86
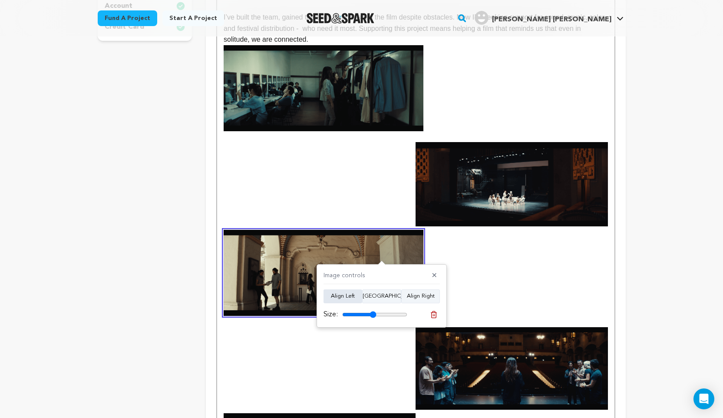
click at [353, 297] on button "Align Left" at bounding box center [343, 296] width 39 height 14
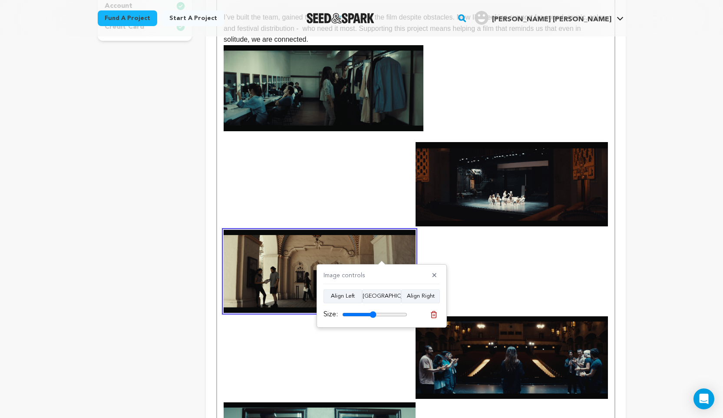
click at [369, 109] on img at bounding box center [324, 88] width 200 height 86
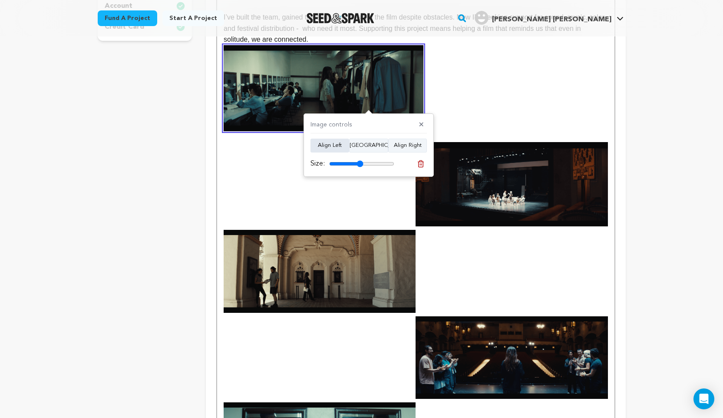
click at [334, 142] on button "Align Left" at bounding box center [330, 146] width 39 height 14
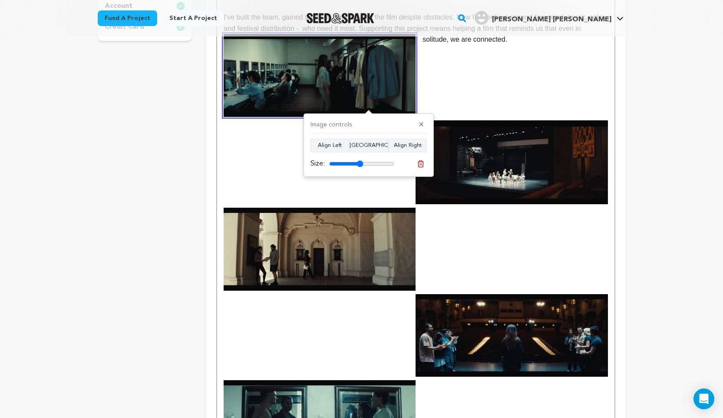
click at [466, 212] on div "Before the Encore is a completed film born from a story I first wrote in 2022. …" at bounding box center [415, 323] width 397 height 813
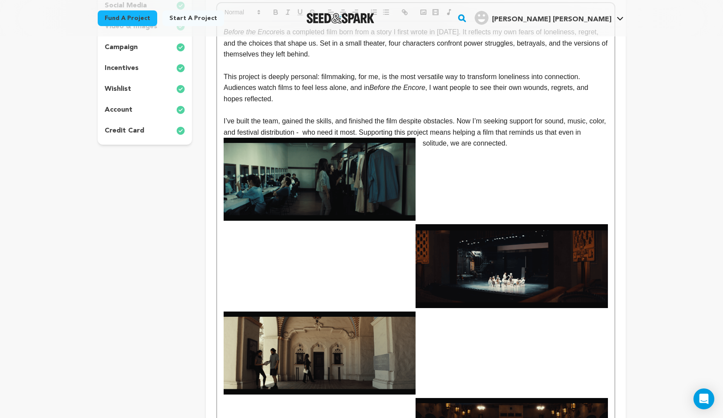
scroll to position [149, 0]
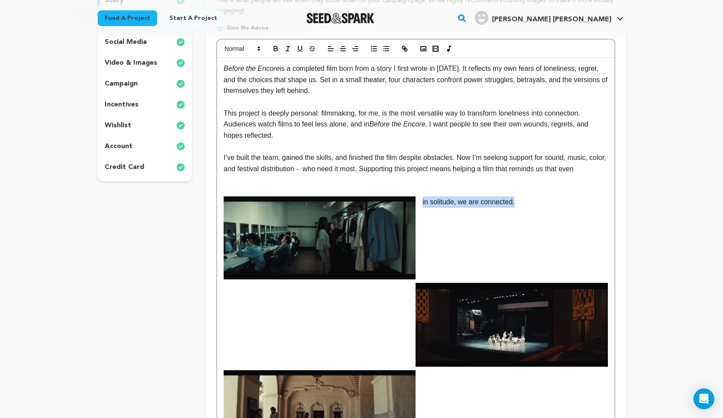
drag, startPoint x: 520, startPoint y: 205, endPoint x: 423, endPoint y: 205, distance: 97.3
click at [423, 205] on p "in solitude, we are connected." at bounding box center [416, 201] width 384 height 11
copy p "in solitude, we are connected."
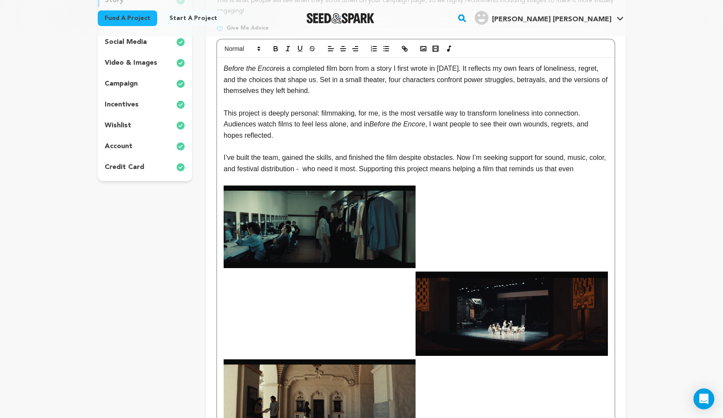
click at [603, 171] on p "I’ve built the team, gained the skills, and finished the film despite obstacles…" at bounding box center [416, 163] width 384 height 22
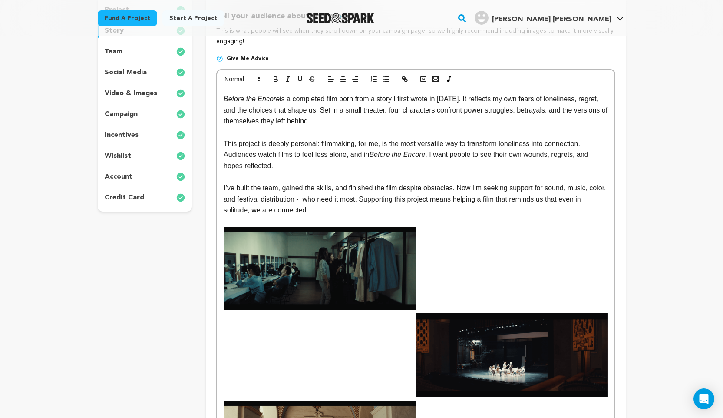
scroll to position [125, 0]
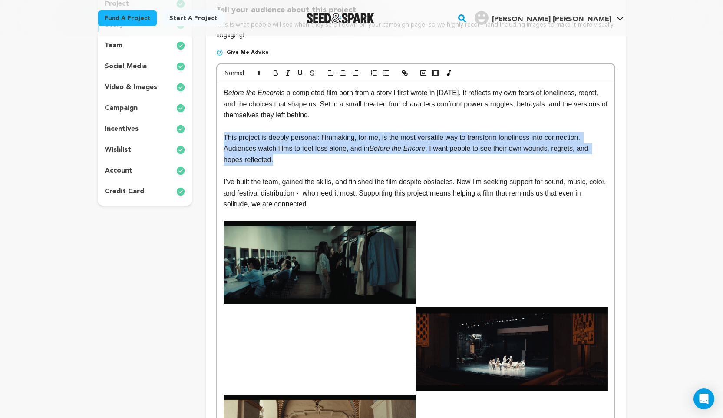
drag, startPoint x: 277, startPoint y: 160, endPoint x: 217, endPoint y: 139, distance: 63.1
copy p "This project is deeply personal: filmmaking, for me, is the most versatile way …"
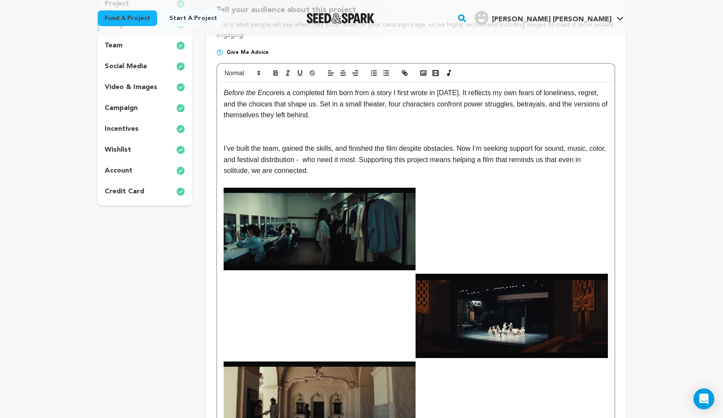
click at [424, 198] on p at bounding box center [416, 203] width 384 height 11
click at [364, 118] on p "Before the Encore is a completed film born from a story I first wrote in 2022. …" at bounding box center [416, 103] width 384 height 33
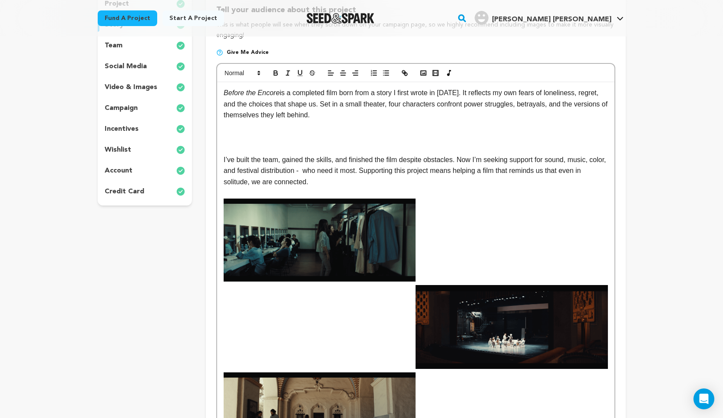
scroll to position [0, 0]
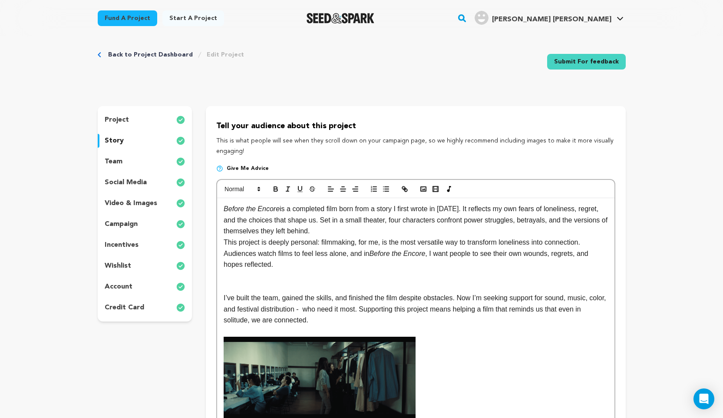
click at [374, 232] on p "Before the Encore is a completed film born from a story I first wrote in 2022. …" at bounding box center [416, 219] width 384 height 33
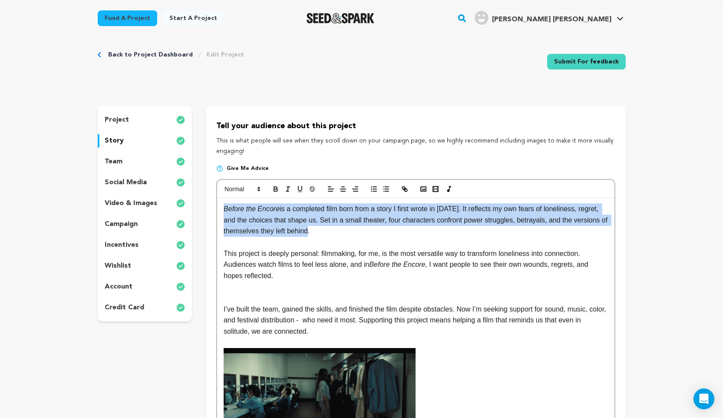
drag, startPoint x: 354, startPoint y: 234, endPoint x: 224, endPoint y: 209, distance: 132.2
click at [224, 209] on p "Before the Encore is a completed film born from a story I first wrote in 2022. …" at bounding box center [416, 219] width 384 height 33
copy p "Before the Encore is a completed film born from a story I first wrote in 2022. …"
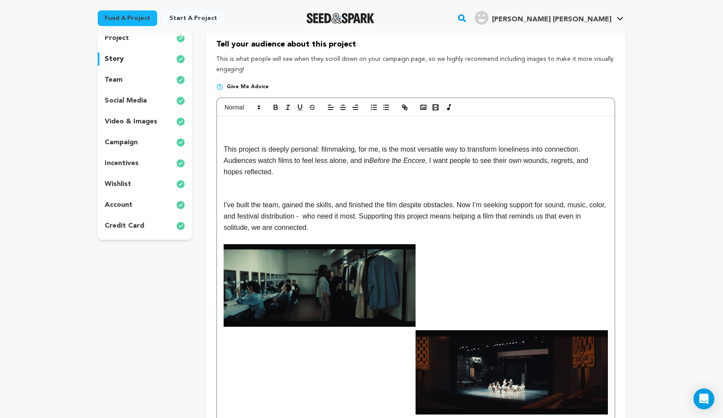
scroll to position [107, 0]
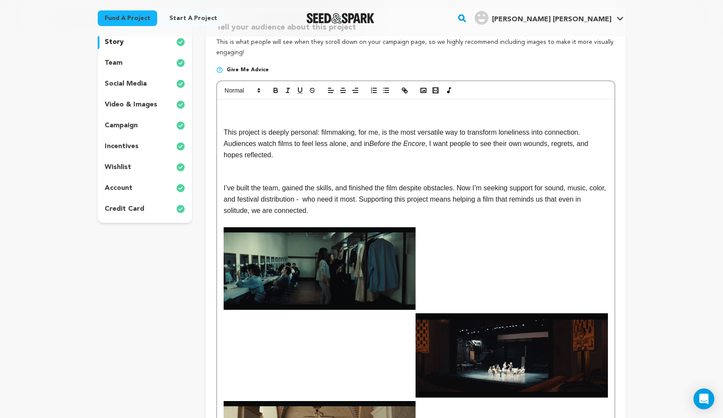
click at [438, 238] on p at bounding box center [416, 243] width 384 height 11
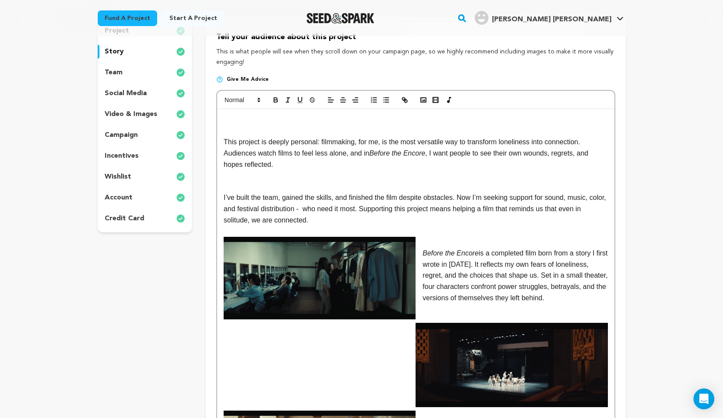
scroll to position [101, 0]
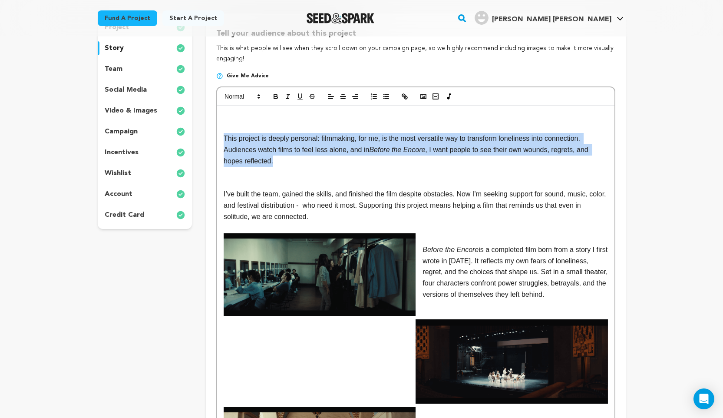
drag, startPoint x: 277, startPoint y: 162, endPoint x: 212, endPoint y: 138, distance: 70.0
copy p "This project is deeply personal: filmmaking, for me, is the most versatile way …"
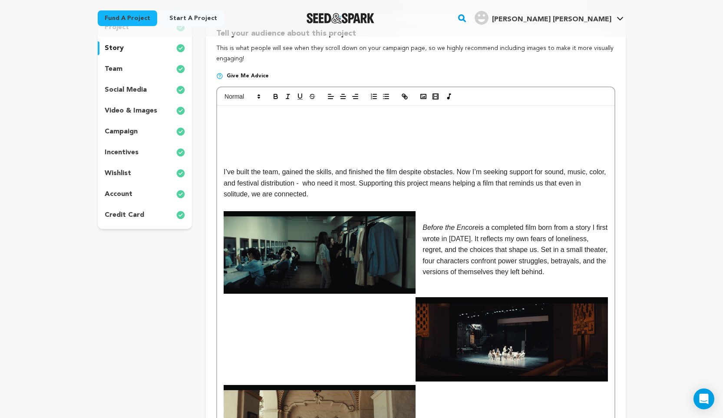
click at [229, 313] on p at bounding box center [416, 313] width 384 height 11
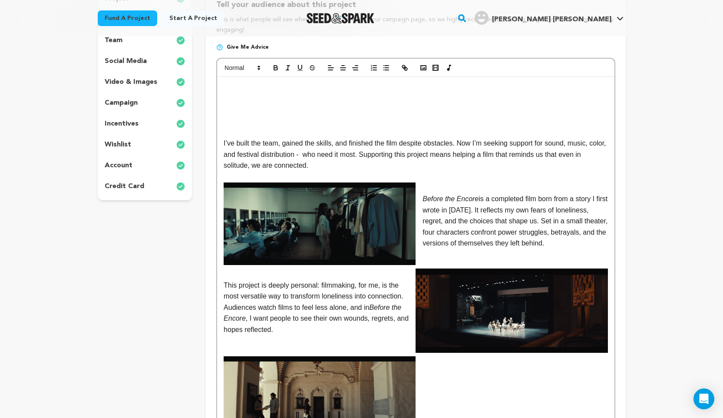
scroll to position [152, 0]
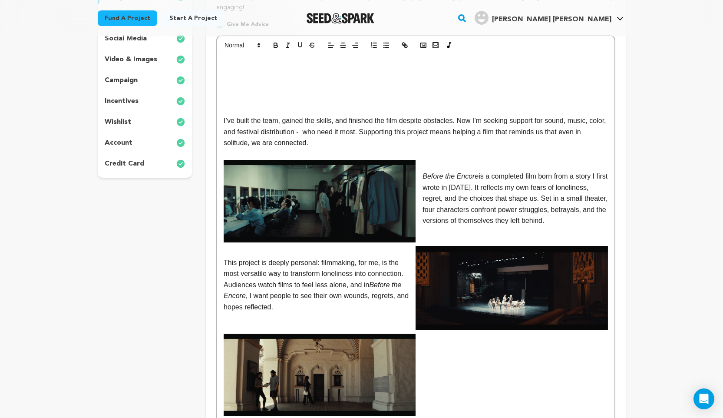
drag, startPoint x: 324, startPoint y: 145, endPoint x: 223, endPoint y: 117, distance: 104.4
copy p "I’ve built the team, gained the skills, and finished the film despite obstacles…"
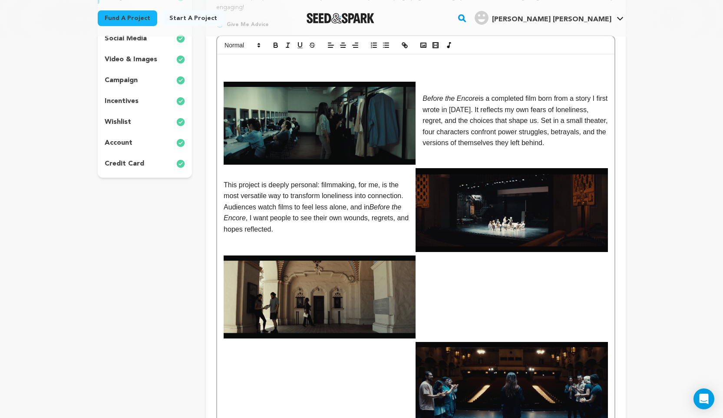
click at [430, 277] on div "Before the Encore is a completed film born from a story I first wrote in 2022. …" at bounding box center [415, 416] width 397 height 724
click at [442, 265] on div "Before the Encore is a completed film born from a story I first wrote in 2022. …" at bounding box center [415, 416] width 397 height 724
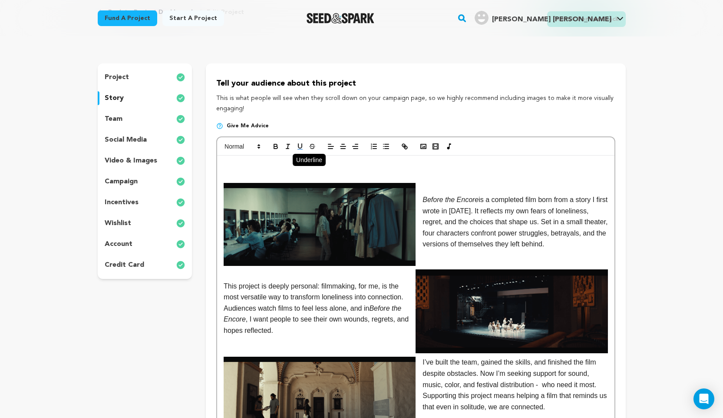
scroll to position [27, 0]
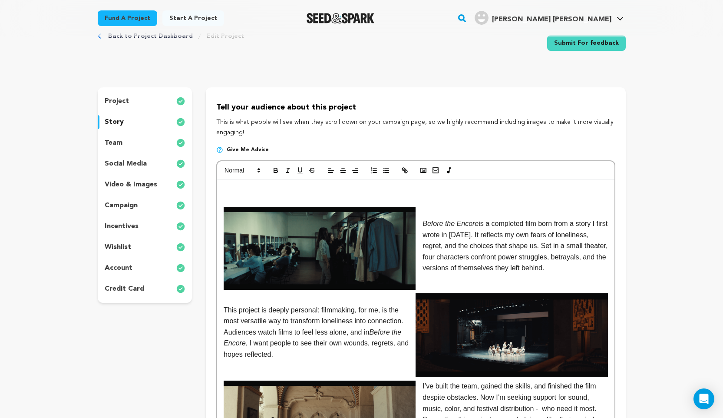
click at [232, 192] on p at bounding box center [416, 190] width 384 height 11
click at [274, 169] on icon "button" at bounding box center [275, 169] width 3 height 2
drag, startPoint x: 299, startPoint y: 190, endPoint x: 224, endPoint y: 188, distance: 75.6
click at [224, 188] on p "BEFORE THE ENCORE ﻿" at bounding box center [416, 190] width 384 height 11
click at [278, 171] on icon "button" at bounding box center [276, 170] width 8 height 8
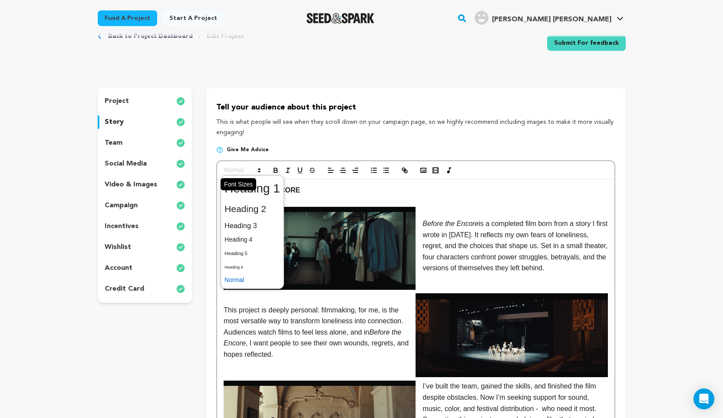
click at [234, 172] on span at bounding box center [242, 170] width 43 height 10
click at [244, 228] on span at bounding box center [253, 225] width 56 height 15
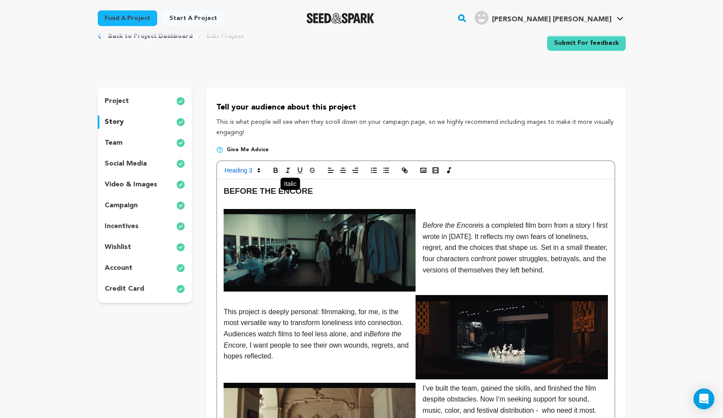
click at [289, 171] on icon "button" at bounding box center [288, 170] width 8 height 8
click at [344, 171] on icon "button" at bounding box center [343, 170] width 8 height 8
click at [468, 205] on p at bounding box center [416, 203] width 384 height 11
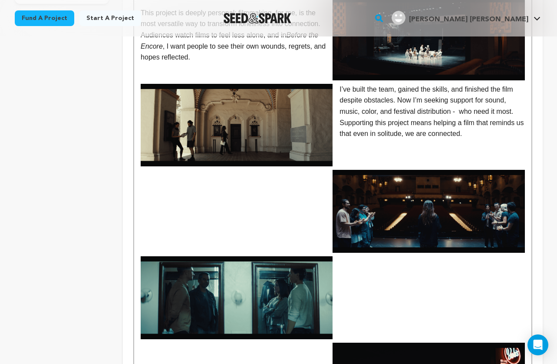
scroll to position [390, 0]
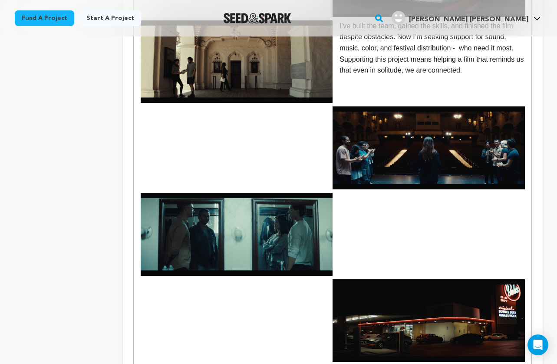
click at [286, 230] on img at bounding box center [237, 234] width 192 height 83
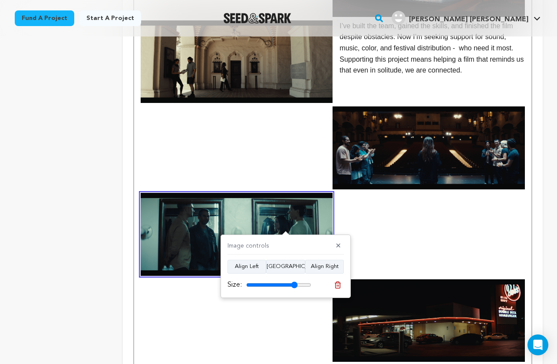
click at [398, 215] on div "BEFORE THE ENCORE Before the Encore is a completed film born from a story I fir…" at bounding box center [332, 180] width 397 height 726
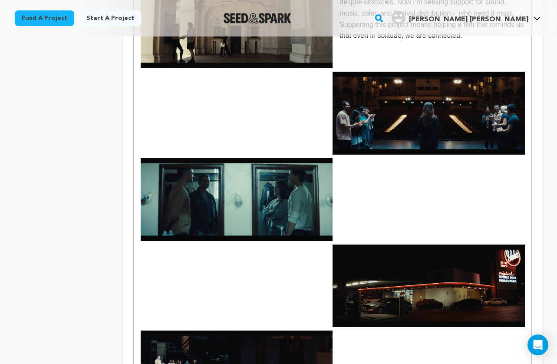
scroll to position [547, 0]
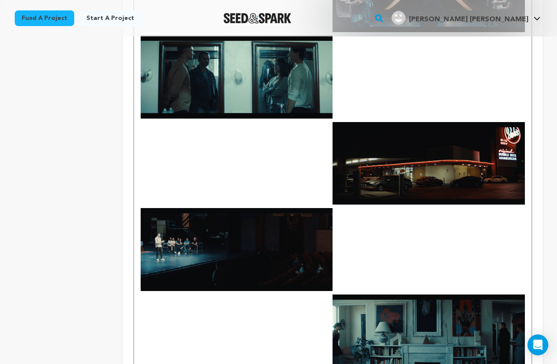
click at [262, 267] on img at bounding box center [237, 249] width 192 height 83
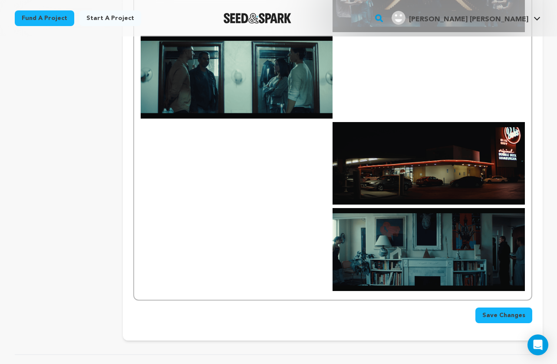
click at [435, 265] on img at bounding box center [429, 249] width 192 height 83
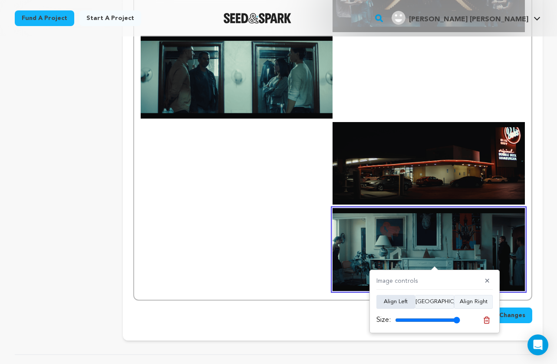
click at [405, 303] on button "Align Left" at bounding box center [396, 302] width 39 height 14
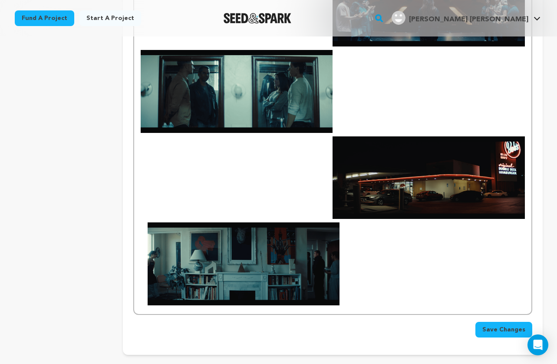
scroll to position [532, 0]
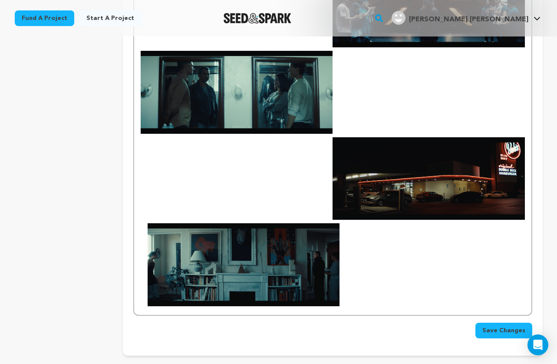
click at [311, 281] on img at bounding box center [244, 264] width 192 height 83
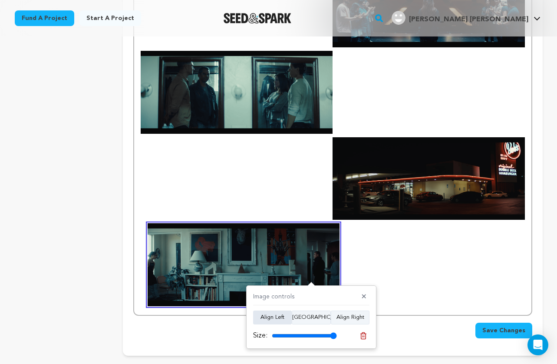
click at [282, 315] on button "Align Left" at bounding box center [272, 318] width 39 height 14
click at [330, 335] on input "range" at bounding box center [304, 335] width 65 height 7
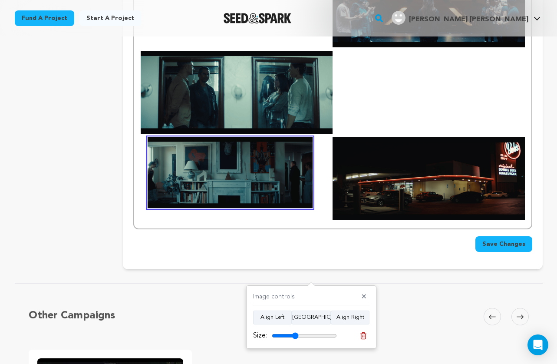
drag, startPoint x: 330, startPoint y: 335, endPoint x: 295, endPoint y: 334, distance: 34.8
click at [295, 334] on input "range" at bounding box center [304, 335] width 65 height 7
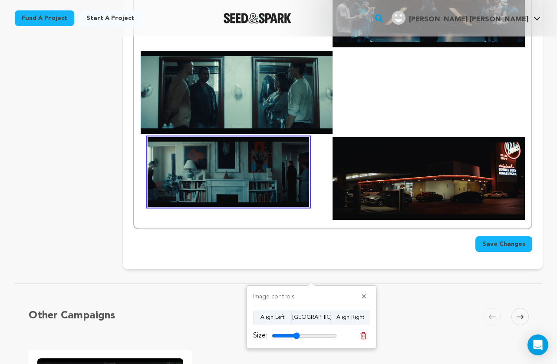
type input "43"
click at [296, 334] on input "range" at bounding box center [304, 335] width 65 height 7
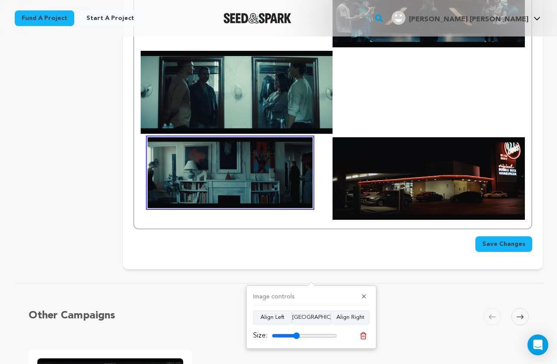
click at [404, 178] on img at bounding box center [429, 178] width 192 height 83
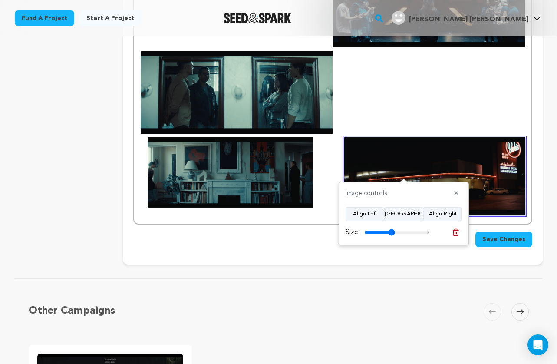
drag, startPoint x: 401, startPoint y: 231, endPoint x: 392, endPoint y: 225, distance: 10.7
type input "47"
click at [392, 229] on input "range" at bounding box center [396, 232] width 65 height 7
click at [296, 108] on img at bounding box center [237, 92] width 192 height 83
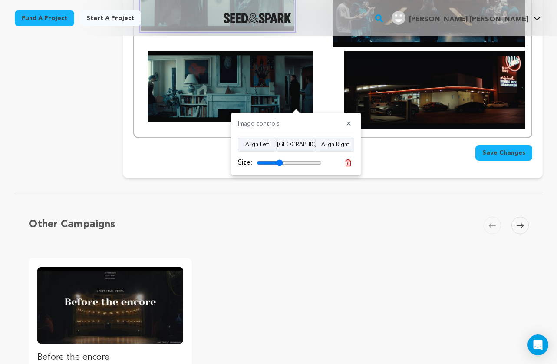
drag, startPoint x: 301, startPoint y: 160, endPoint x: 280, endPoint y: 161, distance: 21.7
type input "40"
click at [280, 161] on input "range" at bounding box center [289, 162] width 65 height 7
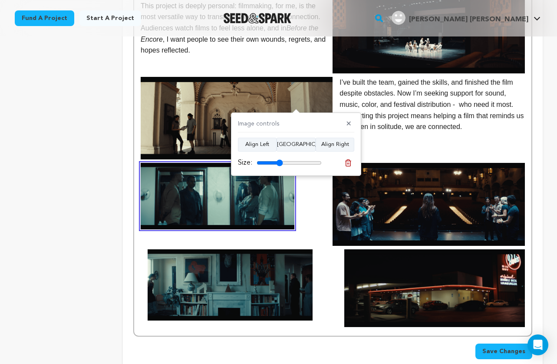
scroll to position [348, 0]
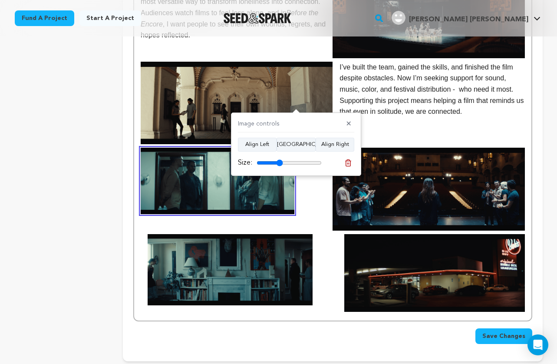
click at [284, 200] on img at bounding box center [218, 181] width 154 height 66
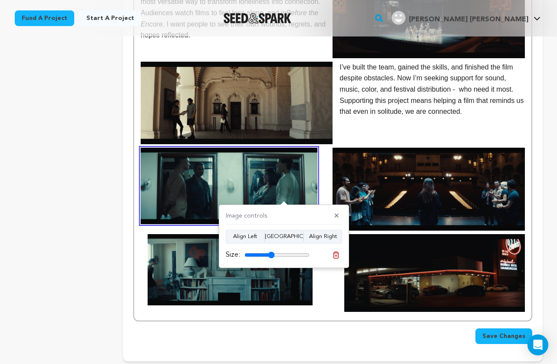
drag, startPoint x: 265, startPoint y: 256, endPoint x: 271, endPoint y: 255, distance: 6.1
type input "46"
click at [271, 255] on input "range" at bounding box center [277, 254] width 65 height 7
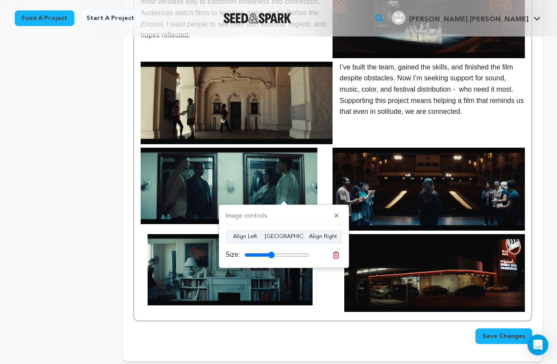
click at [391, 196] on img at bounding box center [429, 189] width 192 height 83
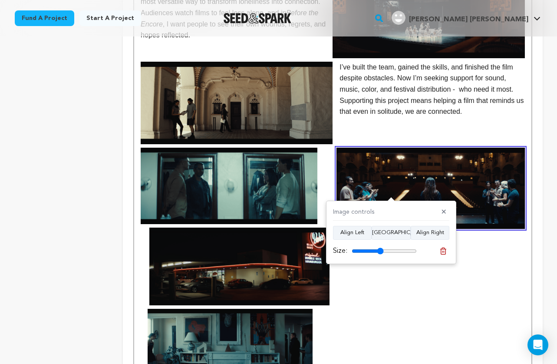
drag, startPoint x: 410, startPoint y: 248, endPoint x: 380, endPoint y: 247, distance: 29.6
type input "49"
click at [380, 248] on input "range" at bounding box center [384, 251] width 65 height 7
click at [264, 295] on img at bounding box center [239, 267] width 181 height 78
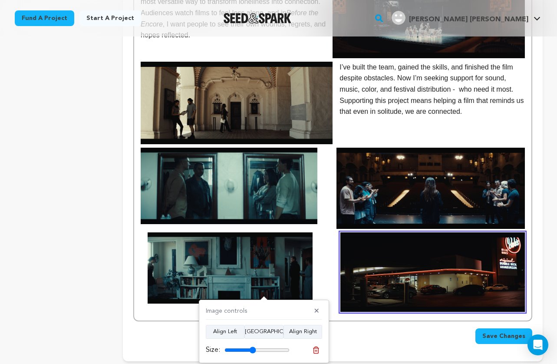
drag, startPoint x: 248, startPoint y: 348, endPoint x: 252, endPoint y: 346, distance: 4.7
type input "48"
click at [252, 347] on input "range" at bounding box center [257, 350] width 65 height 7
click at [390, 235] on img at bounding box center [433, 271] width 185 height 79
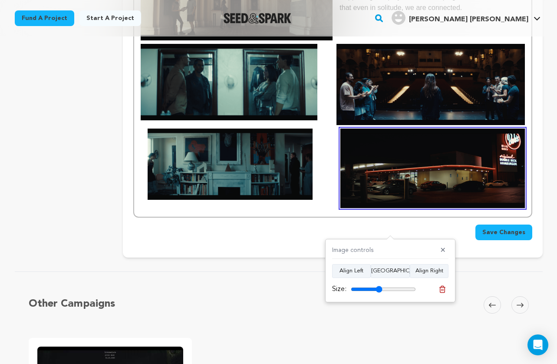
scroll to position [411, 0]
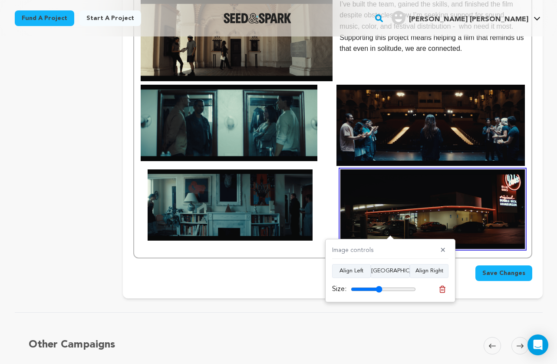
click at [274, 218] on img at bounding box center [230, 204] width 165 height 71
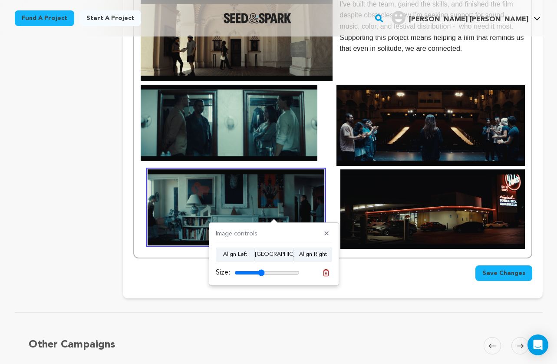
type input "46"
click at [261, 273] on input "range" at bounding box center [267, 272] width 65 height 7
click at [301, 126] on img at bounding box center [229, 123] width 177 height 76
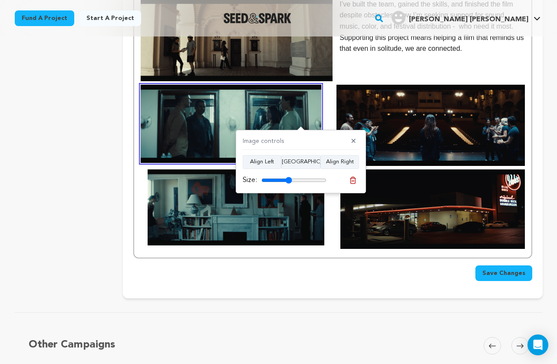
type input "47"
click at [288, 182] on input "range" at bounding box center [293, 180] width 65 height 7
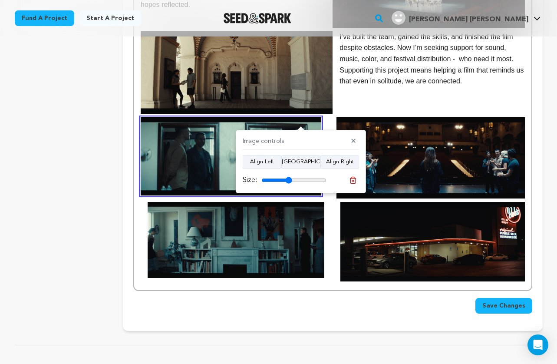
scroll to position [374, 0]
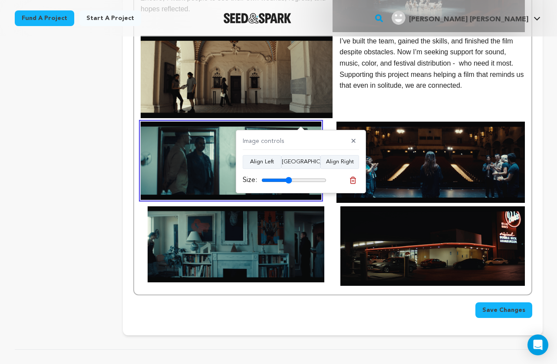
click at [310, 88] on img at bounding box center [237, 77] width 192 height 83
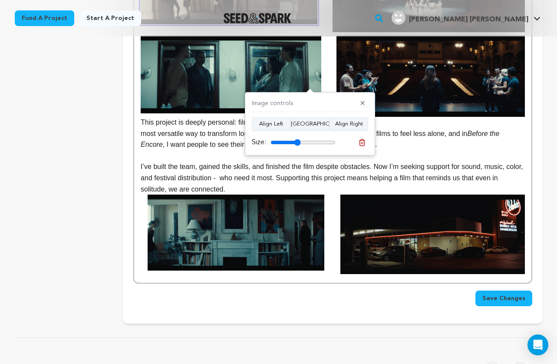
click at [298, 139] on input "range" at bounding box center [303, 142] width 65 height 7
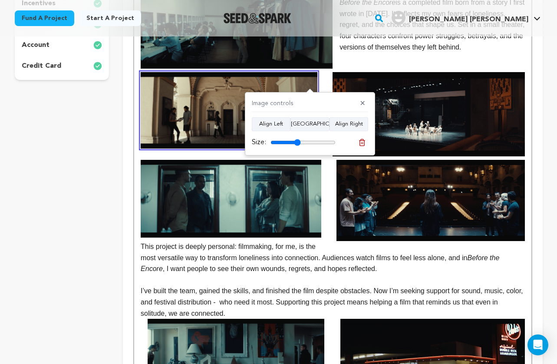
scroll to position [366, 0]
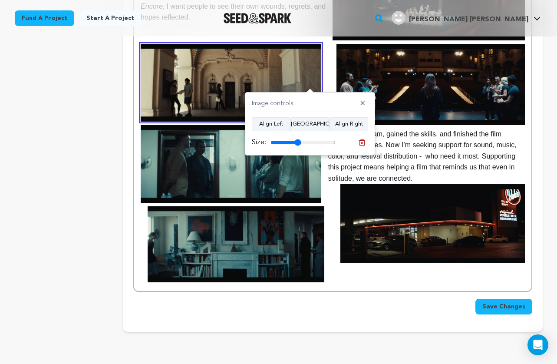
click at [298, 142] on input "range" at bounding box center [303, 142] width 65 height 7
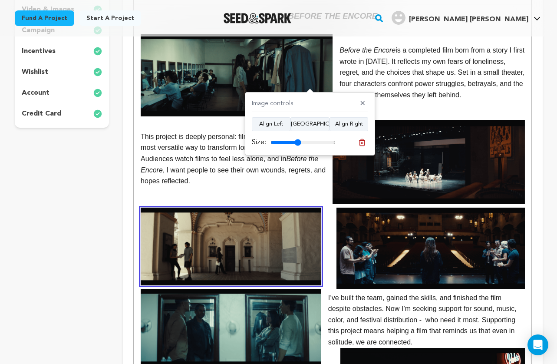
scroll to position [201, 0]
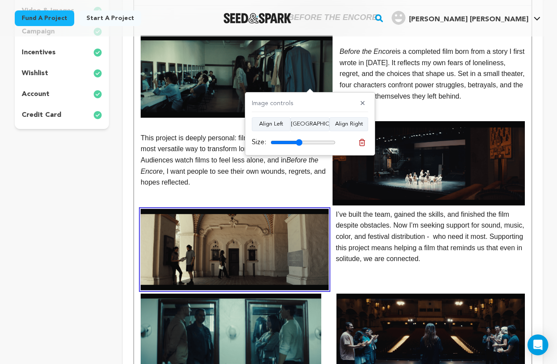
click at [299, 143] on input "range" at bounding box center [303, 142] width 65 height 7
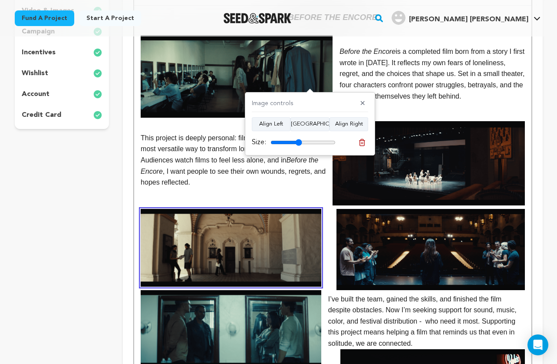
type input "49"
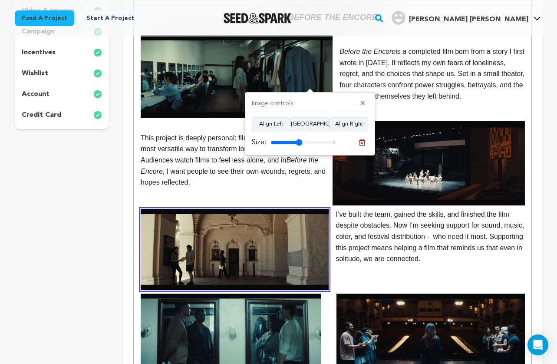
click at [299, 139] on input "range" at bounding box center [303, 142] width 65 height 7
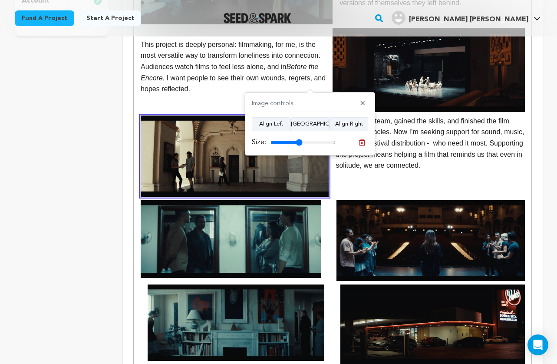
scroll to position [324, 0]
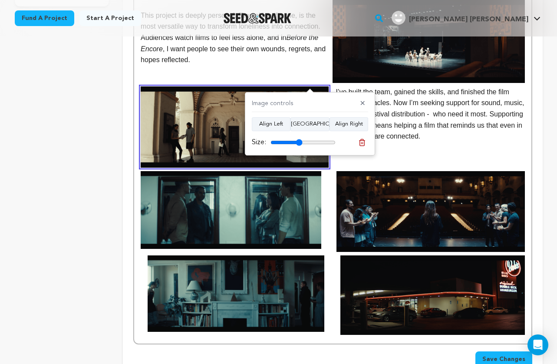
click at [372, 288] on img at bounding box center [433, 294] width 185 height 79
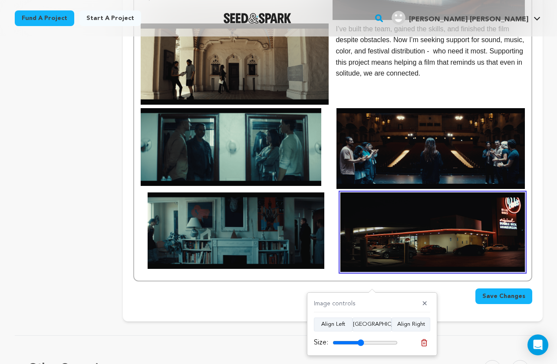
scroll to position [402, 0]
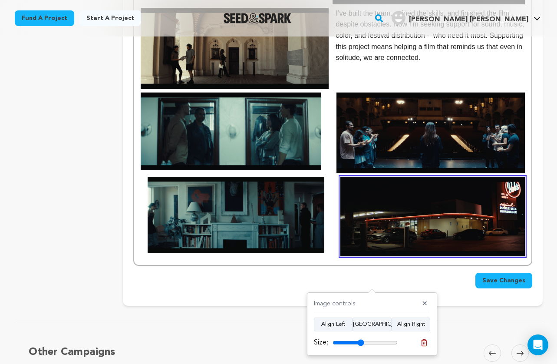
click at [310, 159] on img at bounding box center [231, 132] width 181 height 78
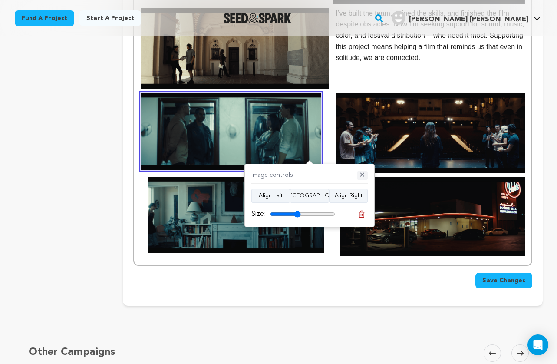
click at [361, 173] on button "✕" at bounding box center [362, 175] width 11 height 9
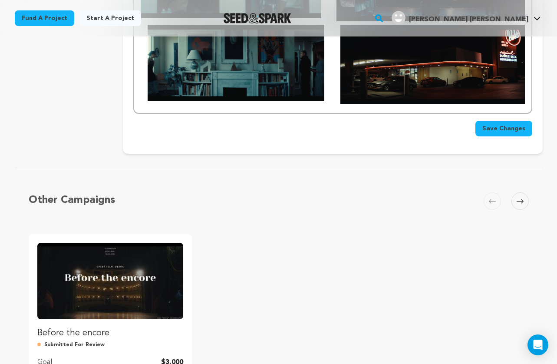
scroll to position [497, 0]
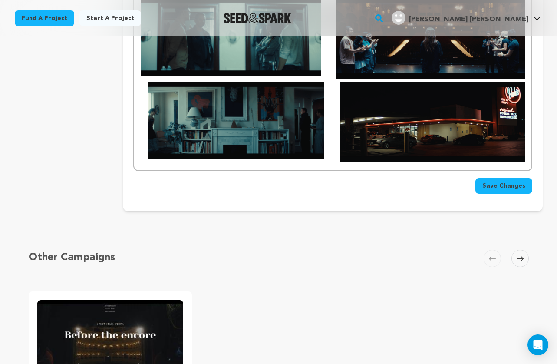
click at [502, 191] on button "Save Changes" at bounding box center [504, 186] width 57 height 16
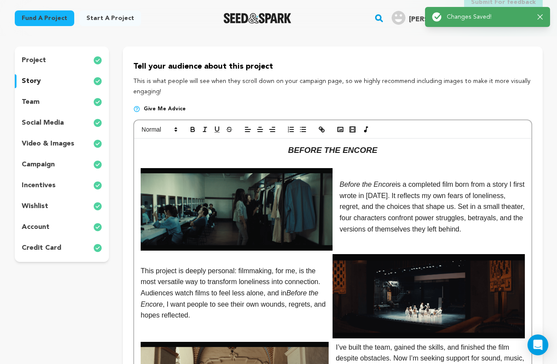
scroll to position [66, 0]
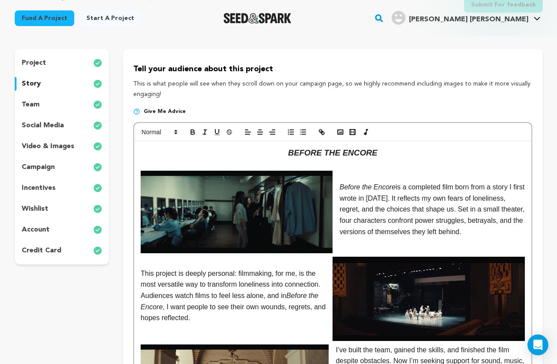
click at [40, 106] on div "team" at bounding box center [62, 105] width 95 height 14
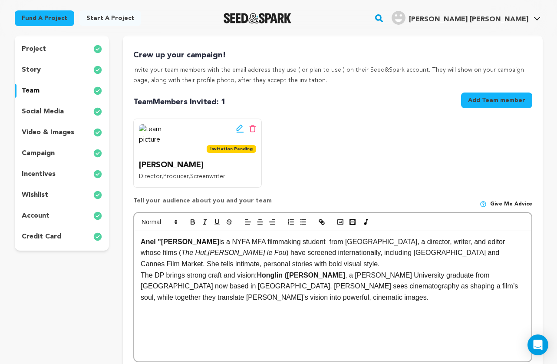
scroll to position [68, 0]
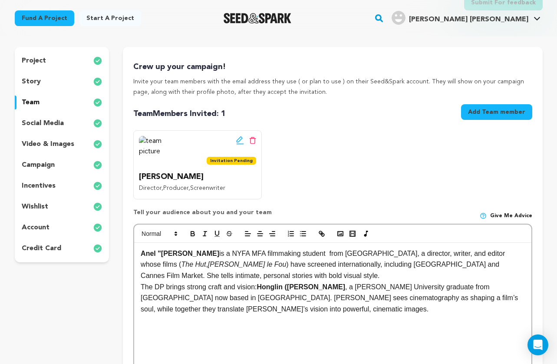
click at [58, 123] on p "social media" at bounding box center [43, 123] width 42 height 10
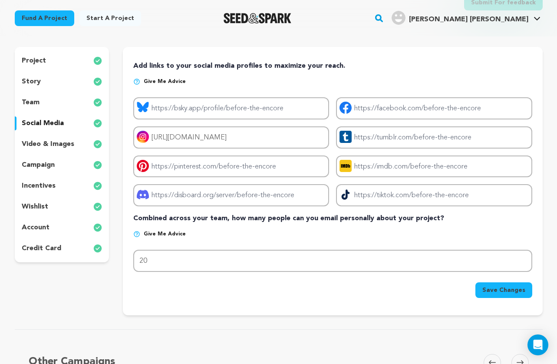
click at [58, 143] on p "video & images" at bounding box center [48, 144] width 53 height 10
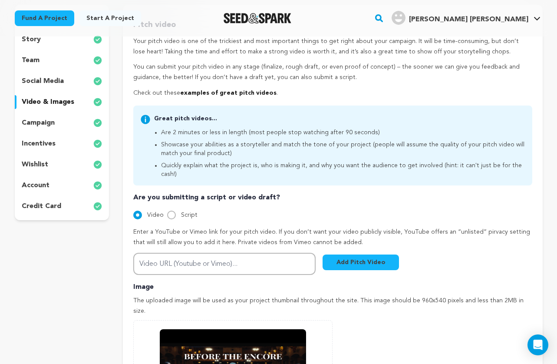
scroll to position [108, 0]
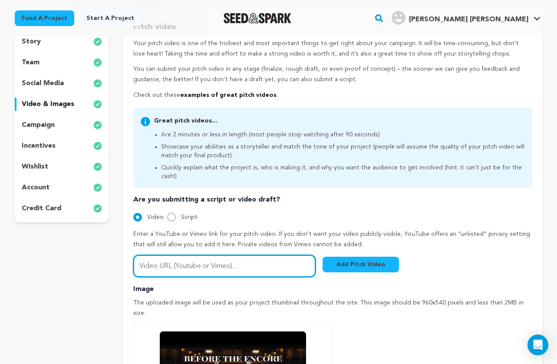
click at [216, 257] on input "Video URL (Youtube or Vimeo)..." at bounding box center [224, 266] width 182 height 22
paste input "https://youtu.be/l61CMorfSN8"
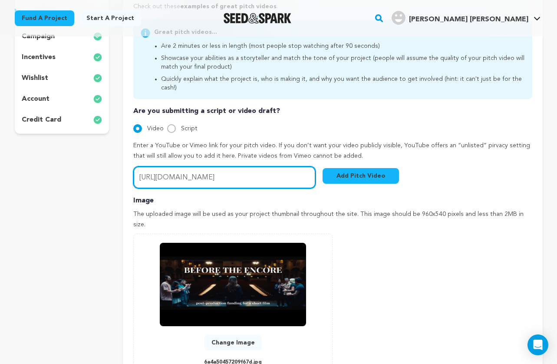
scroll to position [359, 0]
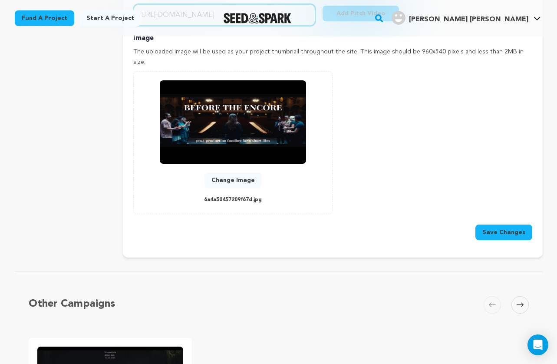
type input "https://youtu.be/l61CMorfSN8"
click at [493, 225] on button "Save Changes" at bounding box center [504, 233] width 57 height 16
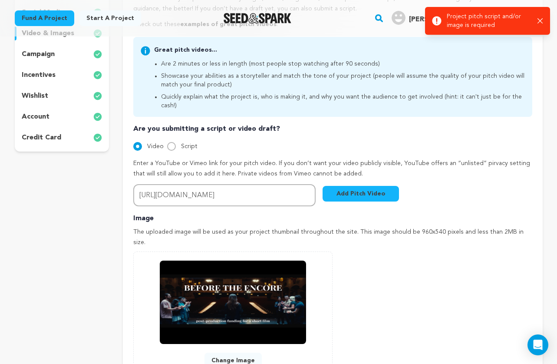
scroll to position [178, 0]
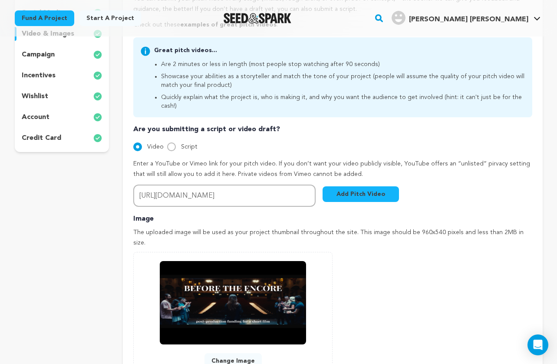
click at [339, 186] on button "Add Pitch Video" at bounding box center [361, 194] width 76 height 16
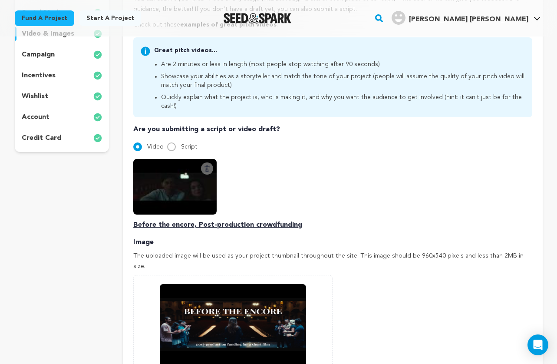
scroll to position [435, 0]
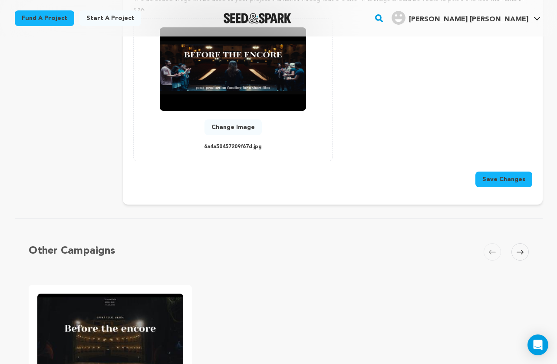
click at [507, 172] on button "Save Changes" at bounding box center [504, 180] width 57 height 16
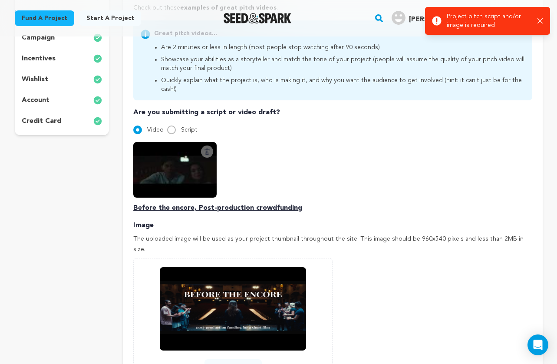
scroll to position [112, 0]
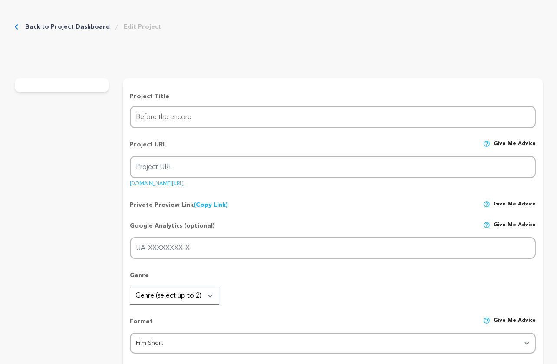
radio input "true"
type textarea "We’ll achieve this through a crowdfunding campaign that highlights the film’s u…"
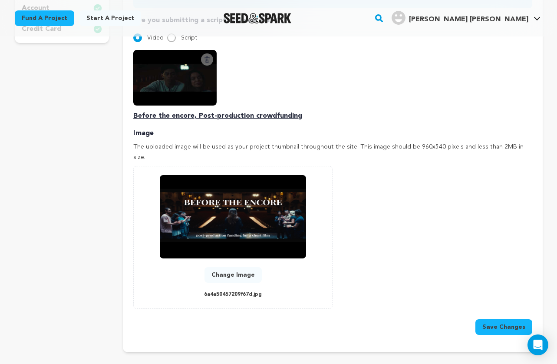
scroll to position [91, 0]
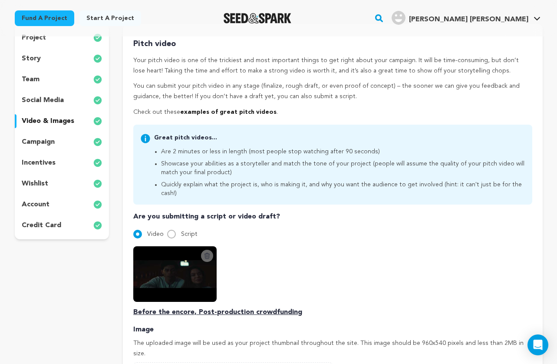
click at [60, 140] on div "campaign" at bounding box center [62, 142] width 95 height 14
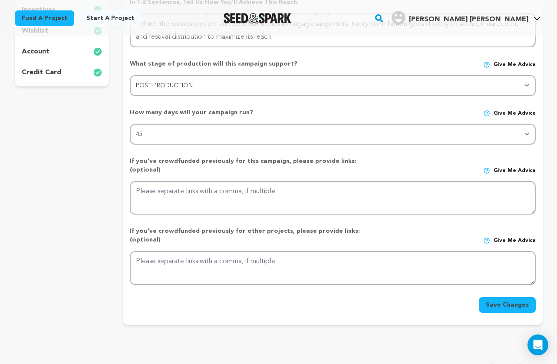
scroll to position [259, 0]
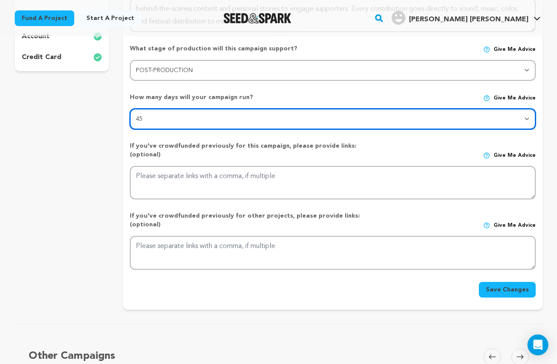
click at [417, 115] on select "30 45 60" at bounding box center [333, 119] width 406 height 21
select select "30"
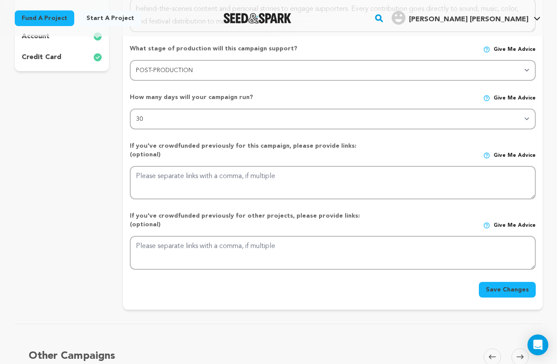
click at [494, 282] on button "Save Changes" at bounding box center [507, 290] width 57 height 16
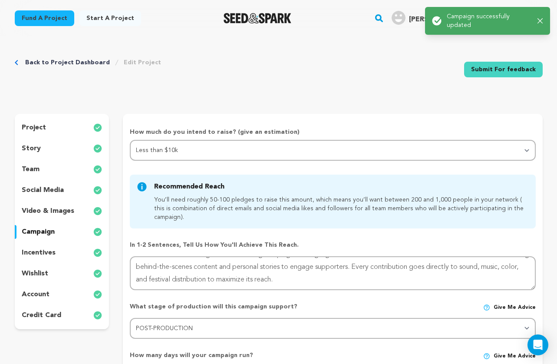
scroll to position [0, 0]
click at [63, 251] on div "incentives" at bounding box center [62, 254] width 95 height 14
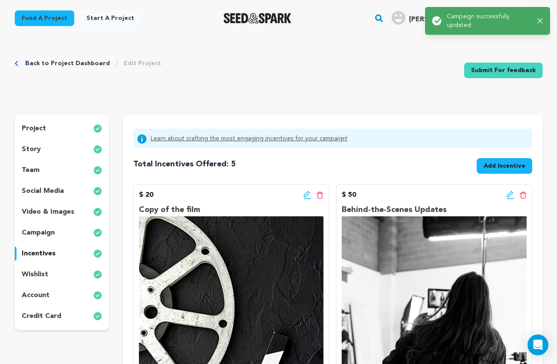
click at [62, 268] on div "wishlist" at bounding box center [62, 275] width 95 height 14
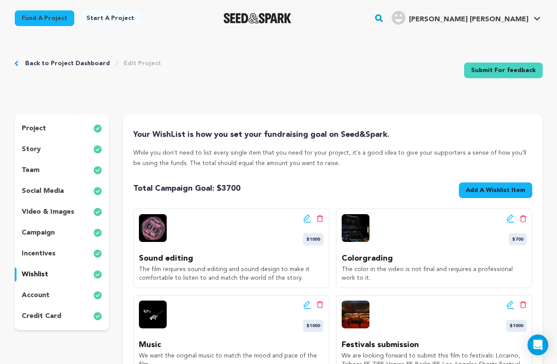
click at [488, 72] on link "Submit For feedback" at bounding box center [503, 71] width 79 height 16
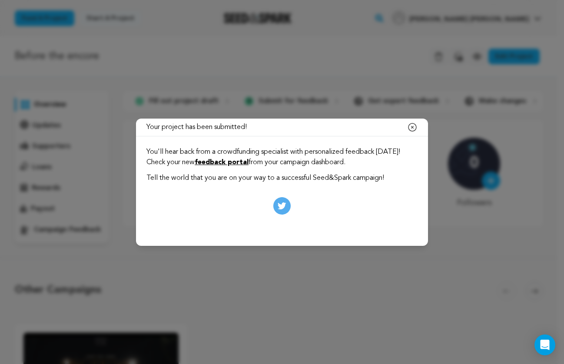
click at [337, 253] on div "Your project has been submitted! Close modal You'll hear back from a crowdfundi…" at bounding box center [282, 182] width 564 height 364
click at [409, 128] on icon "button" at bounding box center [412, 127] width 10 height 10
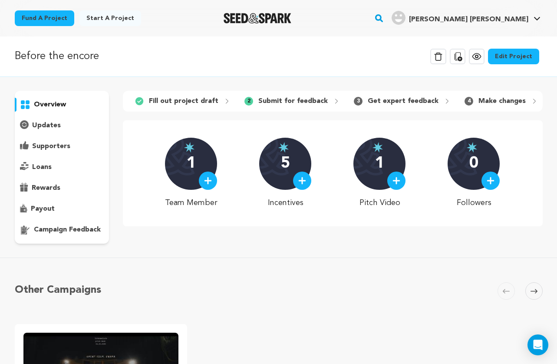
click at [383, 103] on p "Get expert feedback" at bounding box center [403, 101] width 71 height 10
click at [531, 101] on icon at bounding box center [534, 101] width 7 height 7
click at [531, 100] on icon at bounding box center [534, 101] width 7 height 7
click at [516, 100] on p "Make changes" at bounding box center [502, 101] width 47 height 10
click at [531, 103] on icon at bounding box center [534, 101] width 7 height 7
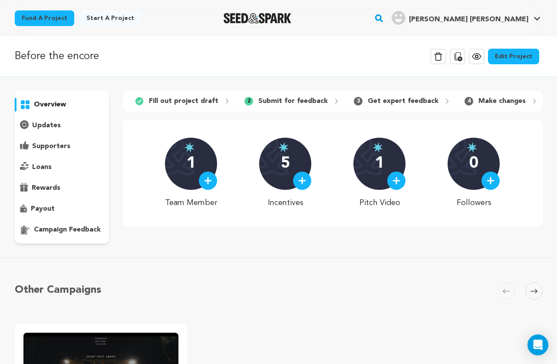
click at [531, 103] on icon at bounding box center [534, 101] width 7 height 7
click at [62, 126] on div "updates" at bounding box center [62, 126] width 95 height 14
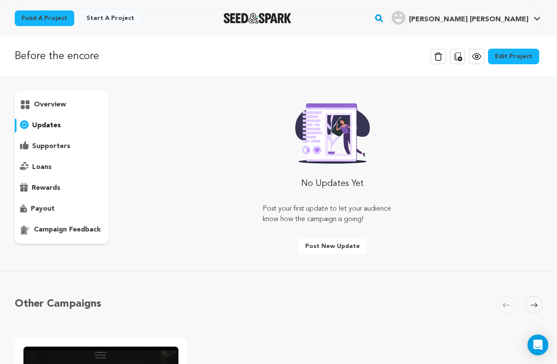
click at [54, 142] on p "supporters" at bounding box center [51, 146] width 38 height 10
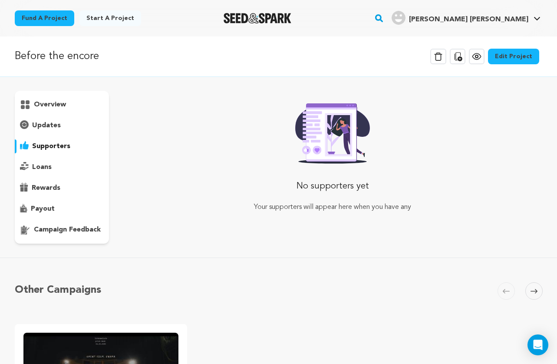
click at [49, 162] on p "loans" at bounding box center [42, 167] width 20 height 10
click at [46, 177] on div "overview" at bounding box center [62, 167] width 95 height 153
click at [45, 188] on p "rewards" at bounding box center [46, 188] width 29 height 10
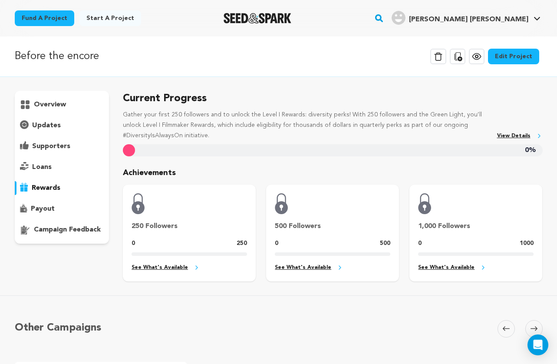
click at [44, 206] on p "payout" at bounding box center [43, 209] width 24 height 10
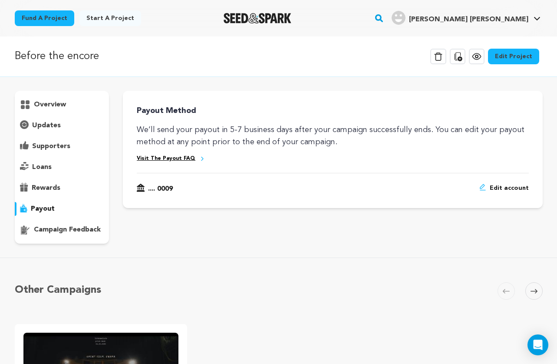
click at [38, 183] on p "rewards" at bounding box center [46, 188] width 29 height 10
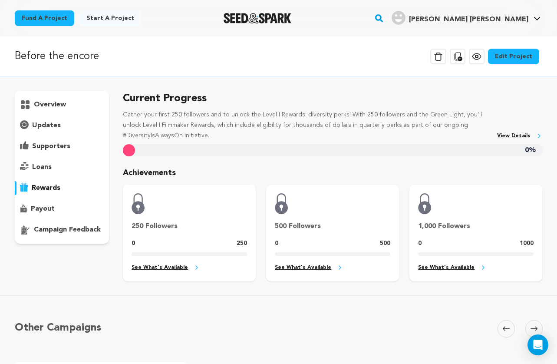
click at [42, 209] on p "payout" at bounding box center [43, 209] width 24 height 10
